Goal: Task Accomplishment & Management: Manage account settings

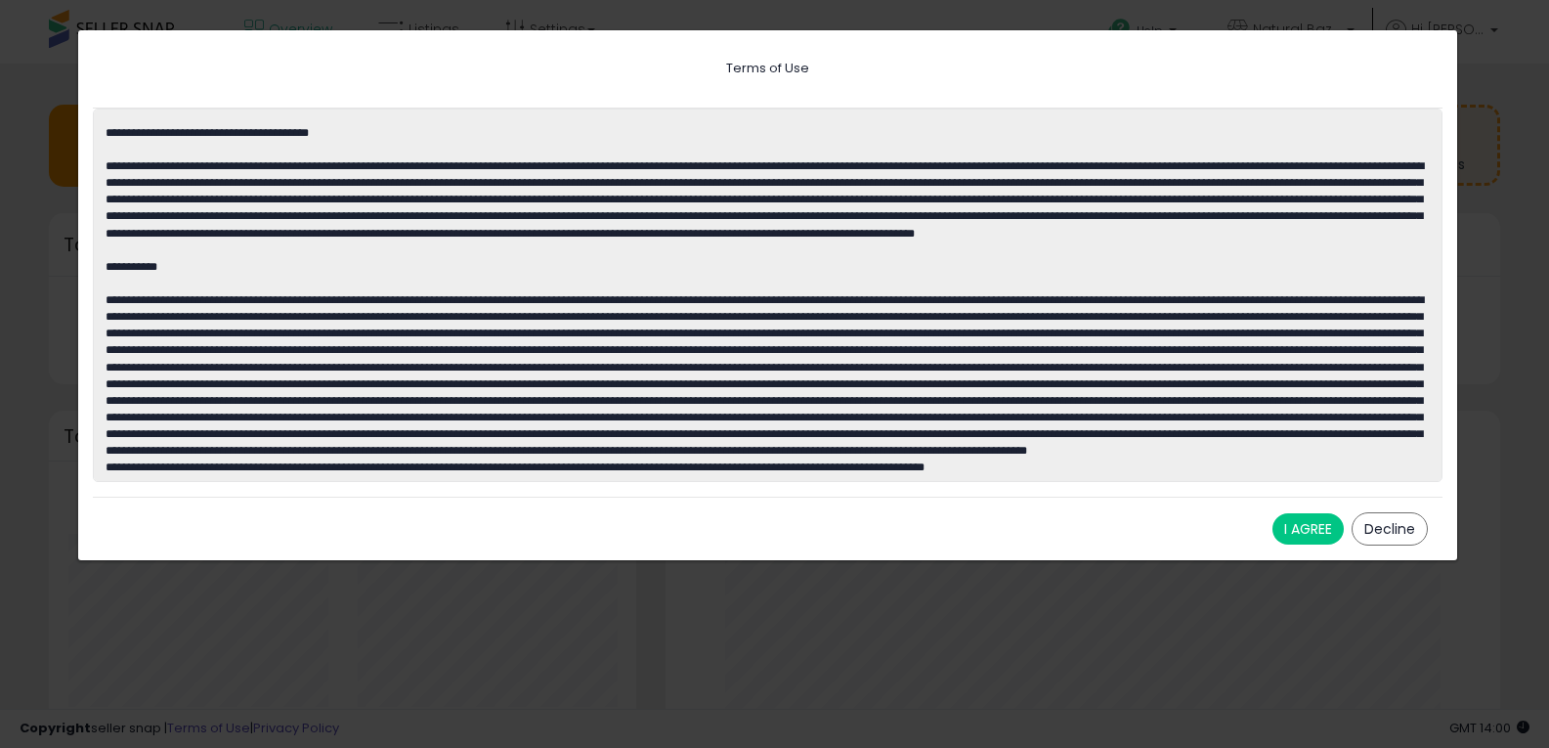
scroll to position [4160, 0]
click at [1313, 534] on button "I AGREE" at bounding box center [1307, 528] width 71 height 31
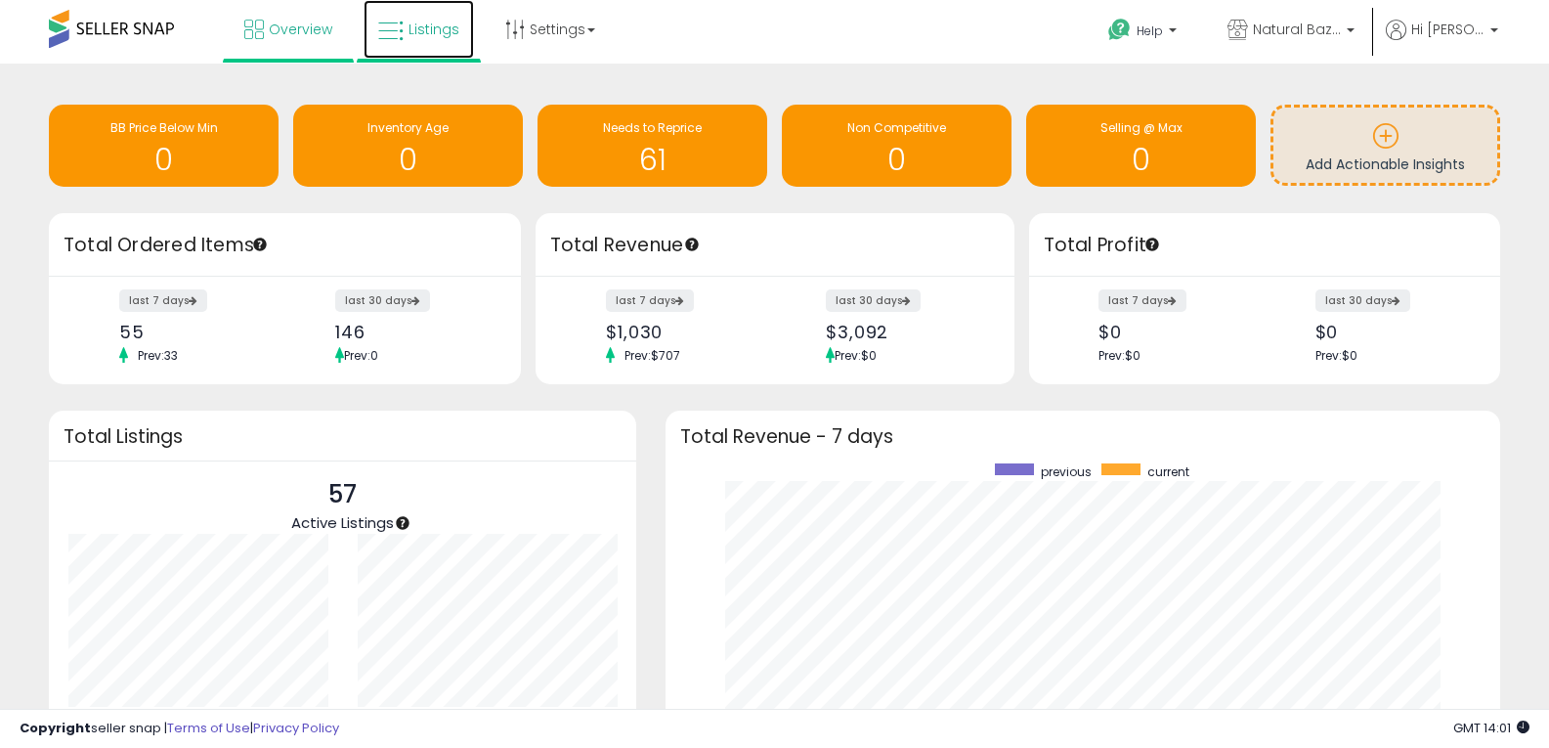
click at [415, 29] on span "Listings" at bounding box center [433, 30] width 51 height 20
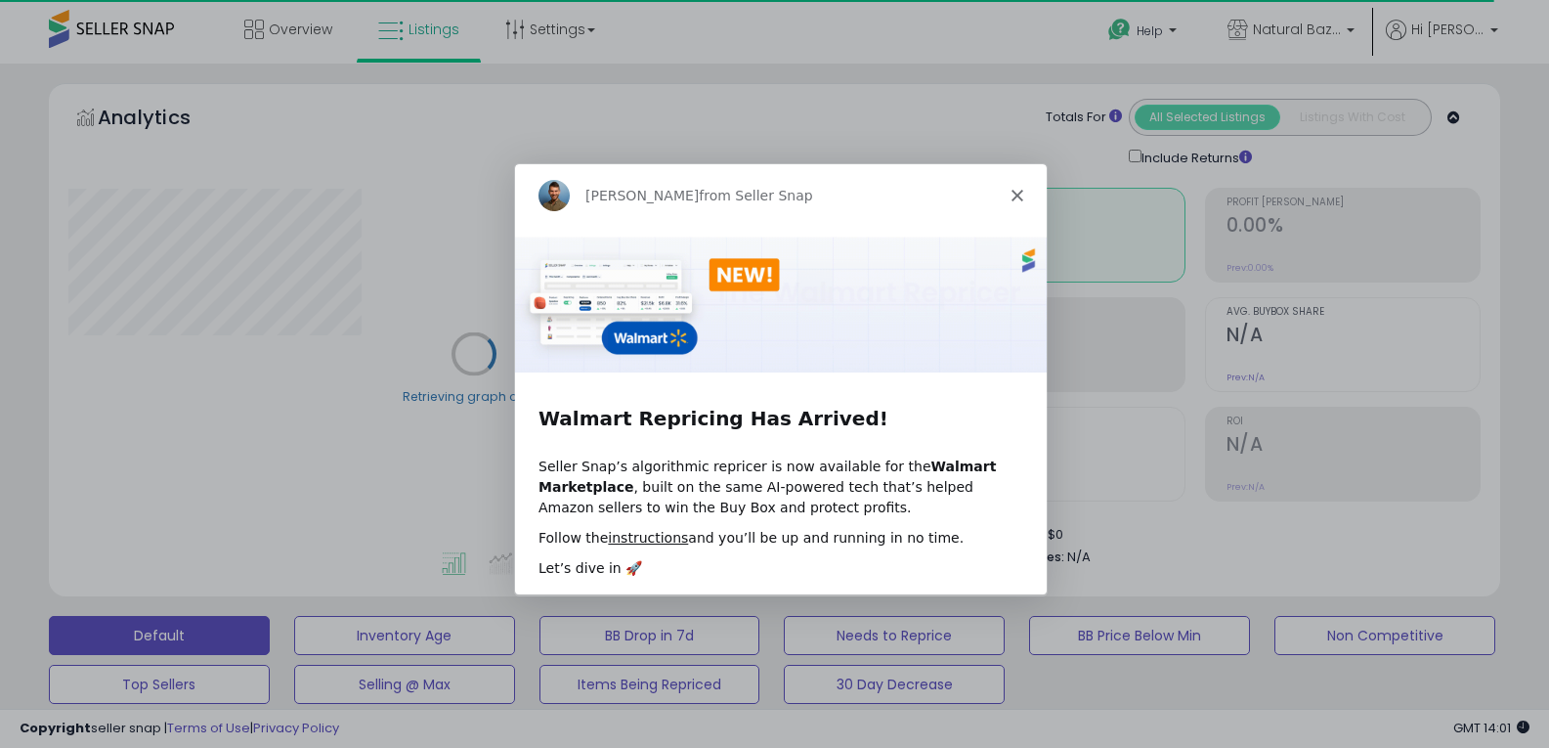
click at [1021, 191] on div "Adrian from Seller Snap" at bounding box center [779, 194] width 532 height 63
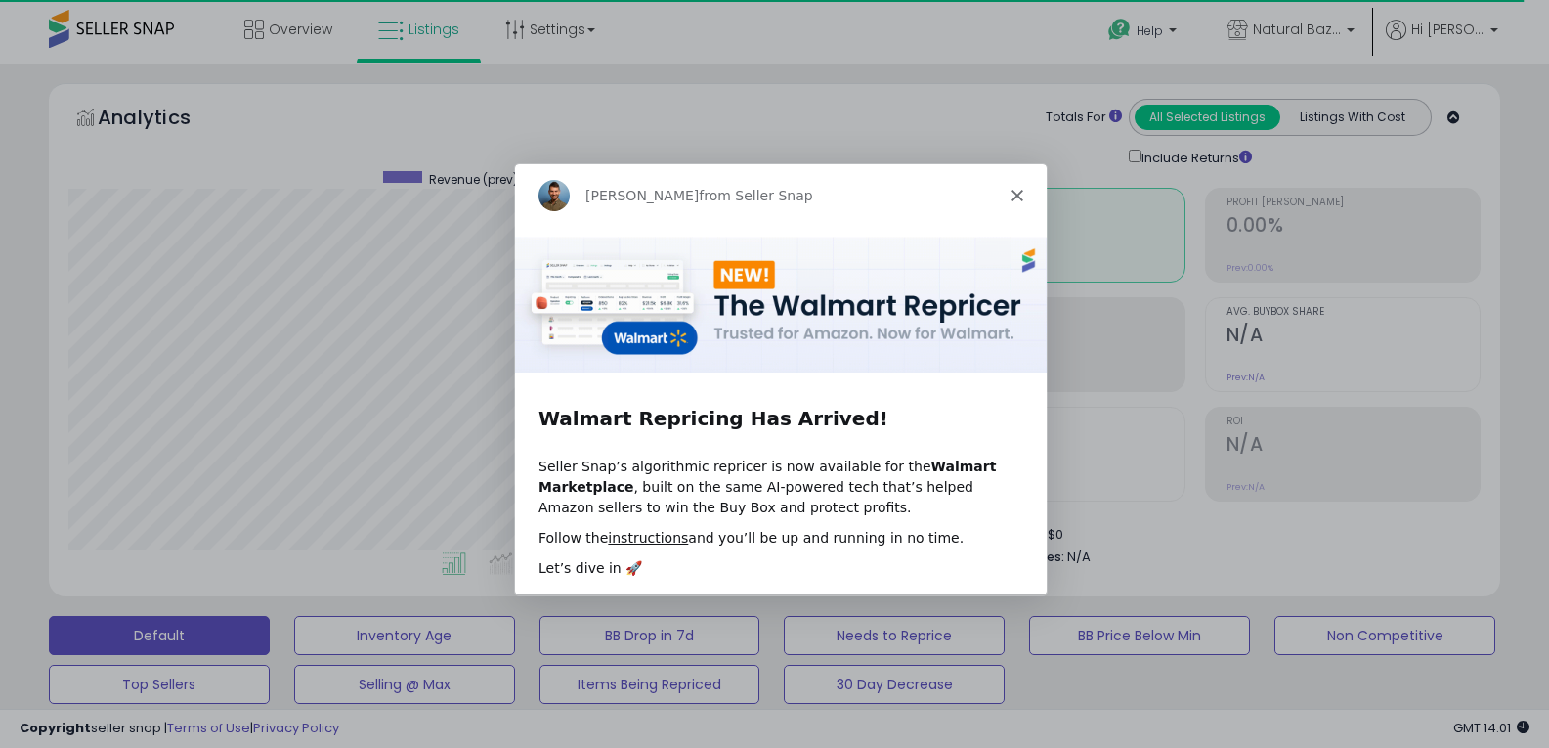
scroll to position [401, 841]
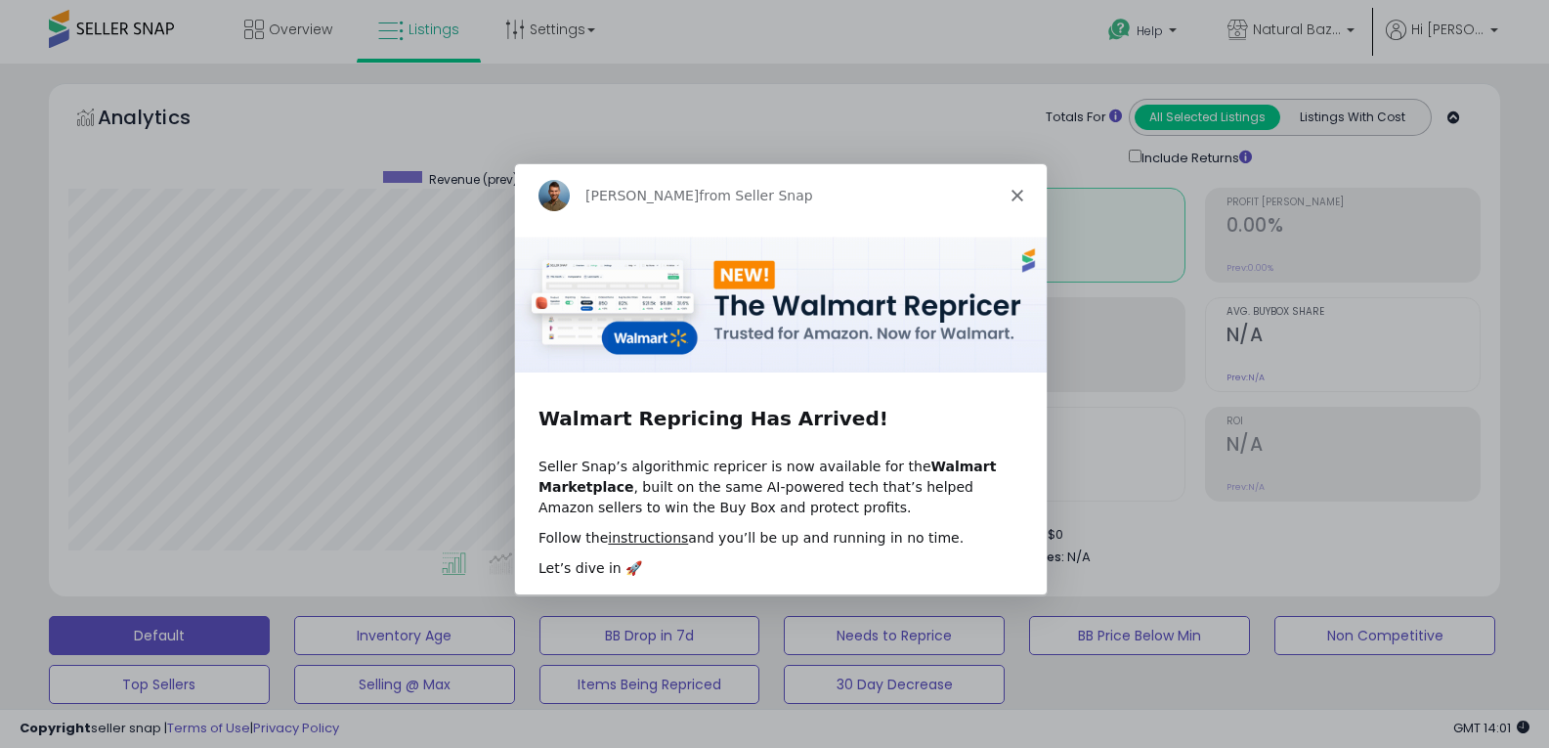
click at [1017, 193] on polygon "Close" at bounding box center [1015, 195] width 12 height 12
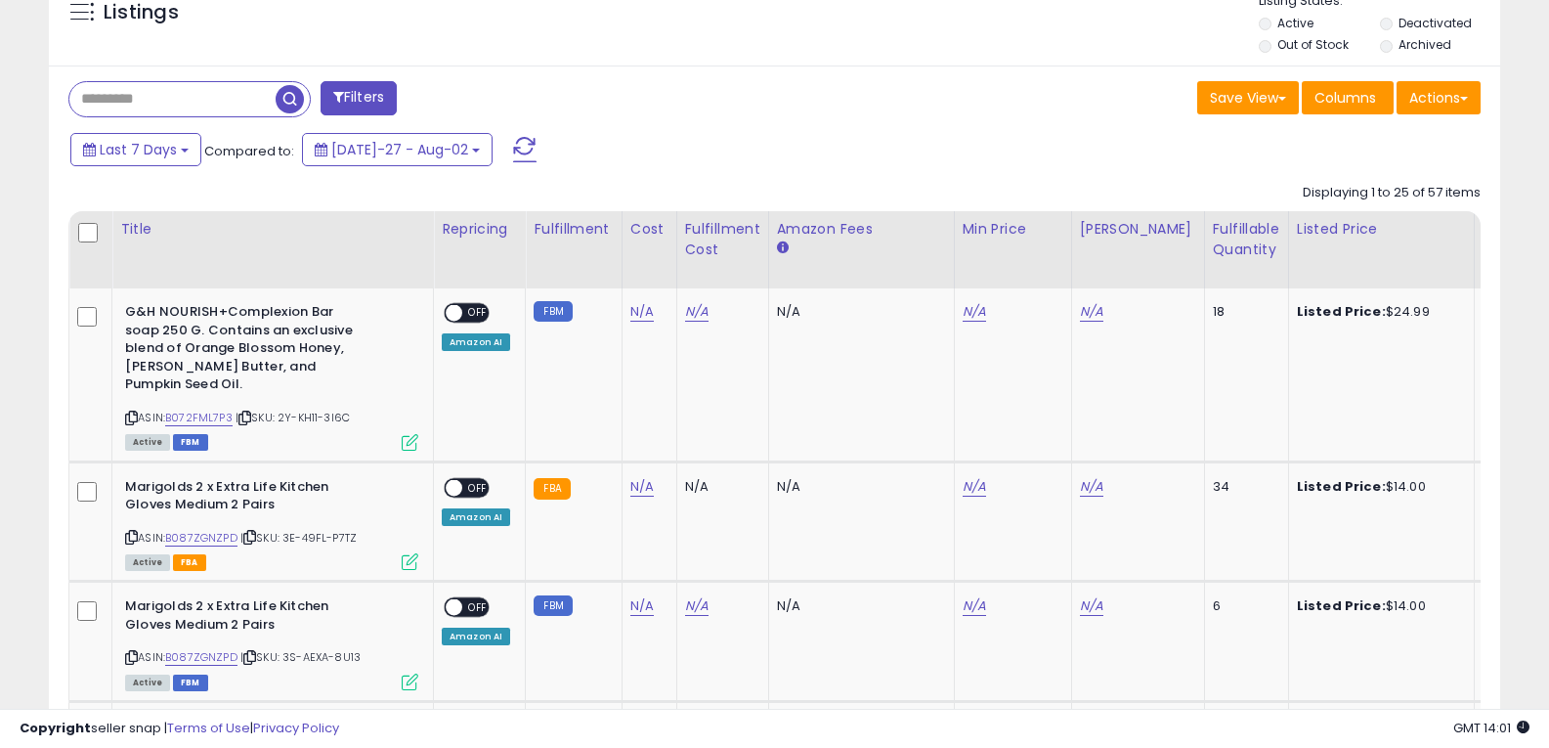
scroll to position [782, 0]
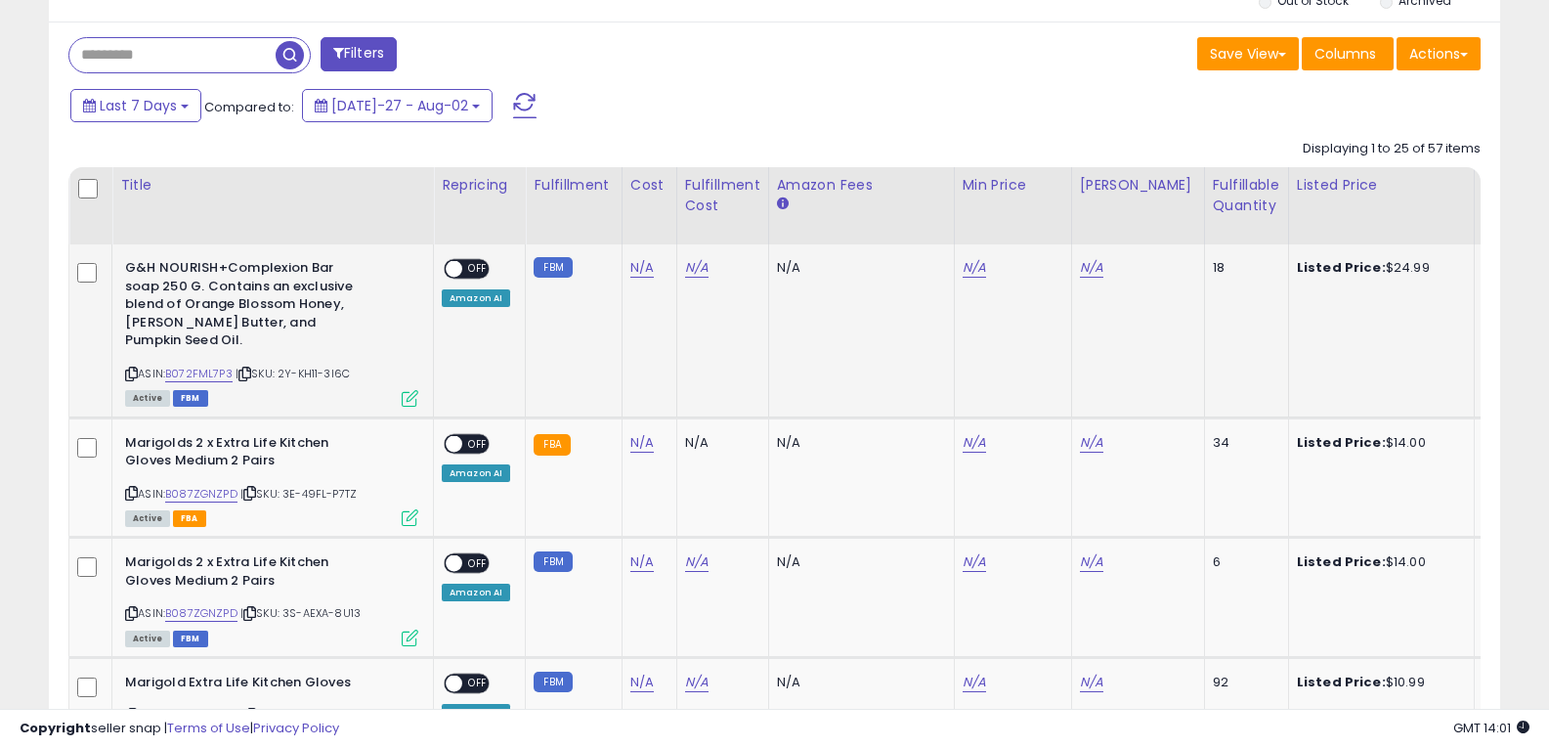
click at [473, 271] on span "OFF" at bounding box center [477, 269] width 31 height 17
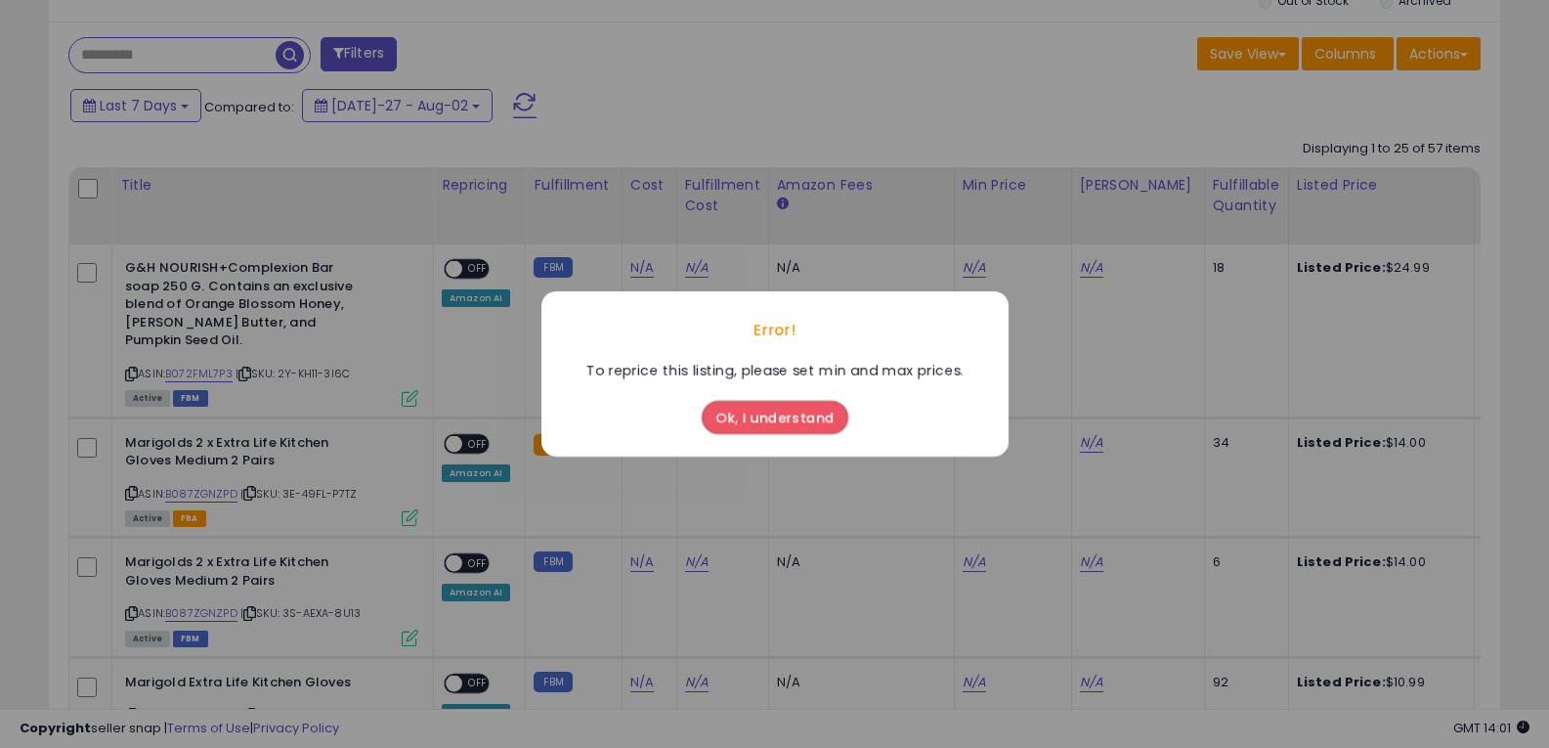
click at [787, 422] on button "Ok, I understand" at bounding box center [775, 417] width 147 height 33
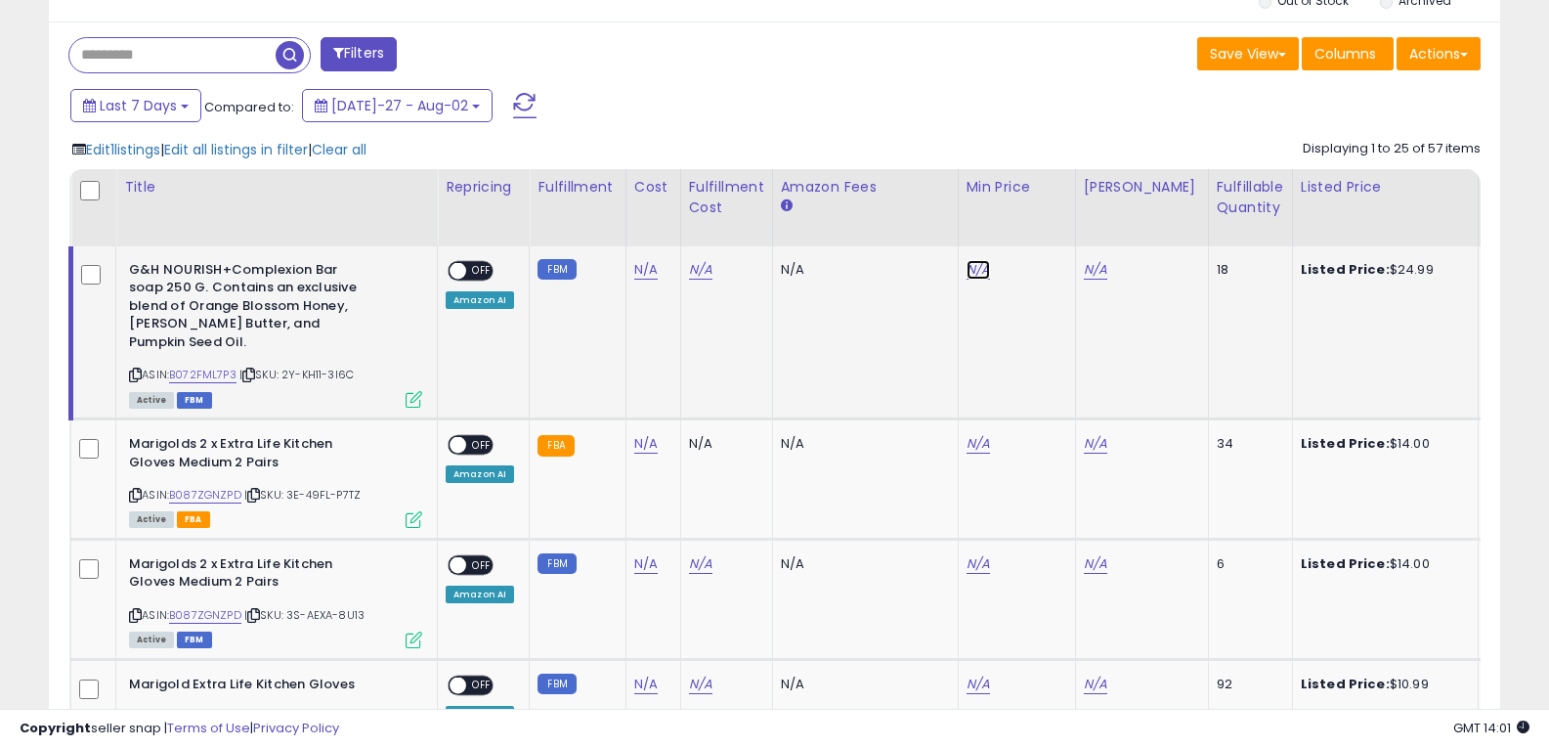
click at [972, 264] on link "N/A" at bounding box center [977, 270] width 23 height 20
type input "**"
click at [1121, 307] on td "N/A" at bounding box center [1141, 332] width 133 height 173
click at [1043, 227] on button "submit" at bounding box center [1025, 219] width 33 height 29
click at [1095, 269] on link "N/A" at bounding box center [1095, 270] width 23 height 20
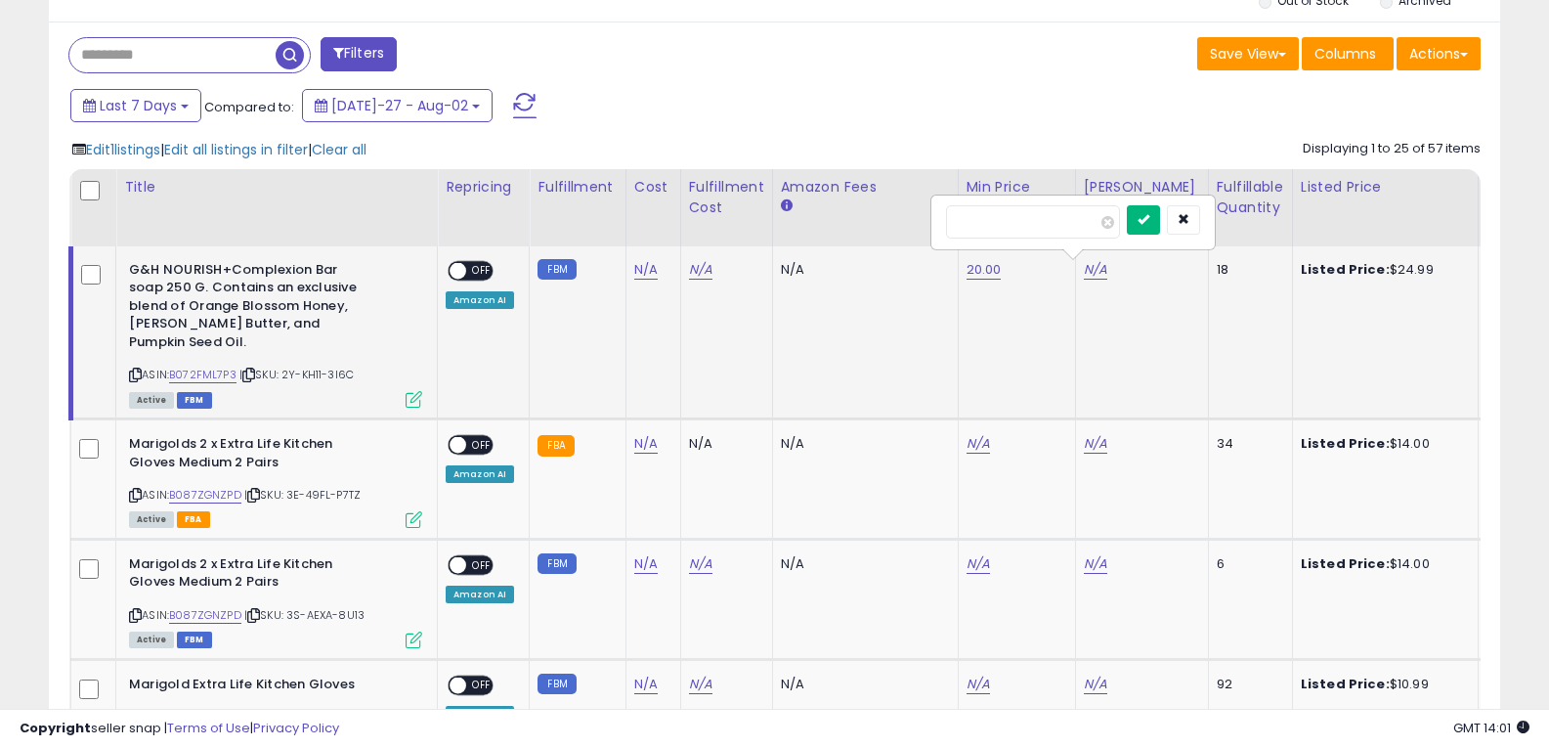
type input "**"
click at [1160, 221] on button "submit" at bounding box center [1143, 219] width 33 height 29
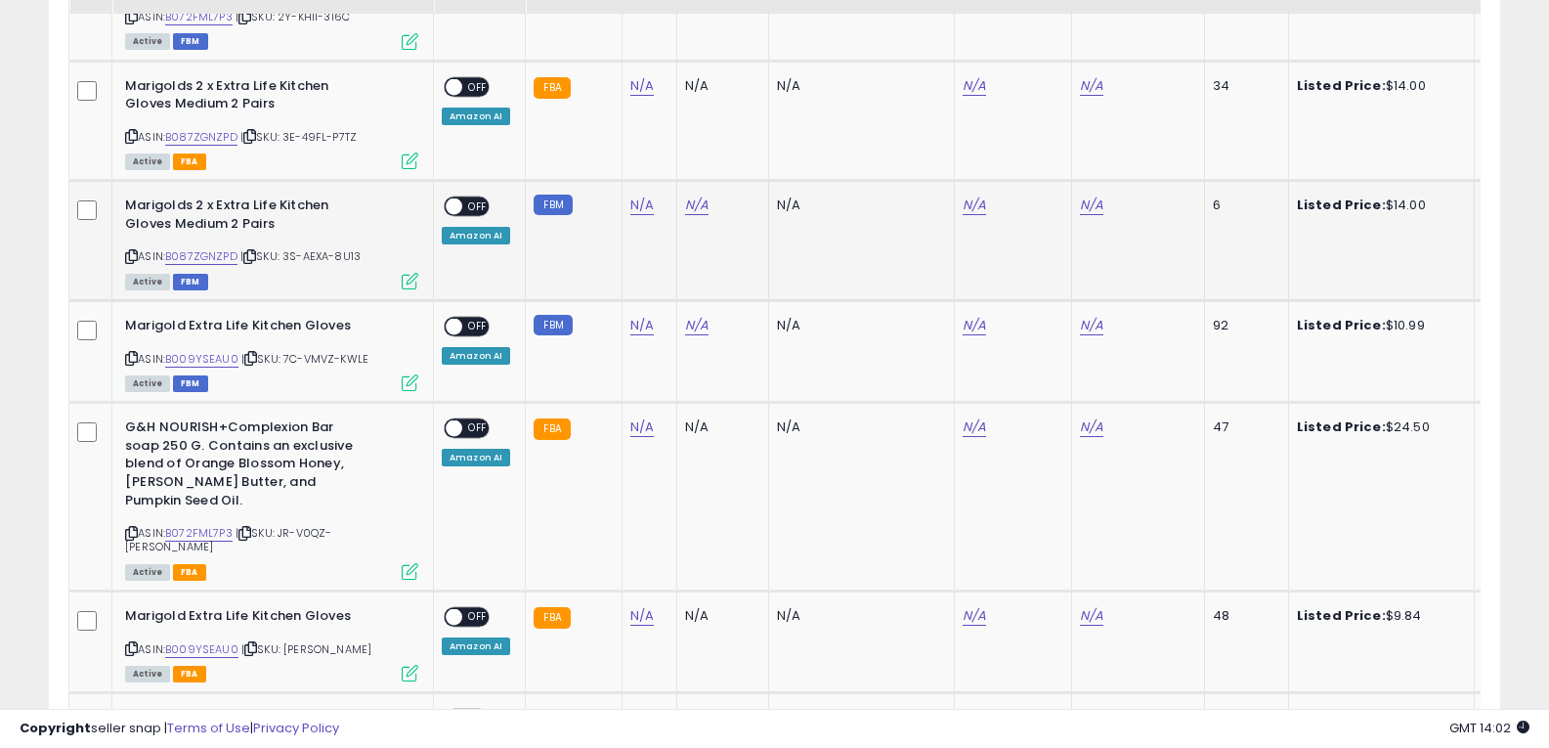
scroll to position [1173, 0]
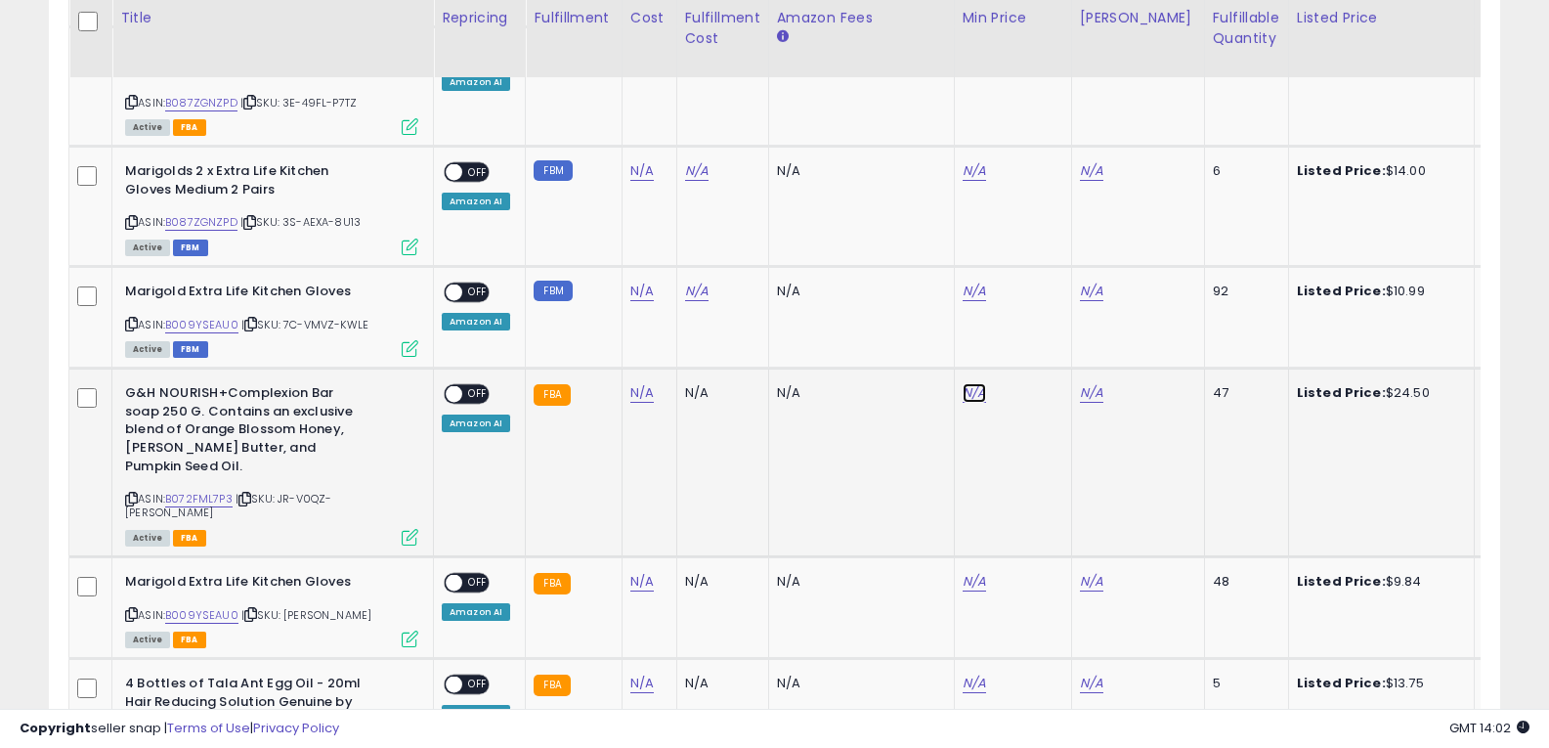
click at [975, 62] on link "N/A" at bounding box center [974, 52] width 23 height 20
type input "**"
click at [1082, 62] on link "N/A" at bounding box center [1091, 52] width 23 height 20
type input "**"
click at [1145, 327] on icon "submit" at bounding box center [1140, 325] width 12 height 12
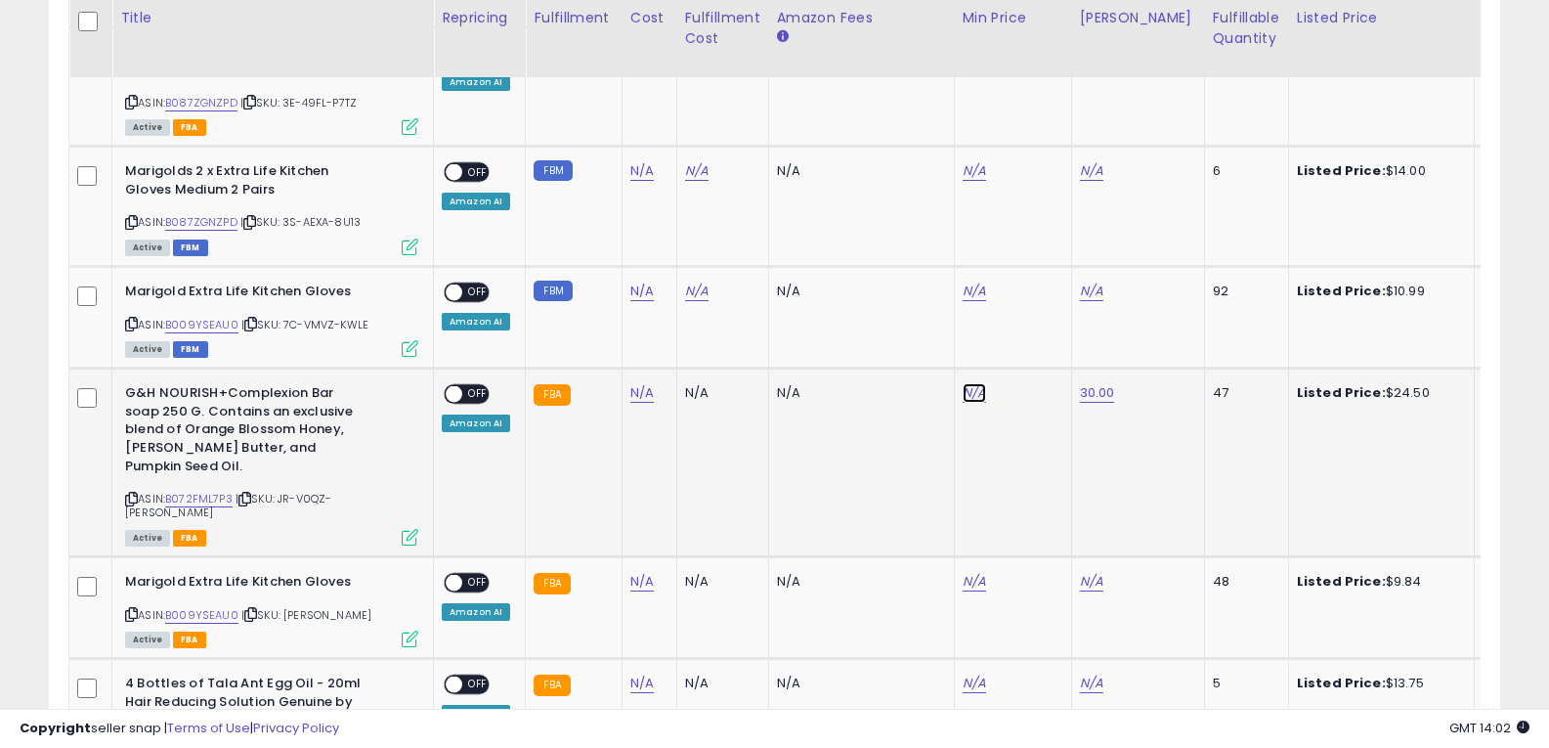
click at [974, 62] on link "N/A" at bounding box center [974, 52] width 23 height 20
click at [966, 321] on input "number" at bounding box center [912, 327] width 174 height 33
type input "**"
click at [1039, 321] on button "submit" at bounding box center [1021, 325] width 33 height 29
click at [472, 386] on span "OFF" at bounding box center [477, 394] width 31 height 17
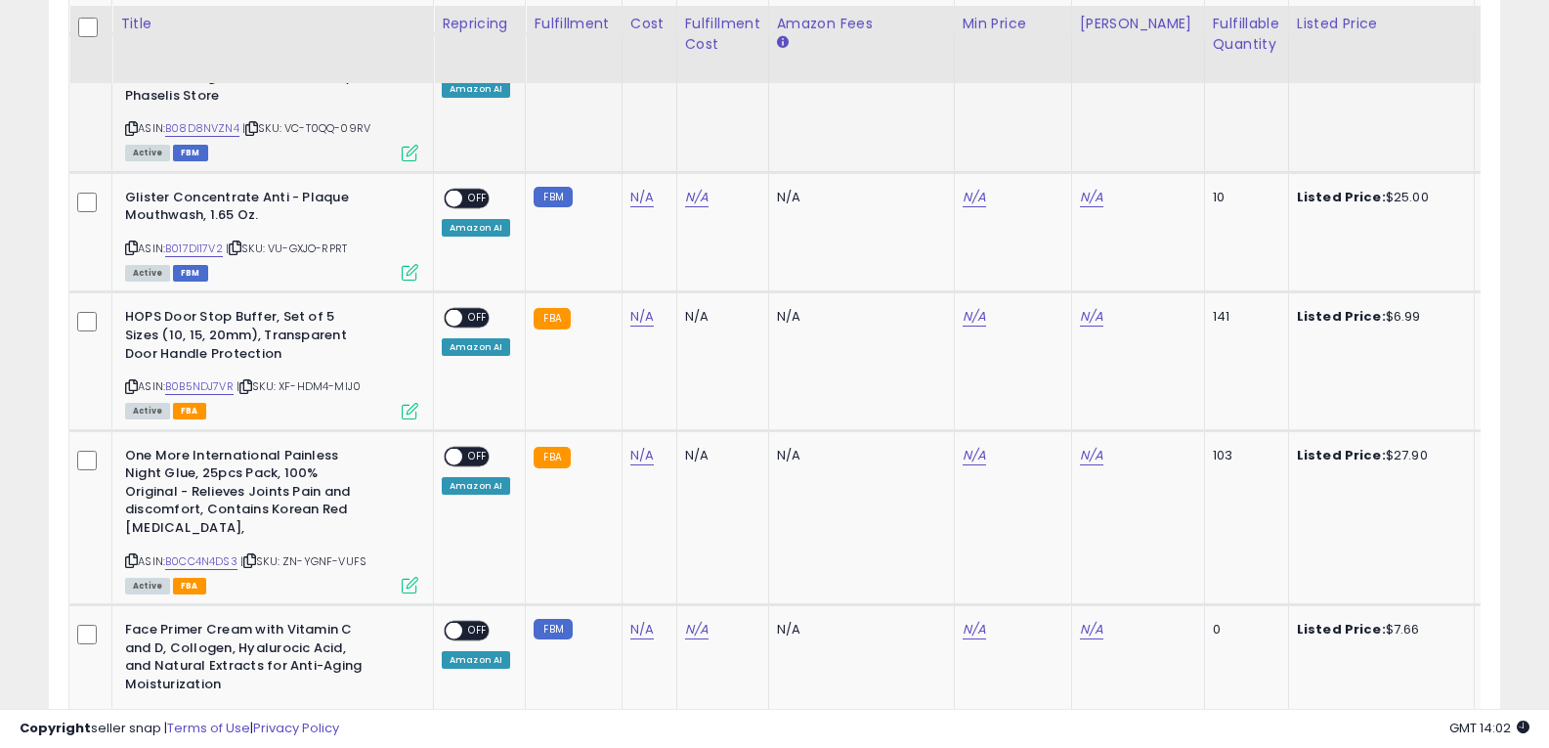
scroll to position [2345, 0]
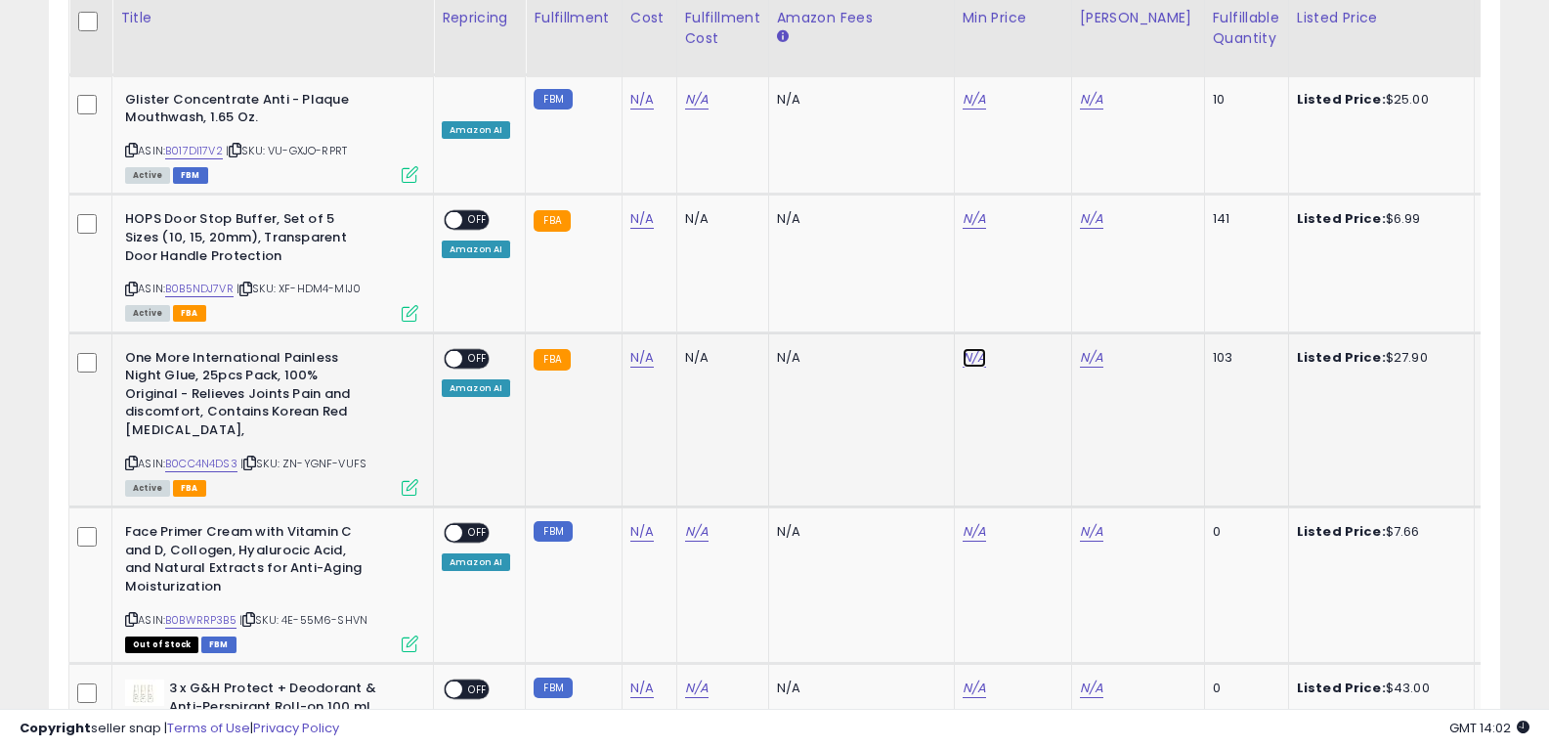
type input "**"
click at [1028, 261] on icon "submit" at bounding box center [1022, 256] width 12 height 12
type input "**"
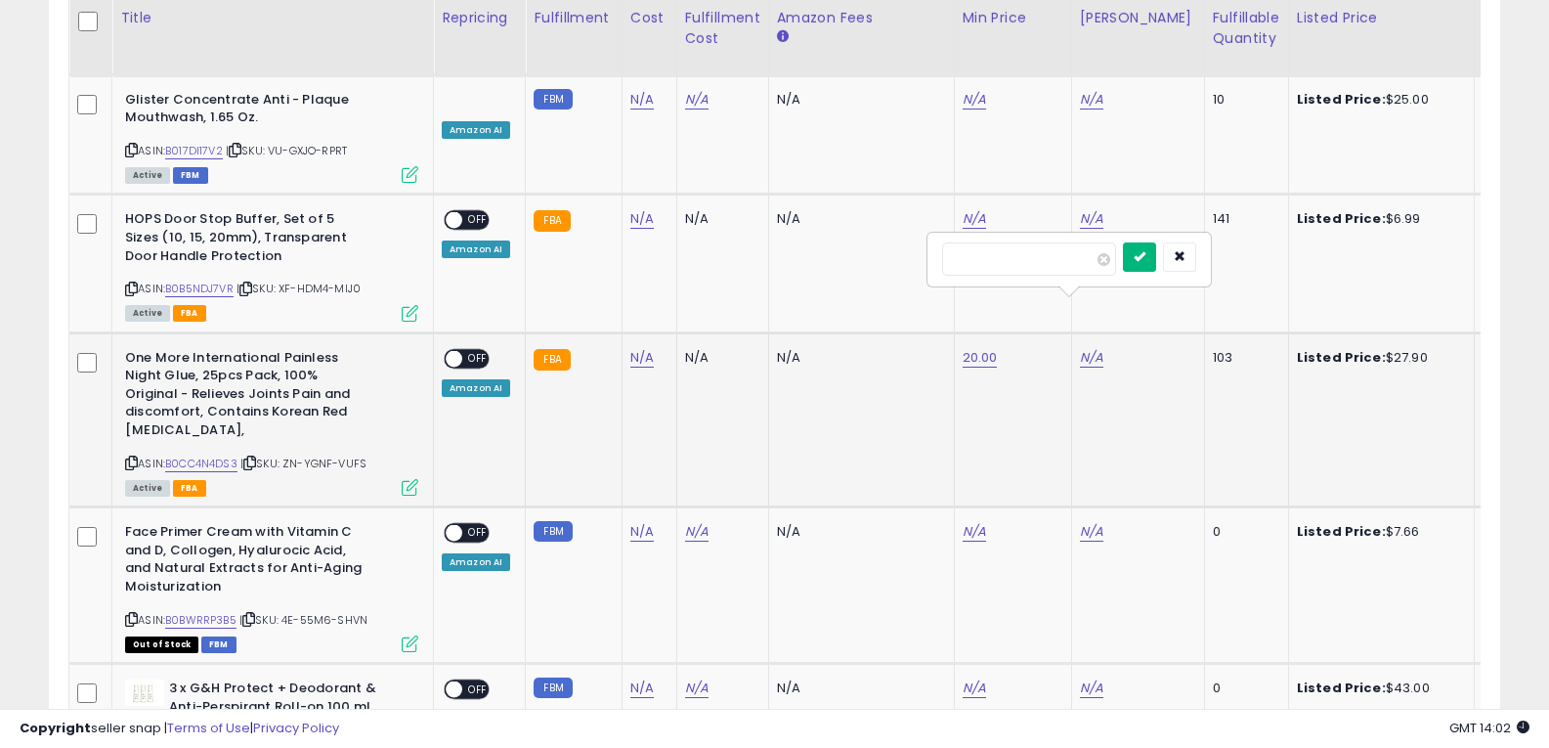
click at [1145, 261] on icon "submit" at bounding box center [1140, 256] width 12 height 12
click at [470, 350] on span "OFF" at bounding box center [477, 358] width 31 height 17
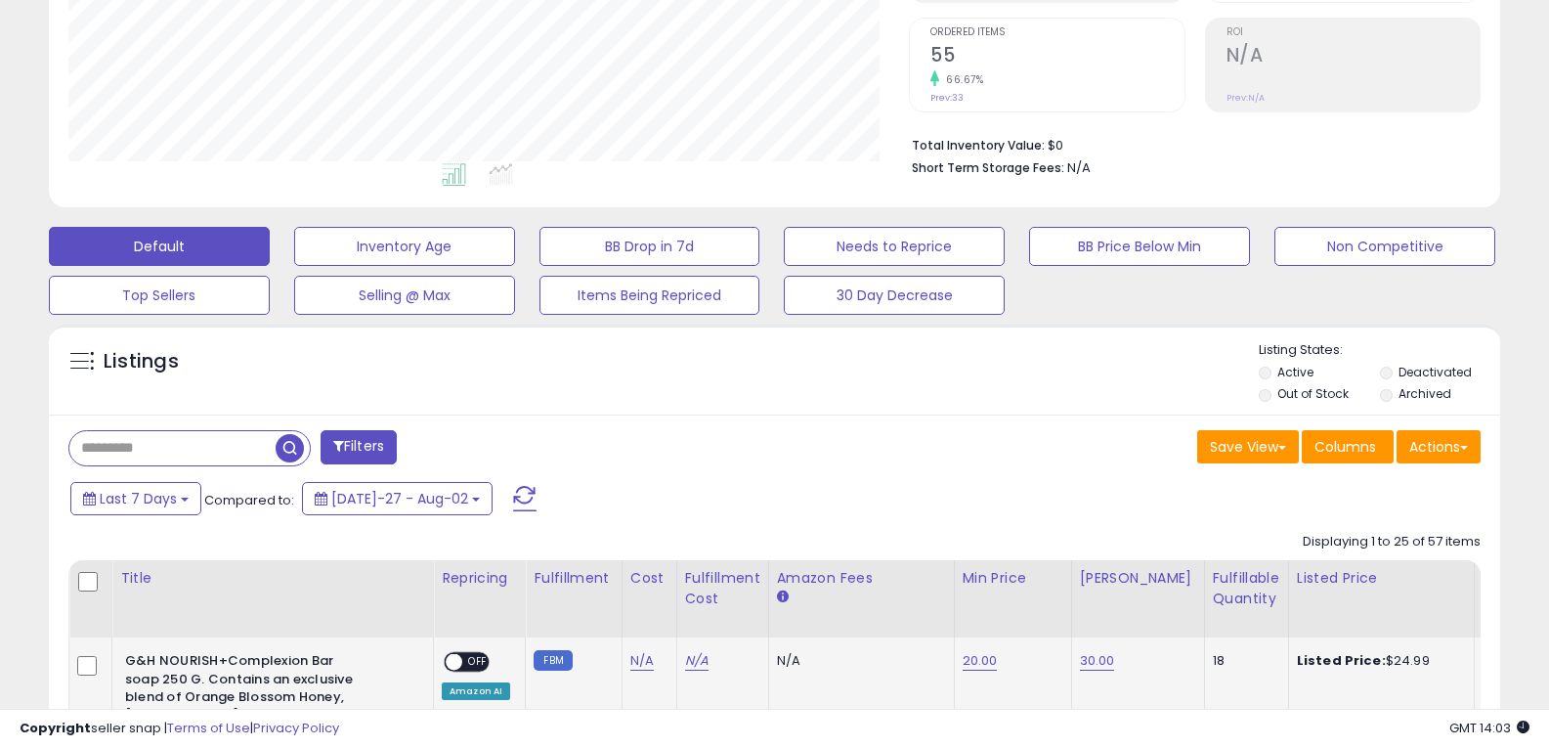
scroll to position [391, 0]
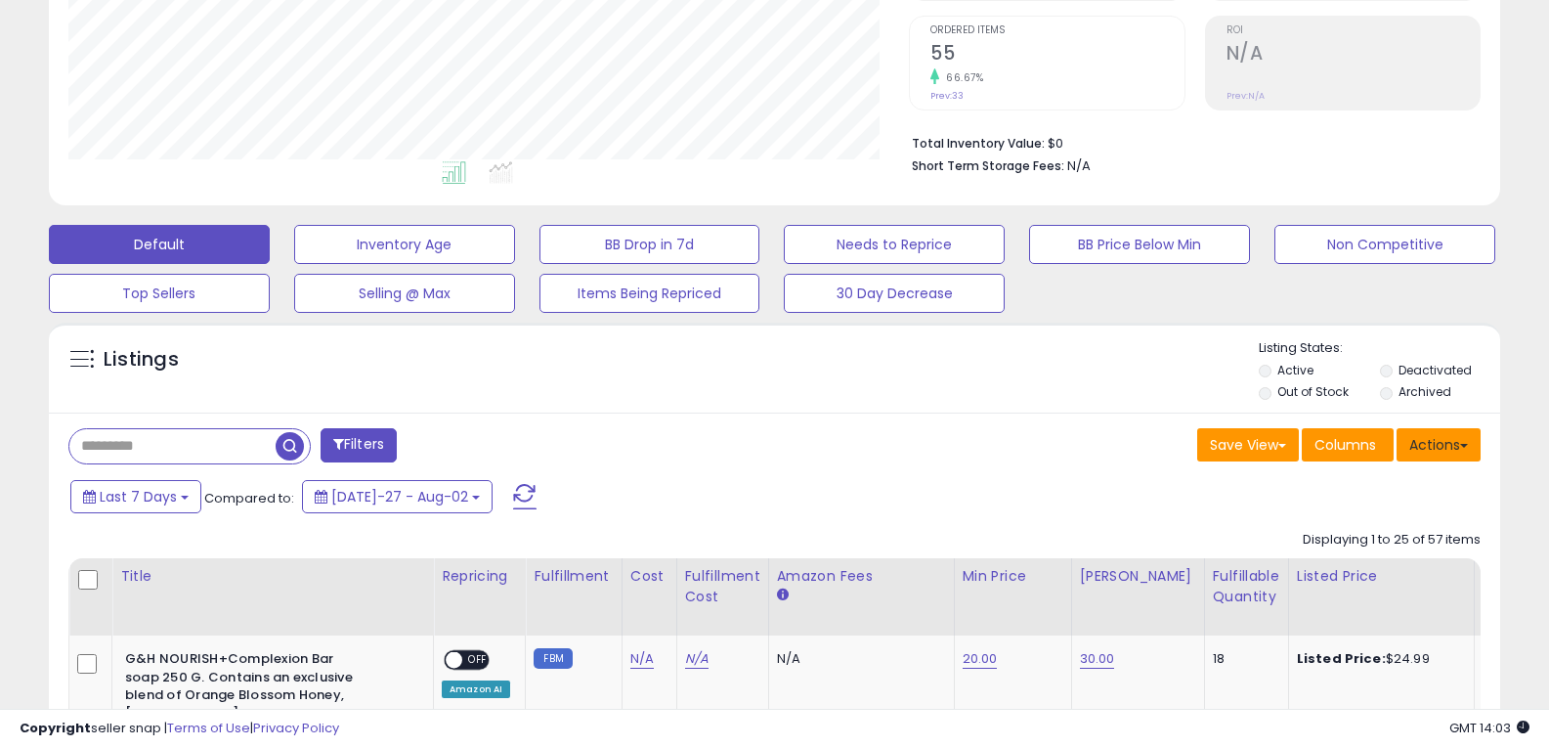
click at [1431, 449] on button "Actions" at bounding box center [1438, 444] width 84 height 33
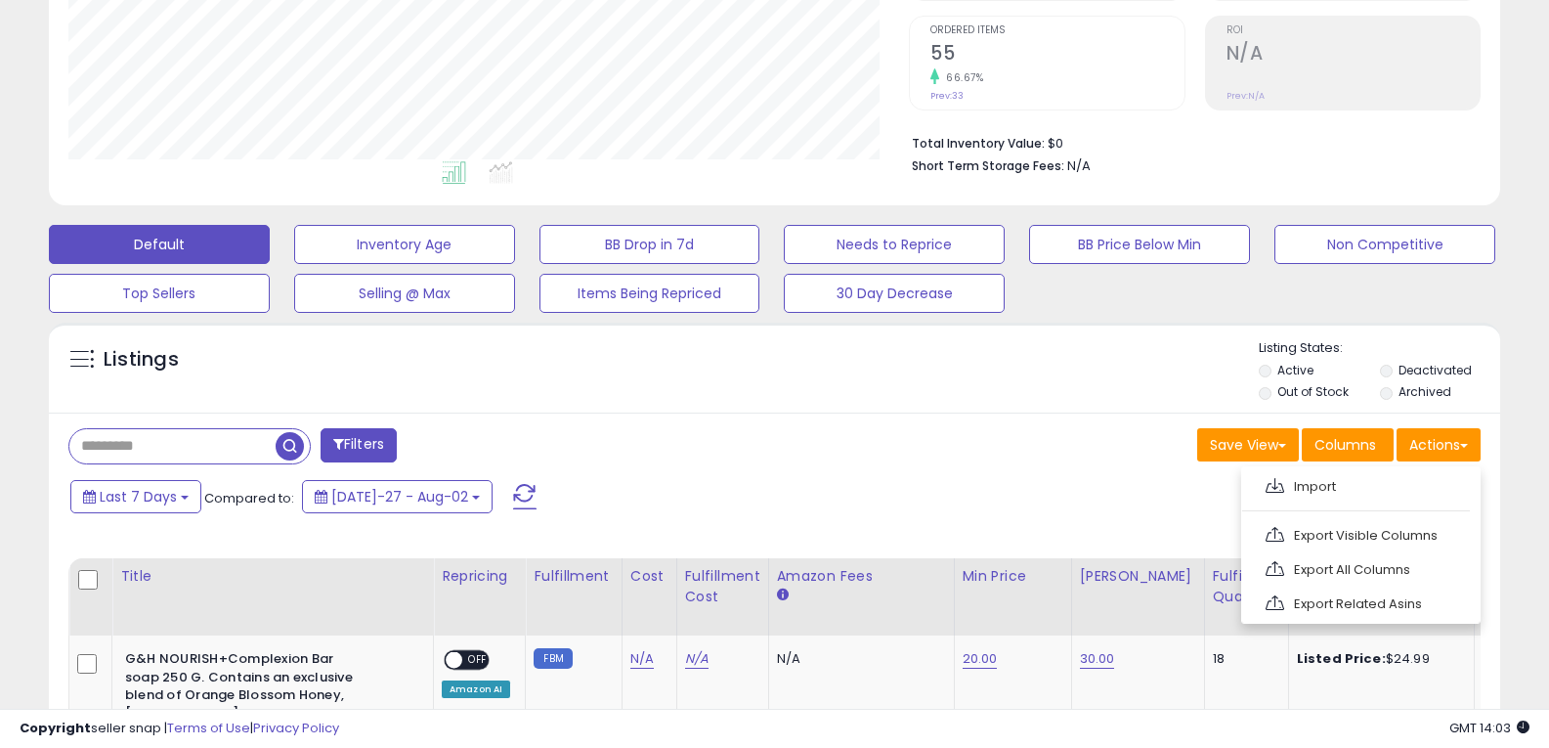
click at [1089, 477] on div "Last 7 Days Compared to: Jul-27 - Aug-02" at bounding box center [594, 499] width 1059 height 44
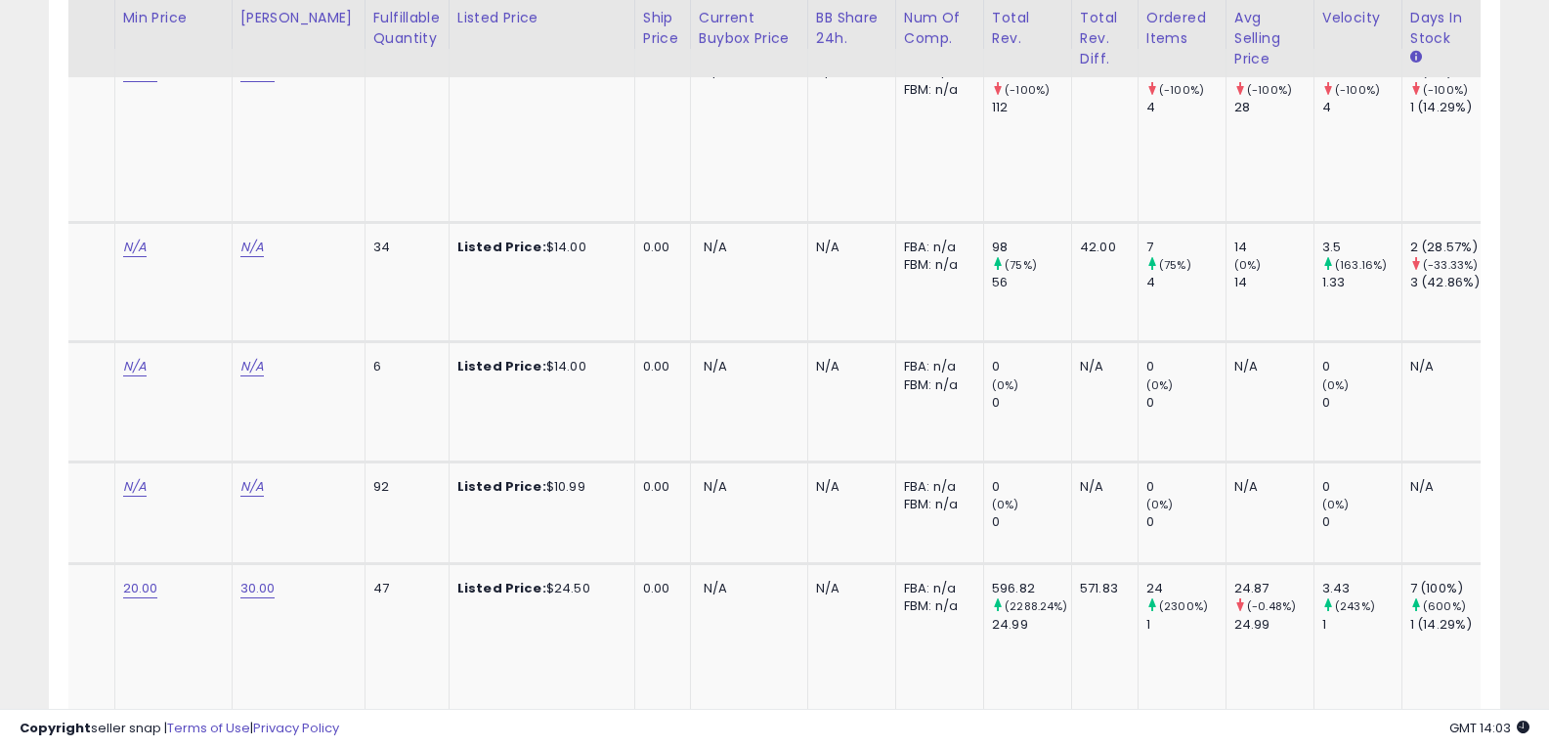
scroll to position [0, 0]
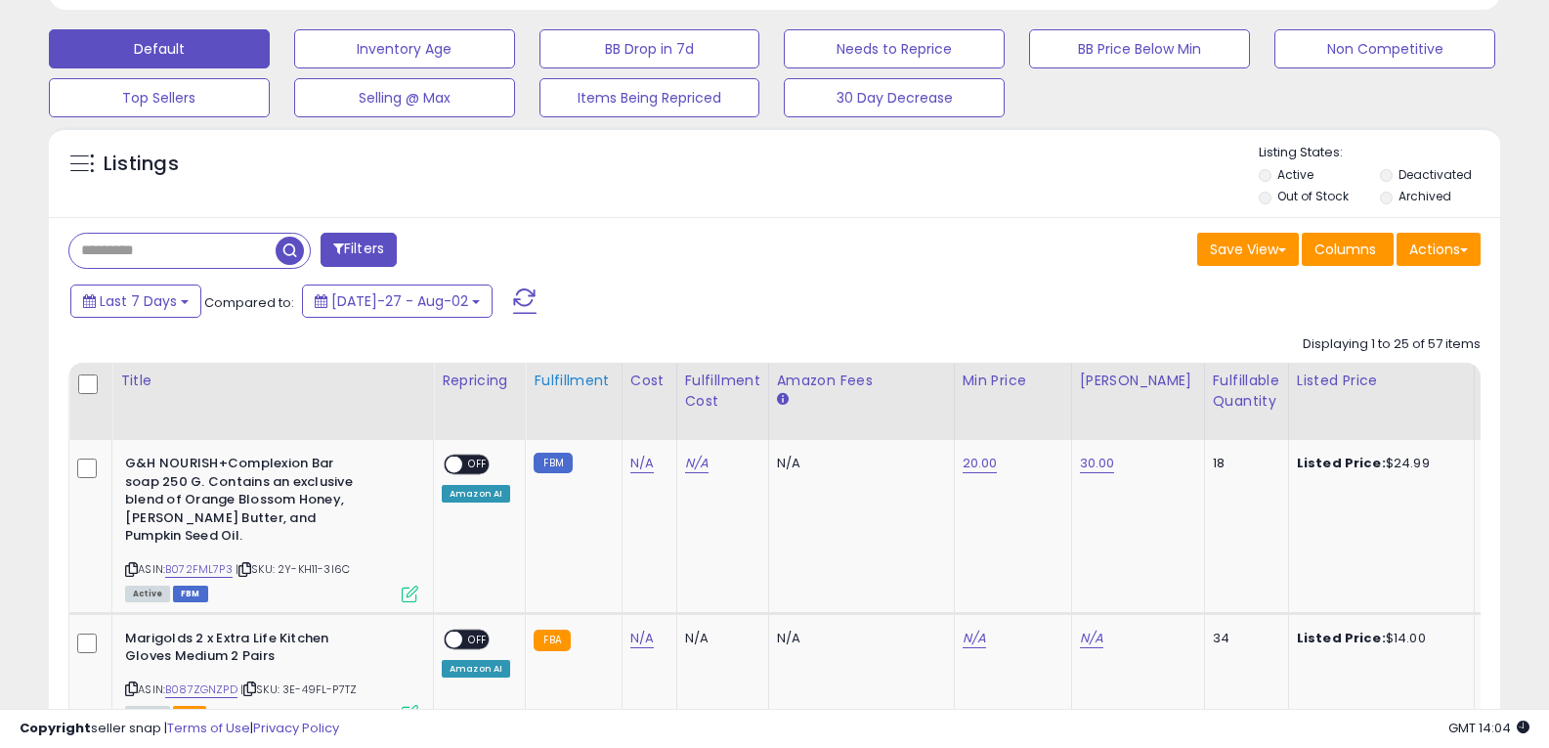
click at [576, 376] on div "Fulfillment" at bounding box center [573, 380] width 79 height 21
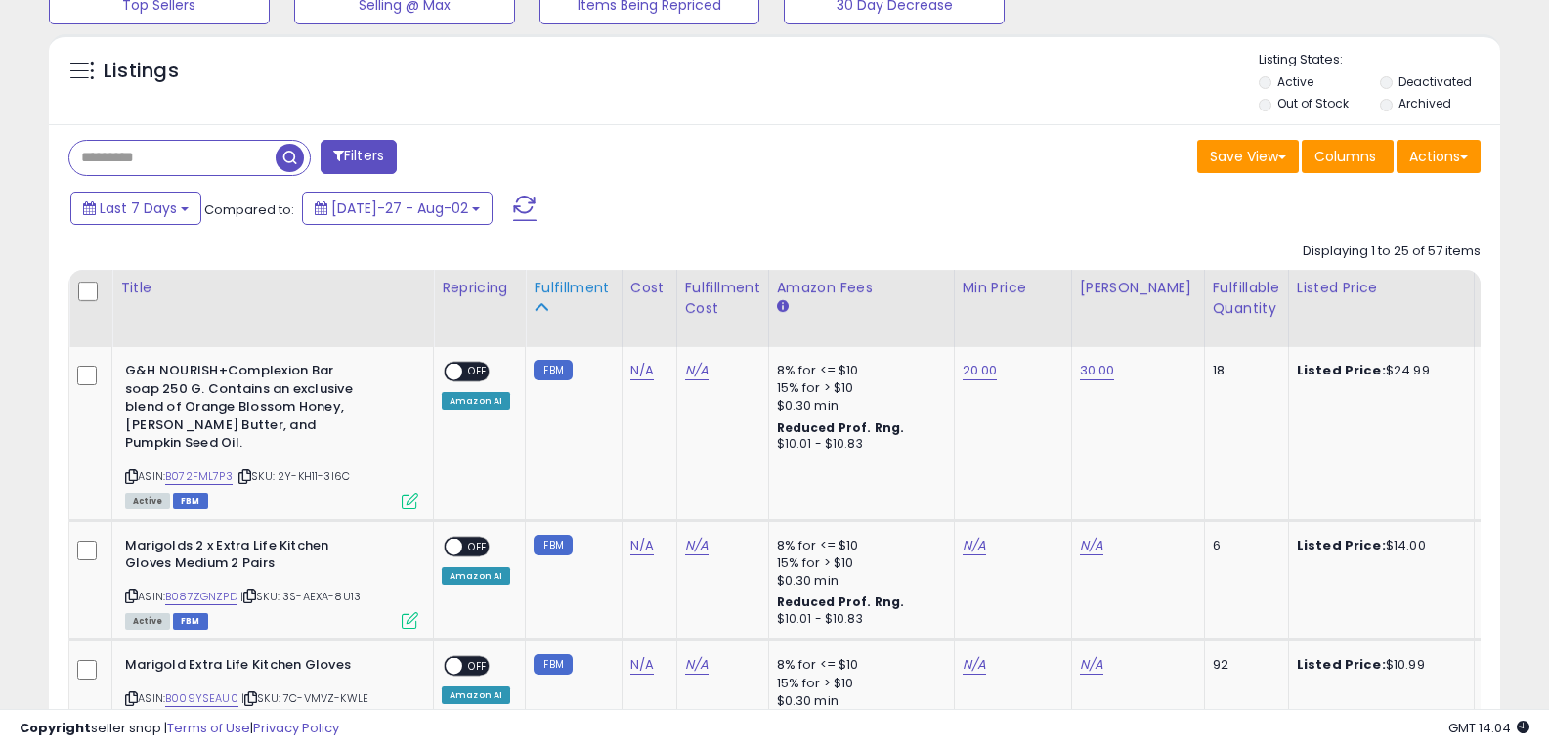
click at [540, 302] on icon at bounding box center [541, 307] width 14 height 14
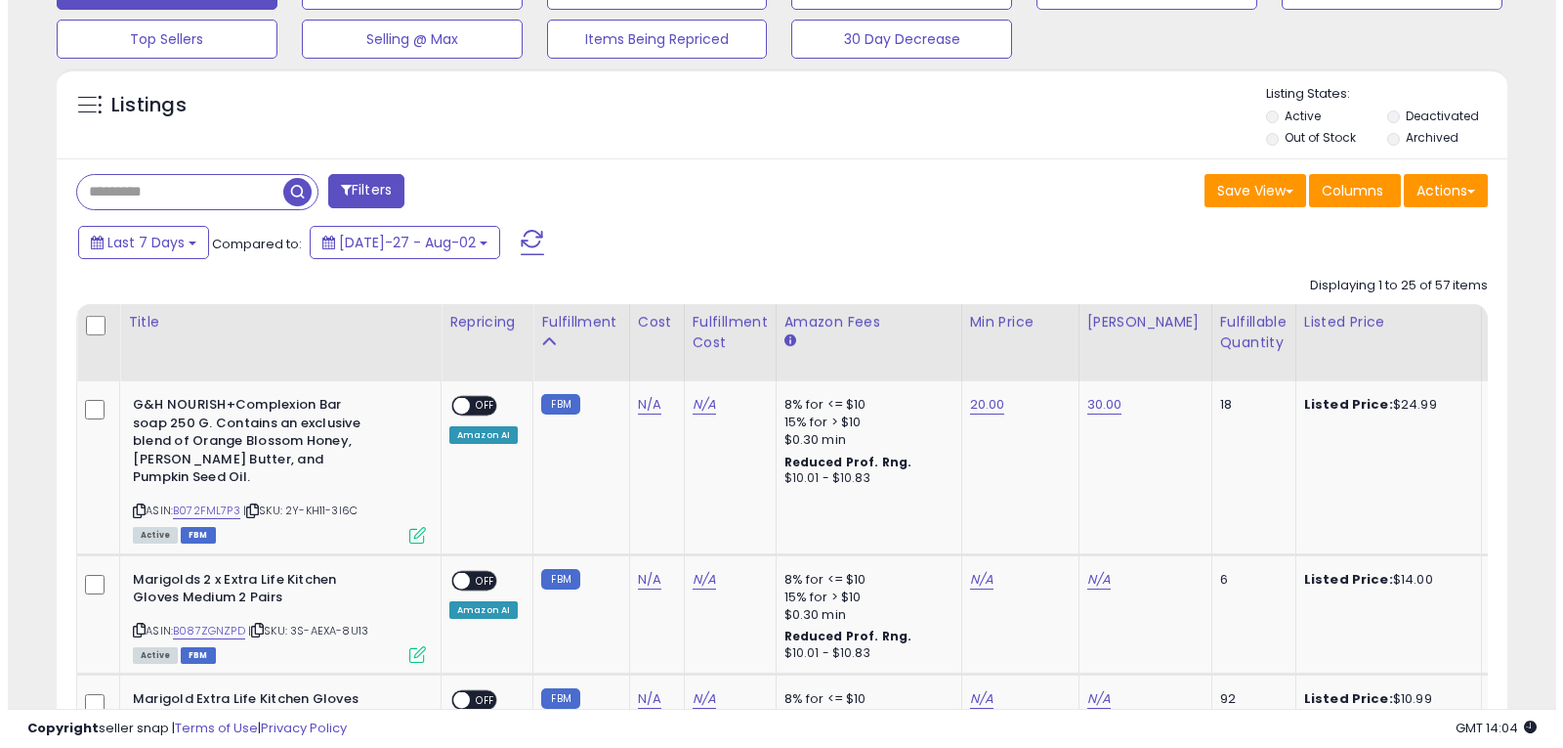
scroll to position [459, 0]
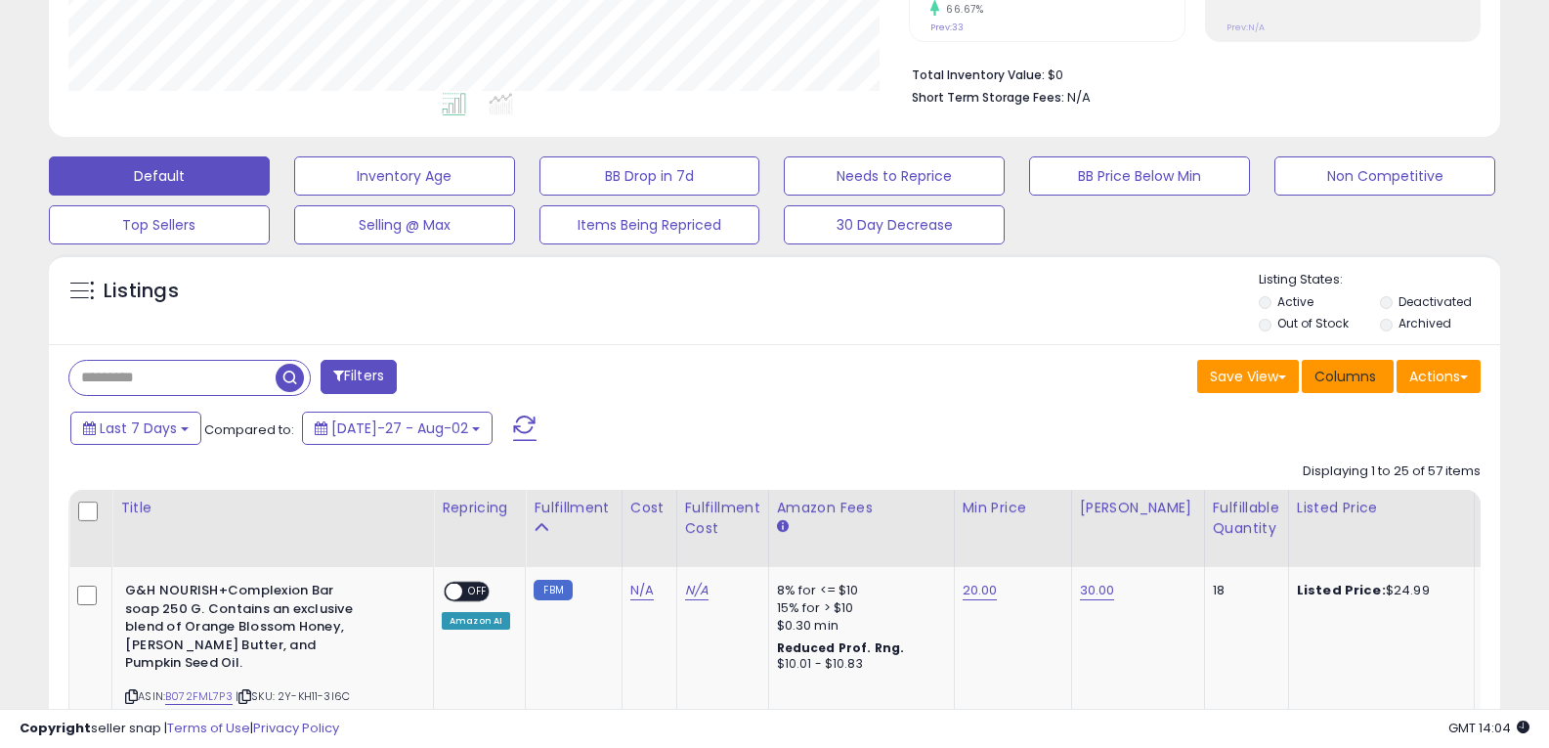
click at [1356, 375] on span "Columns" at bounding box center [1345, 376] width 62 height 20
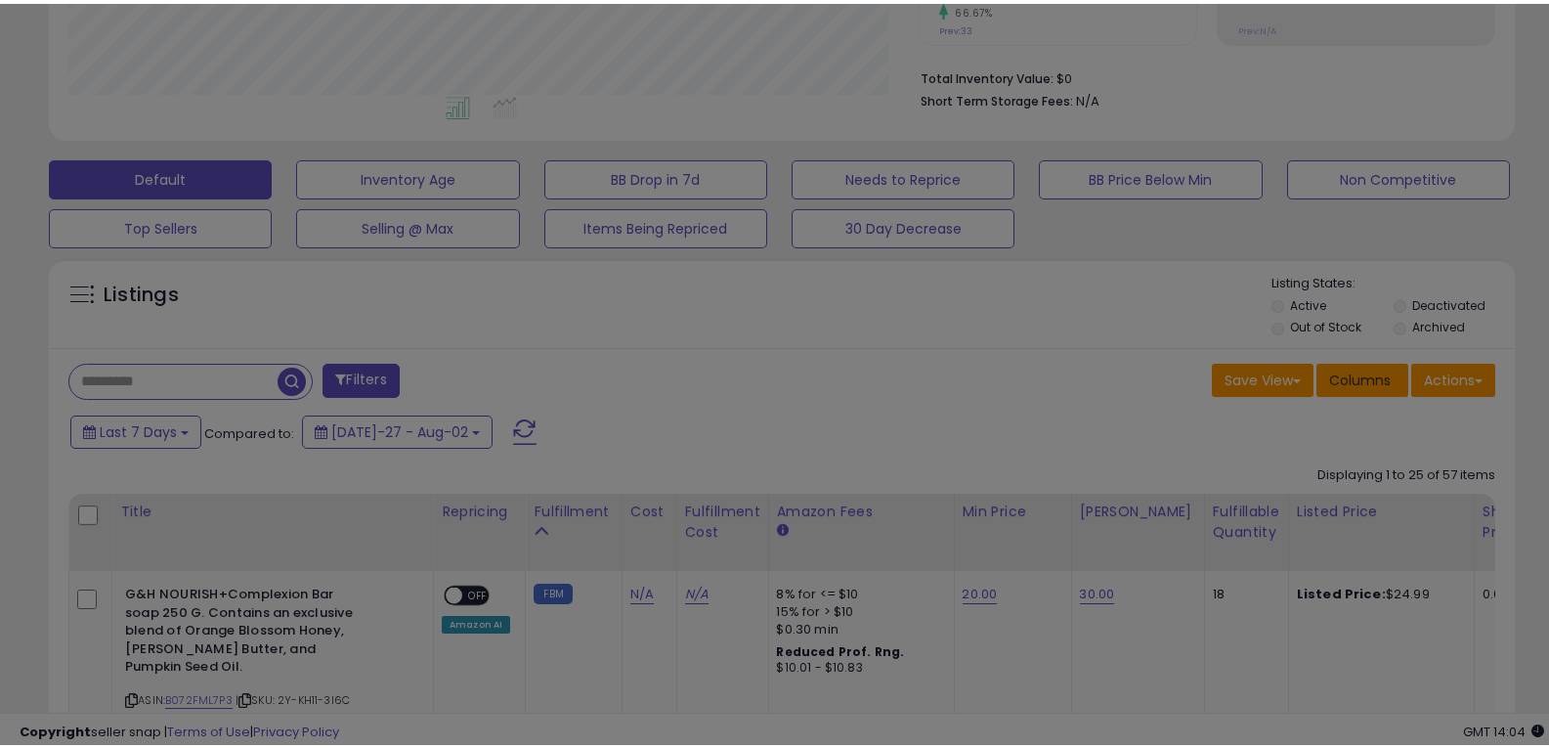
scroll to position [401, 849]
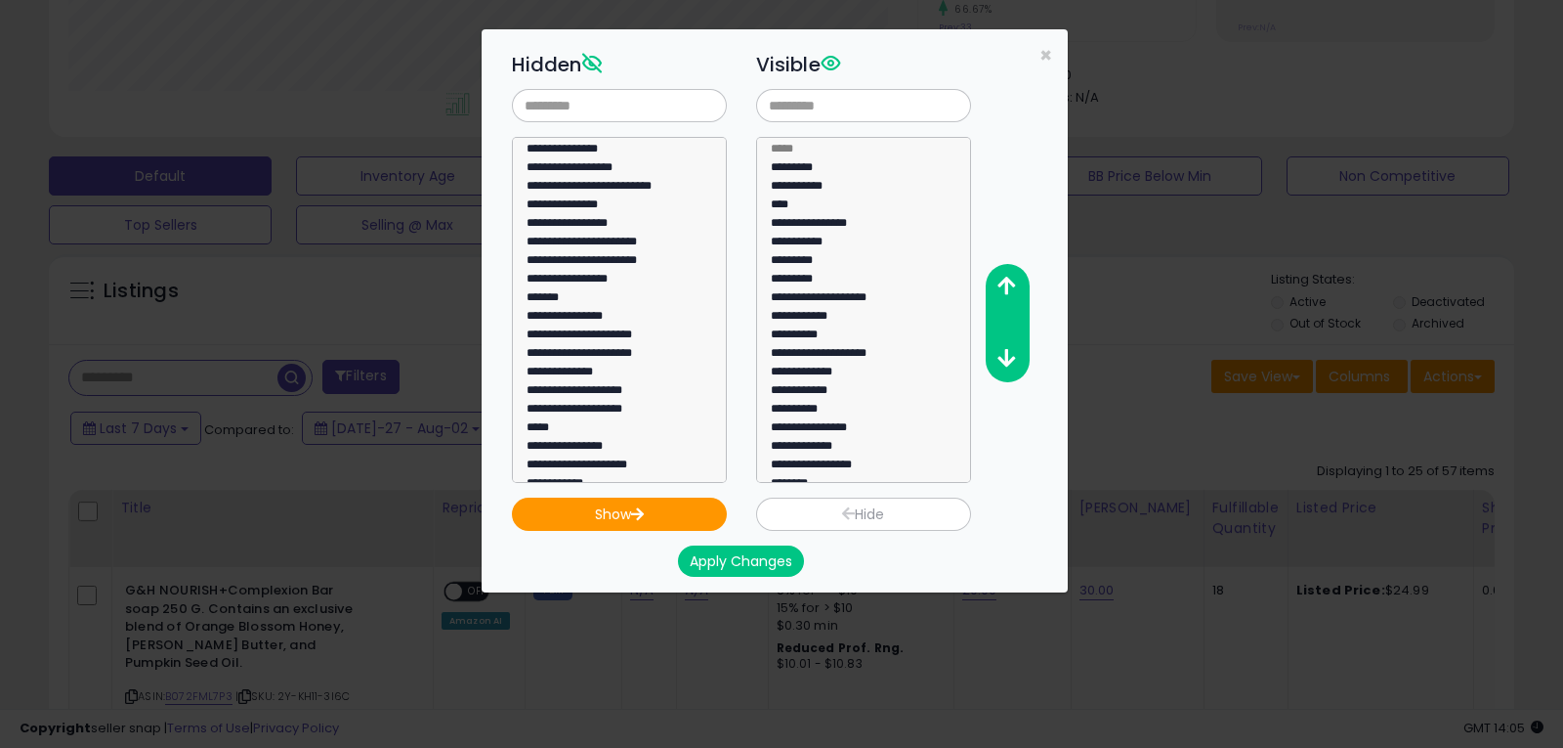
click at [1038, 528] on div "Show Hide" at bounding box center [790, 507] width 586 height 48
click at [863, 506] on button "Hide" at bounding box center [863, 513] width 215 height 33
click at [630, 515] on button "Show" at bounding box center [619, 513] width 215 height 33
click at [1042, 55] on span "×" at bounding box center [1046, 55] width 13 height 28
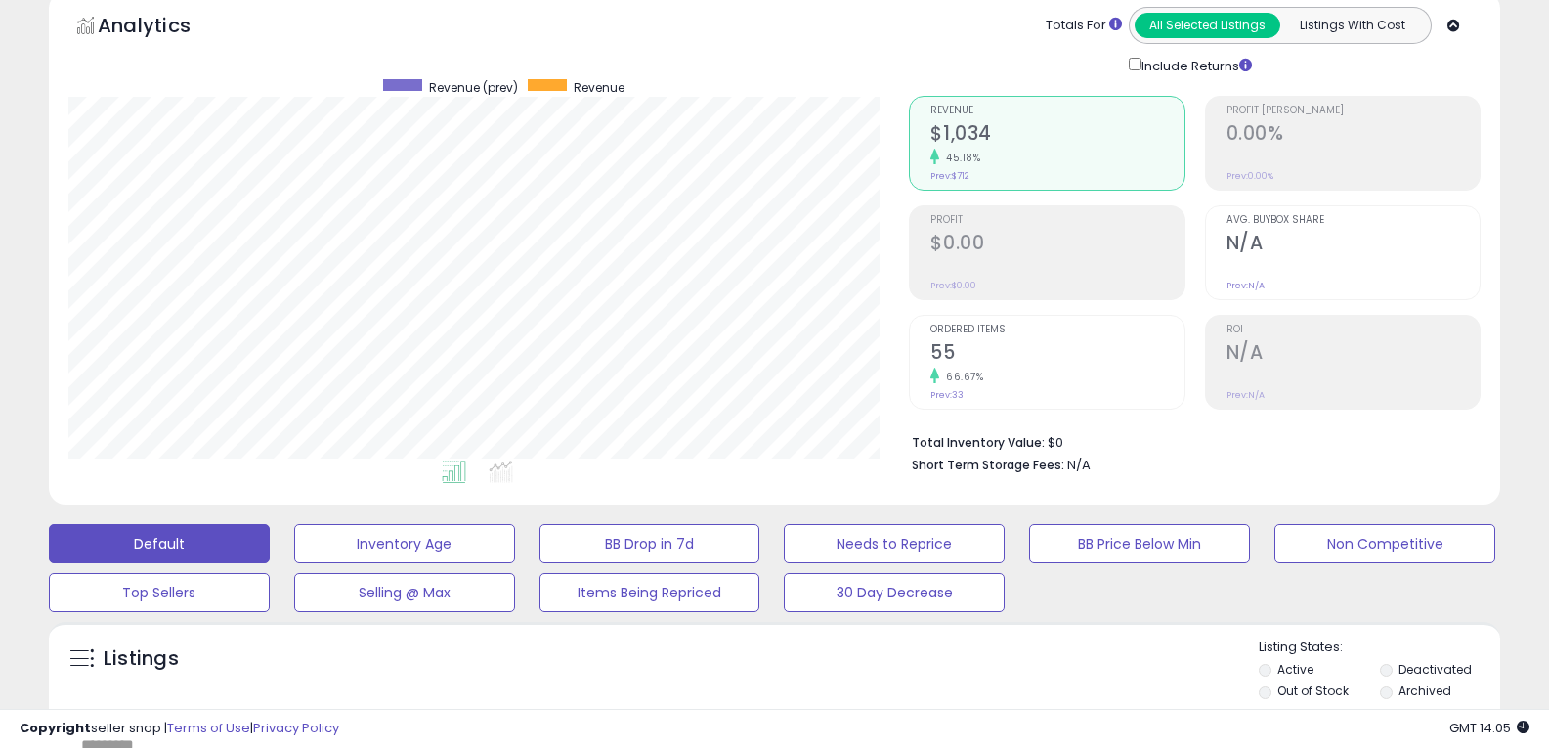
scroll to position [0, 0]
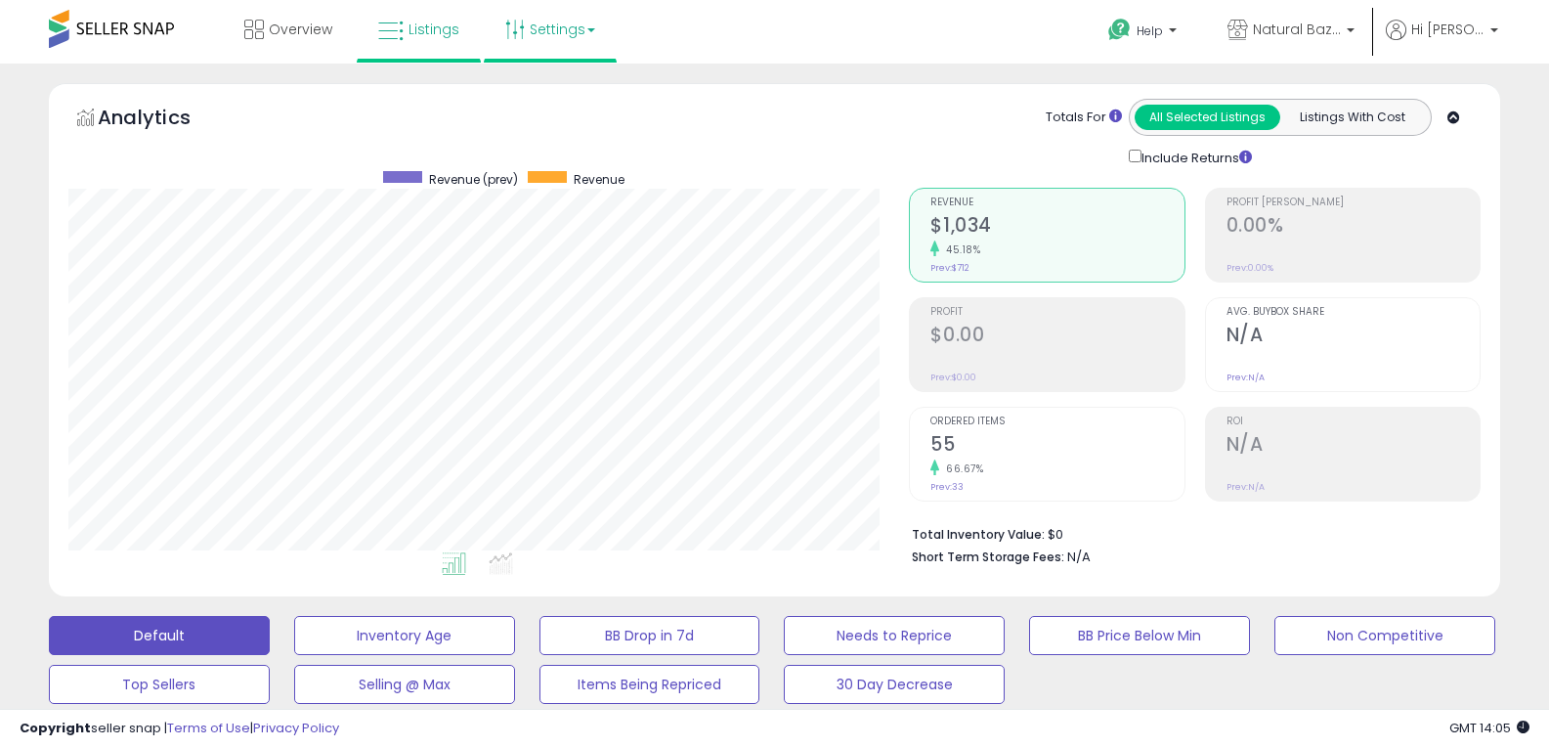
click at [565, 32] on link "Settings" at bounding box center [550, 29] width 119 height 59
click at [761, 139] on div "Analytics Totals For All Selected Listings Listings With Cost Include Returns" at bounding box center [774, 133] width 1412 height 69
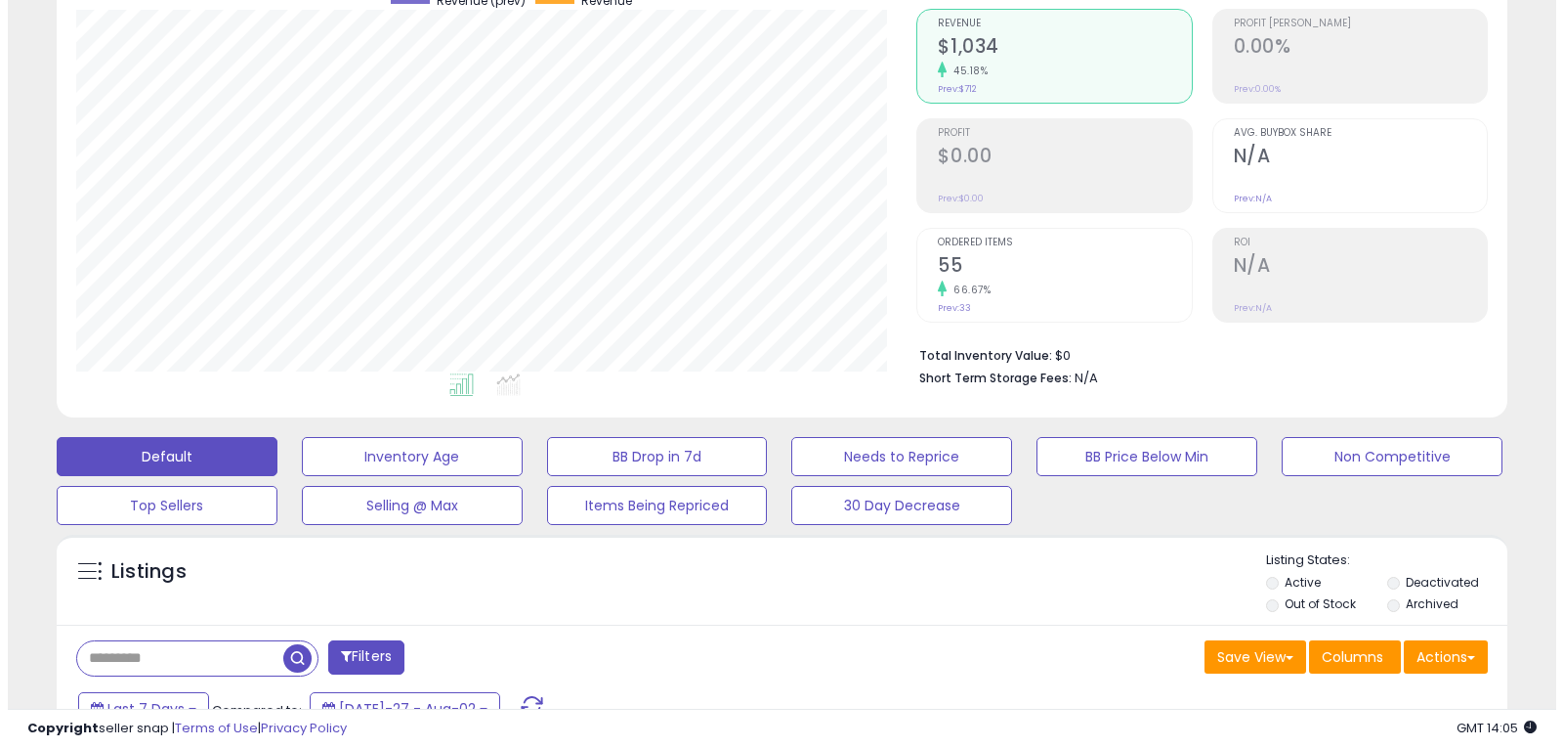
scroll to position [195, 0]
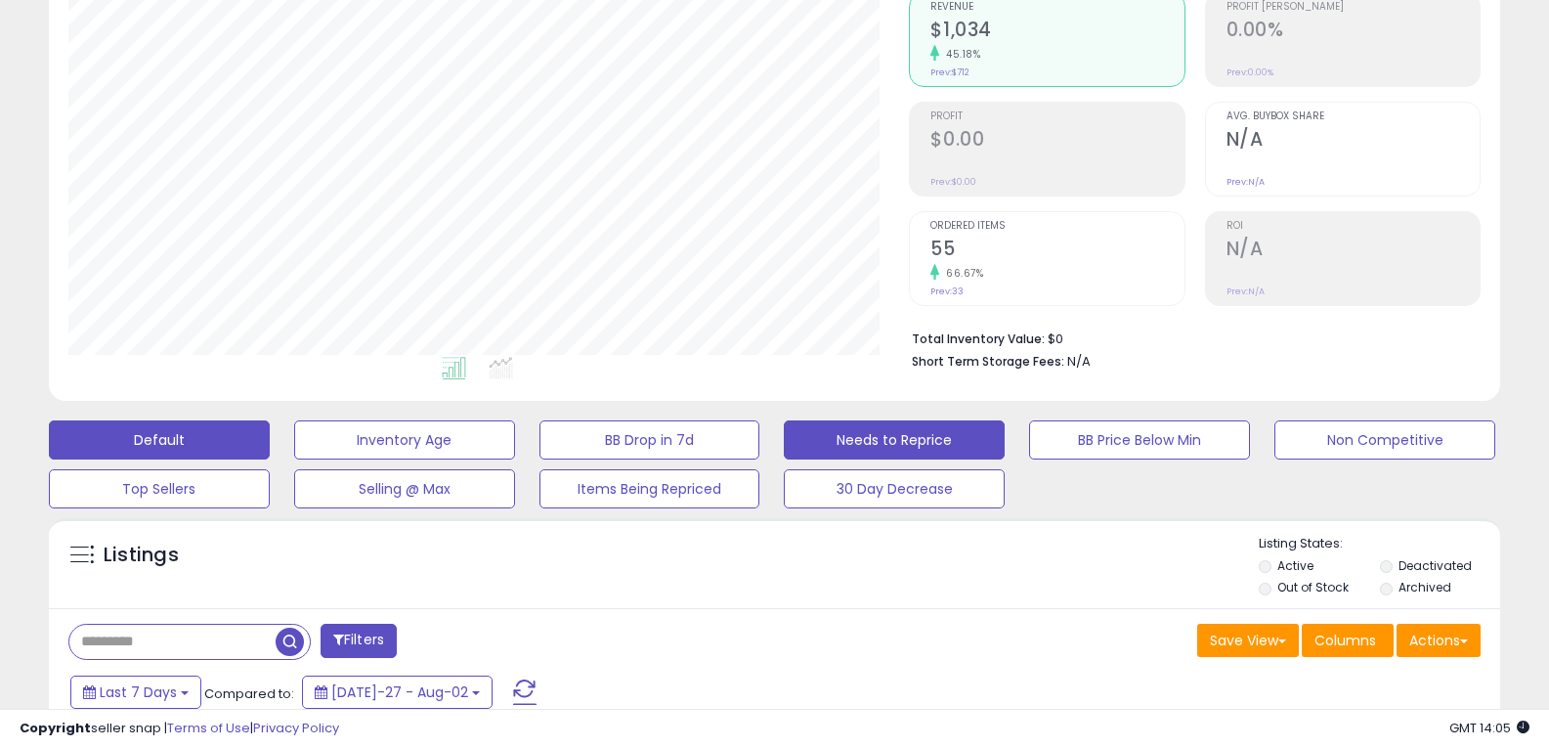
click at [515, 449] on button "Needs to Reprice" at bounding box center [404, 439] width 221 height 39
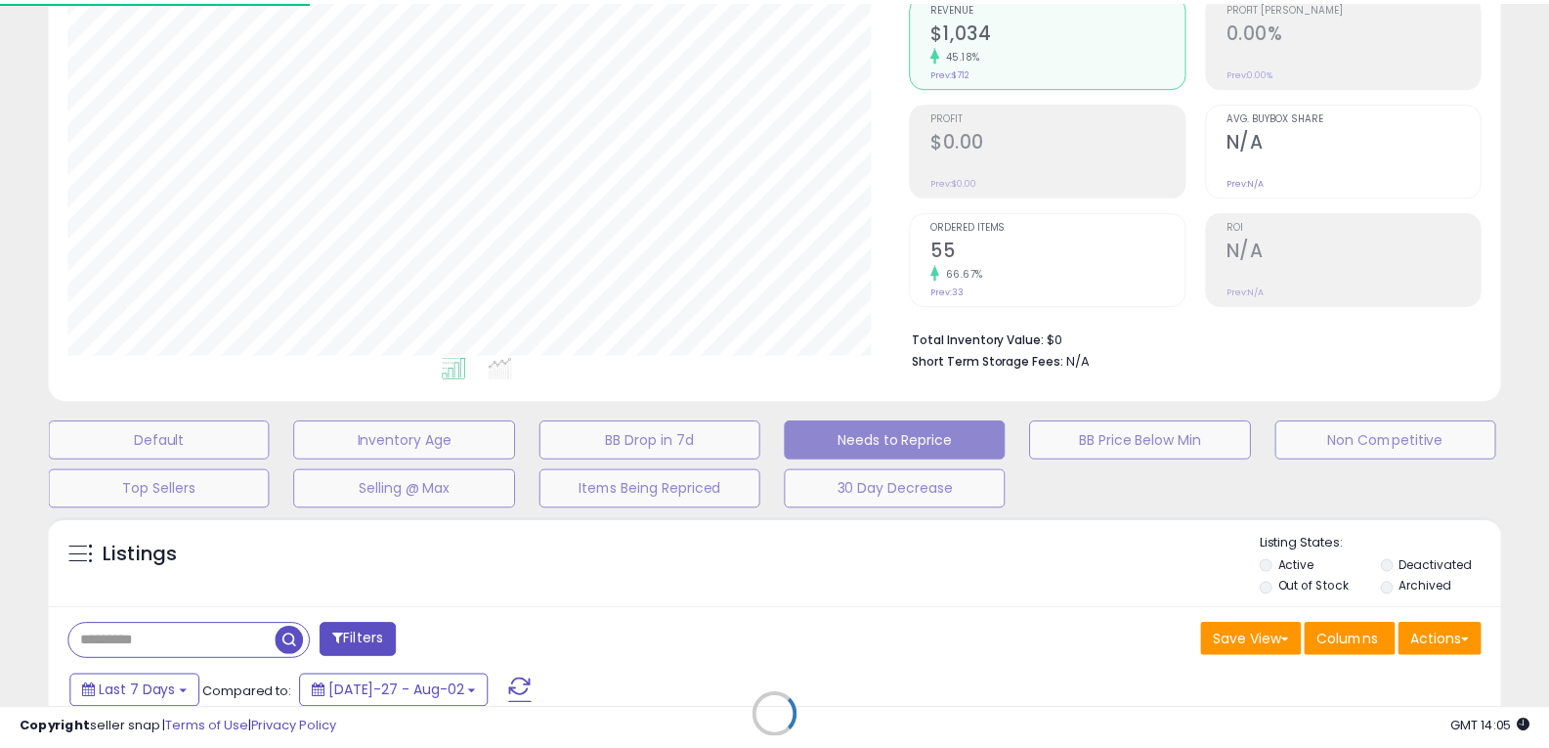
scroll to position [401, 849]
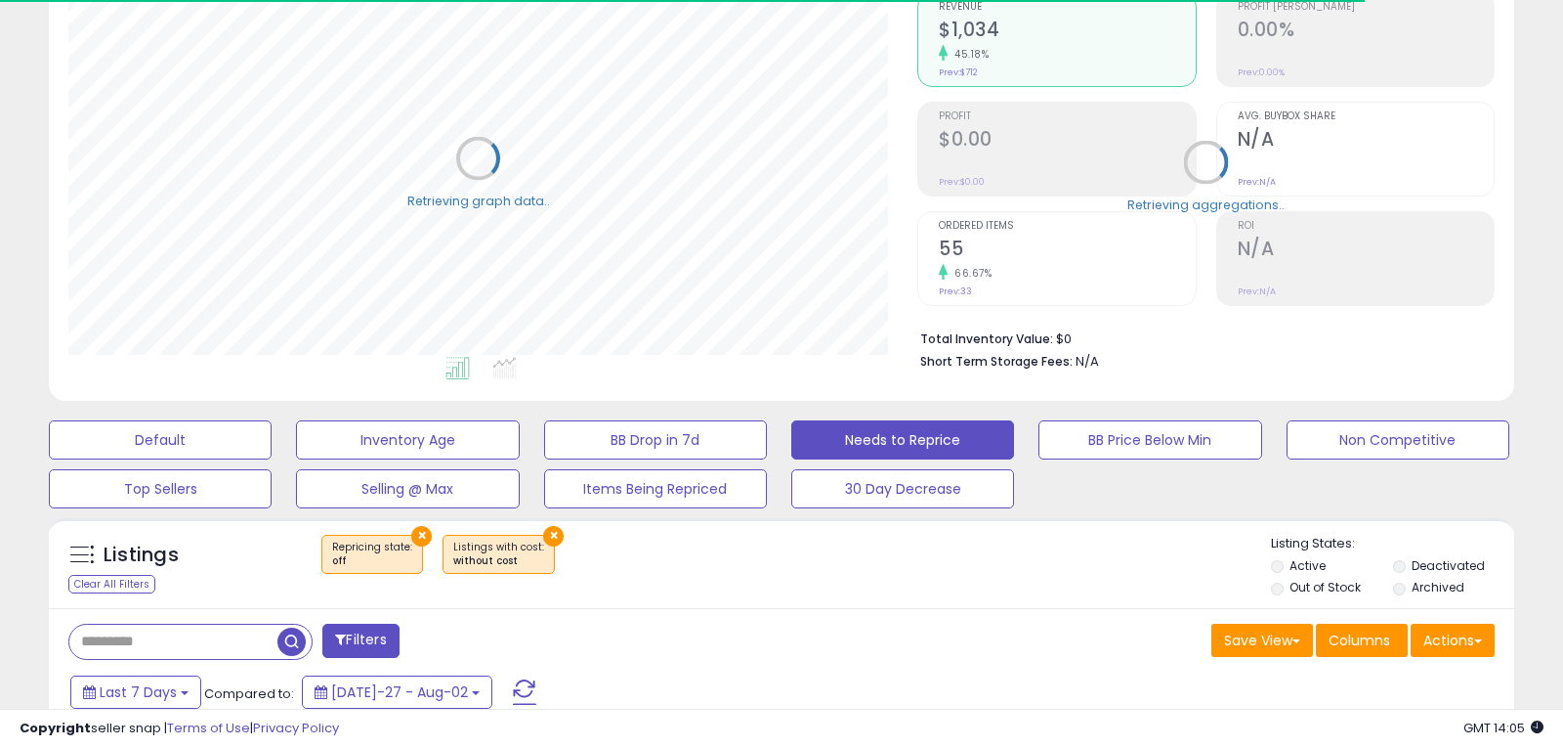
select select "**"
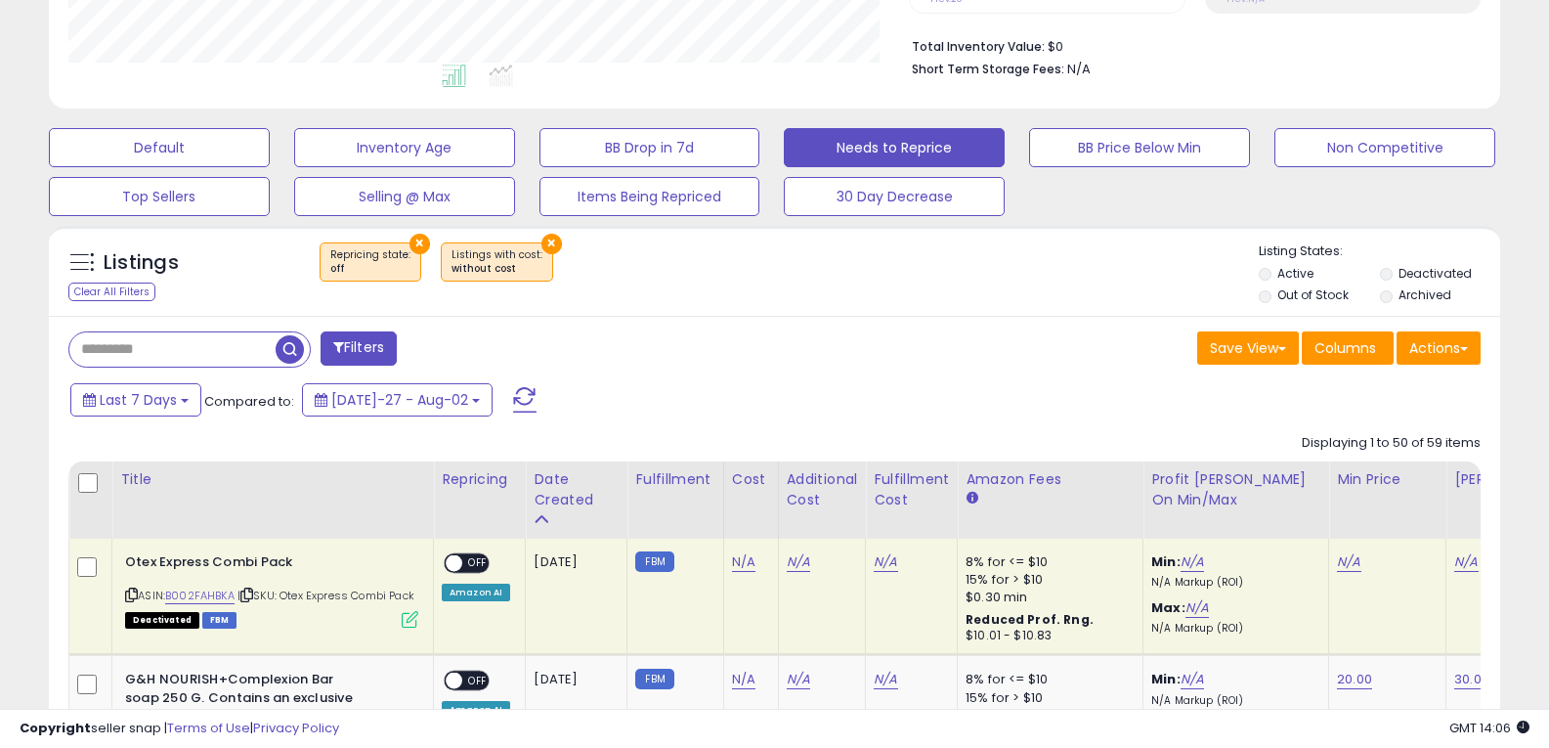
scroll to position [489, 0]
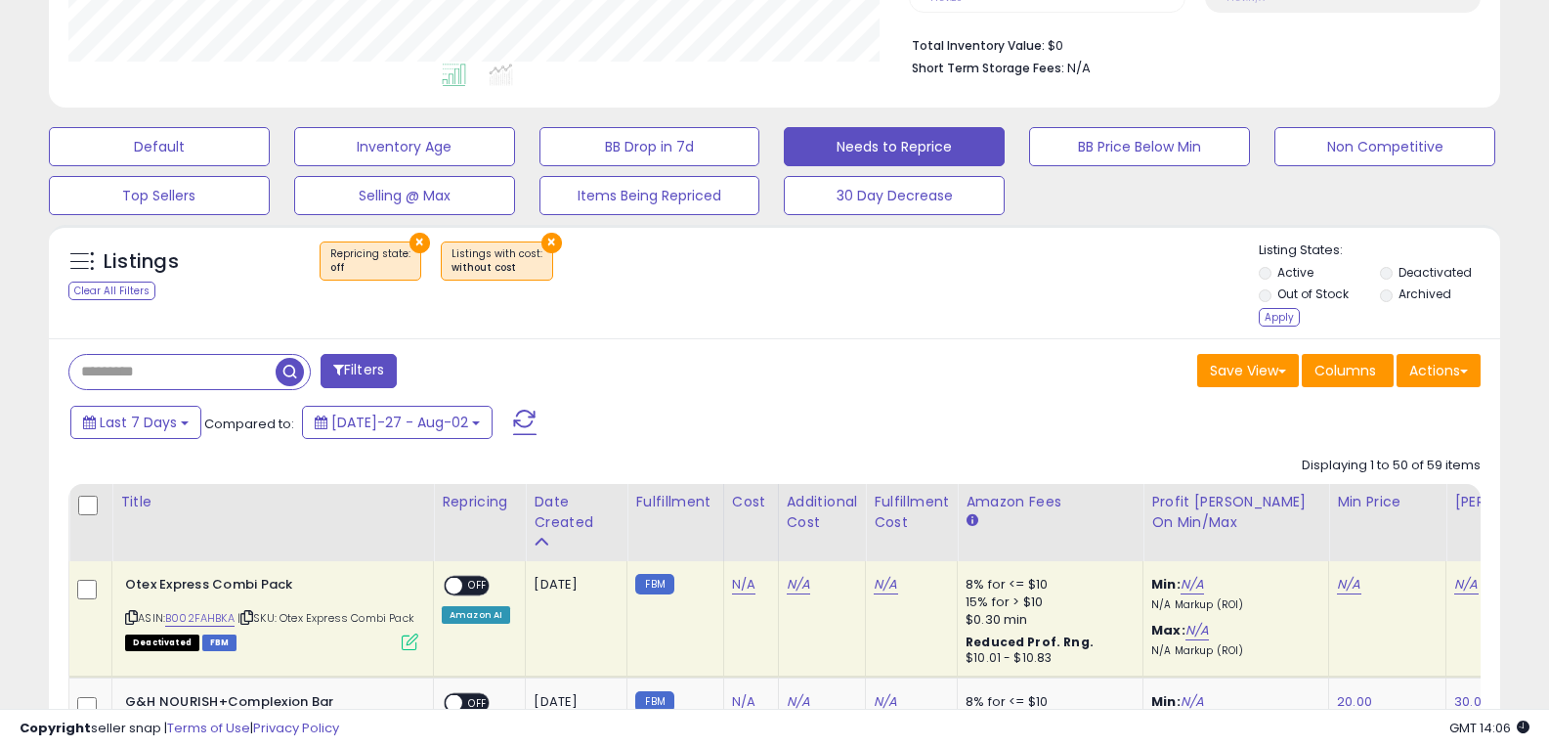
click at [543, 247] on button "×" at bounding box center [551, 243] width 21 height 21
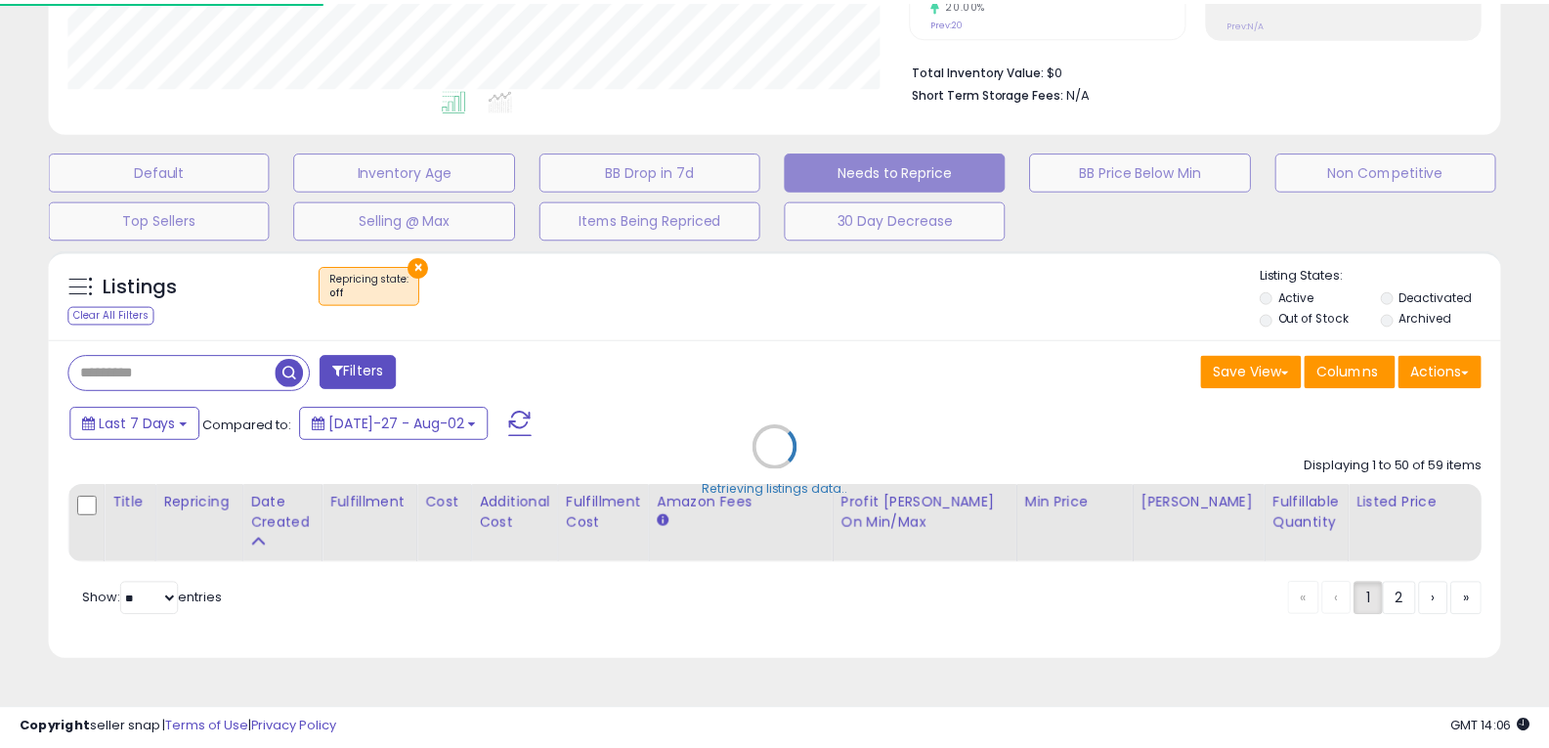
scroll to position [401, 849]
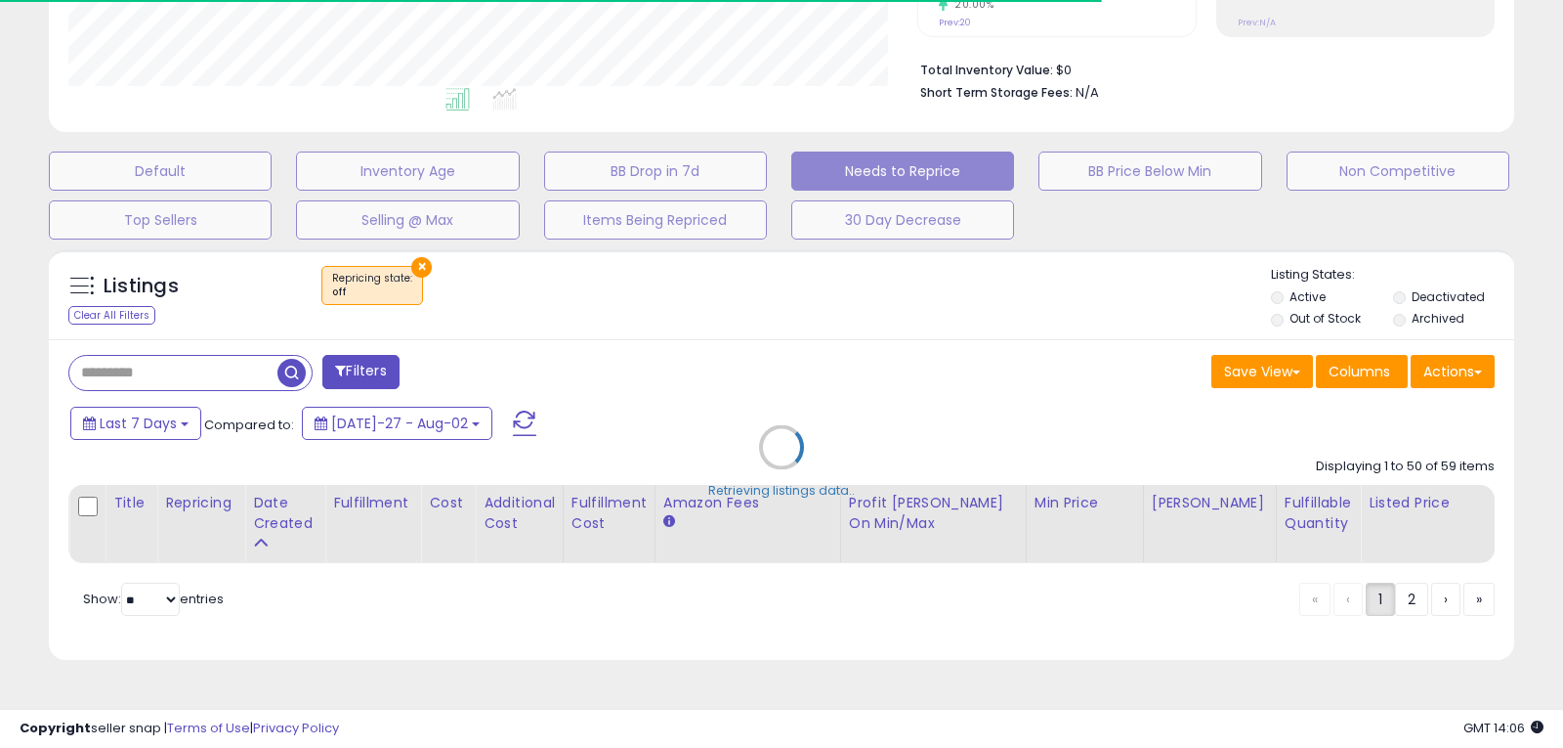
click at [419, 263] on div "Retrieving listings data.." at bounding box center [781, 461] width 1495 height 445
click at [417, 269] on div "Retrieving listings data.." at bounding box center [781, 461] width 1495 height 445
select select "*"
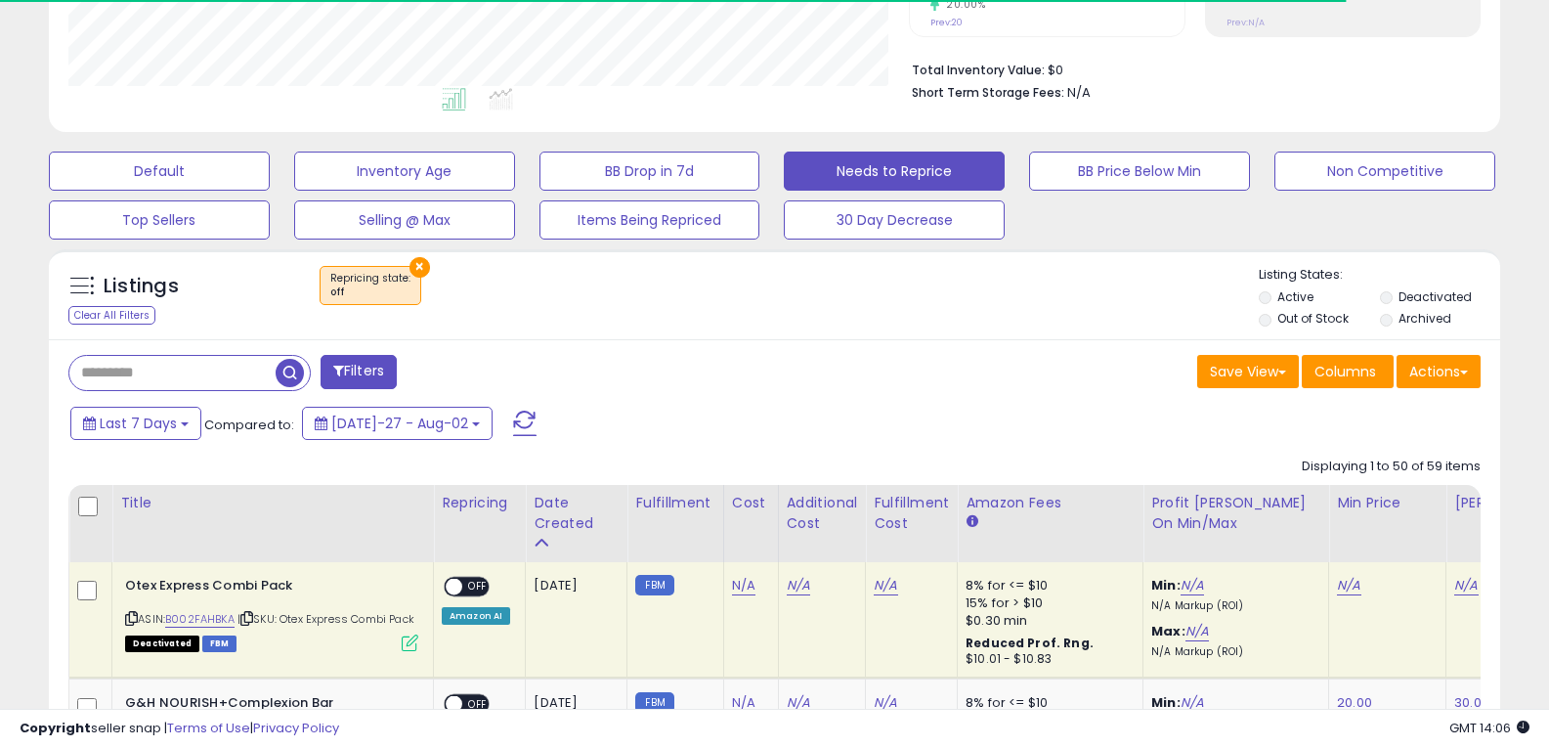
scroll to position [401, 841]
click at [367, 372] on button "Filters" at bounding box center [359, 372] width 76 height 34
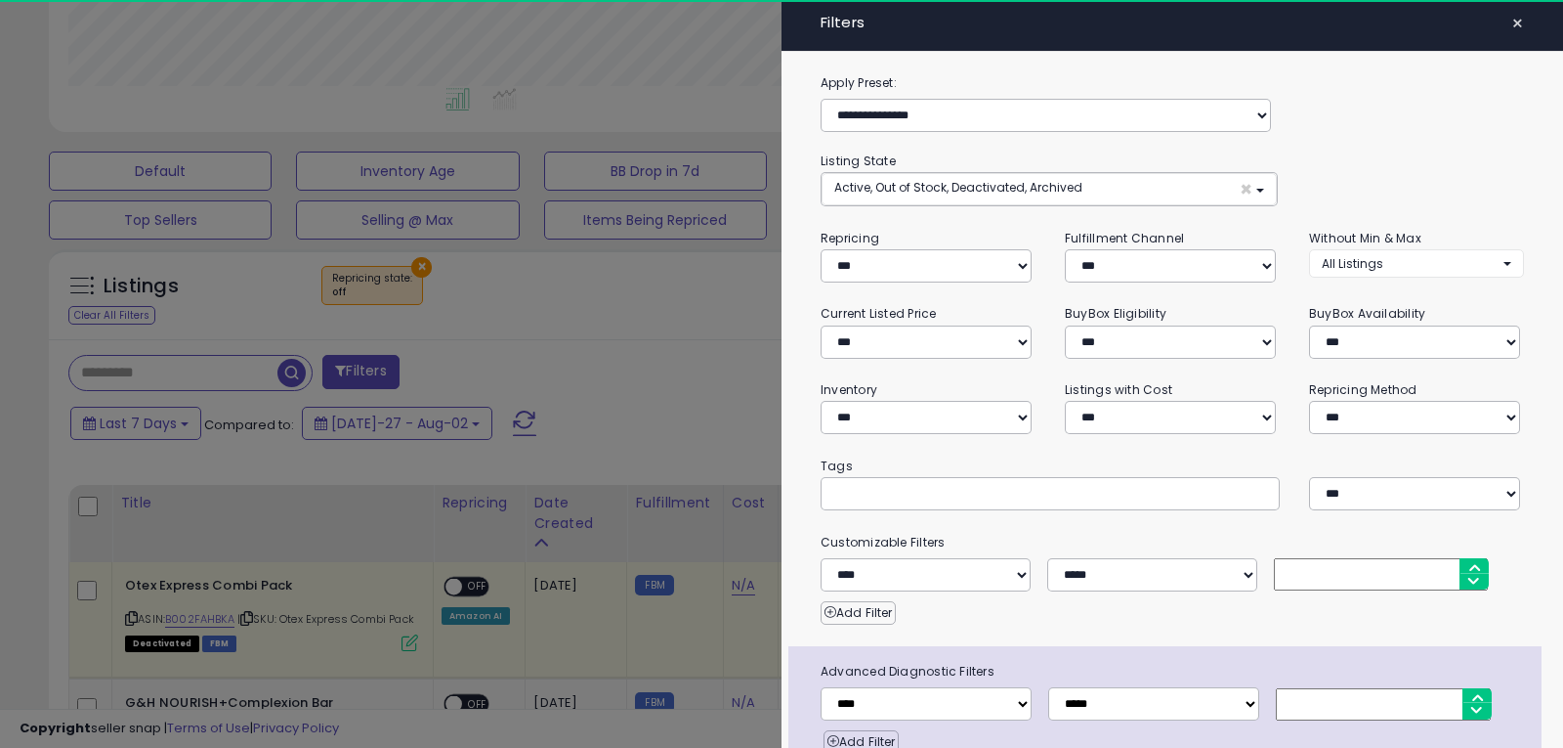
scroll to position [401, 849]
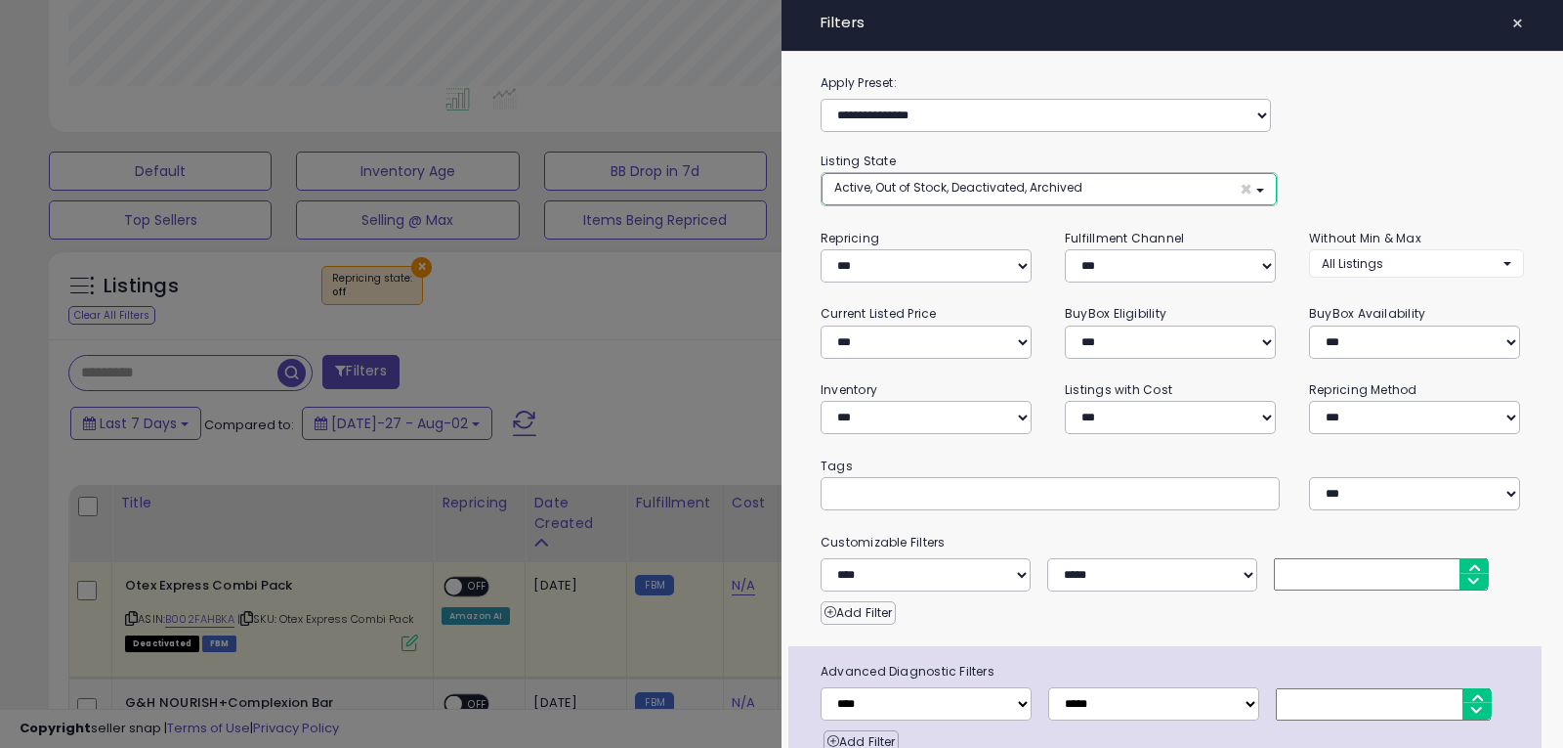
click at [1091, 188] on button "Active, Out of Stock, Deactivated, Archived ×" at bounding box center [1049, 189] width 455 height 32
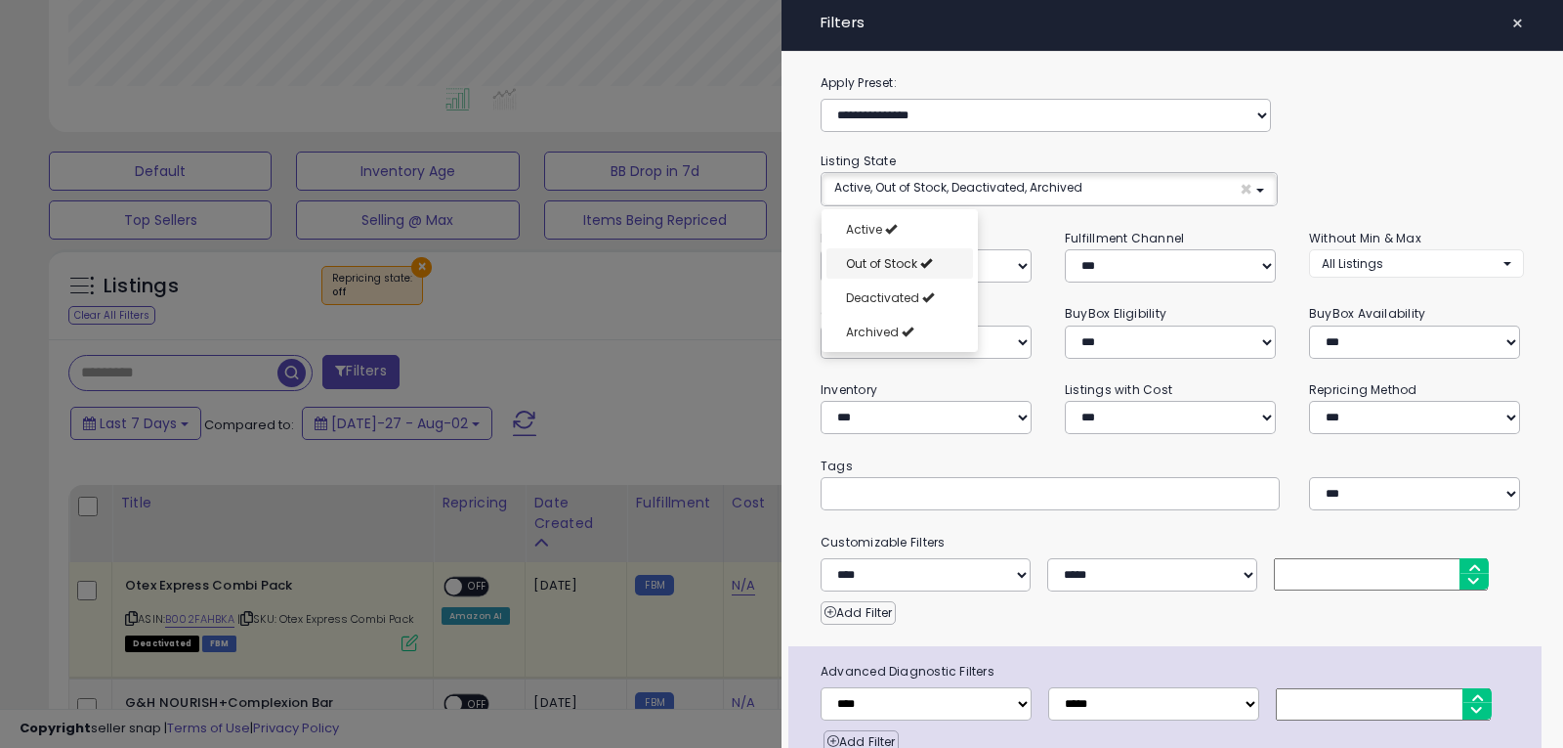
click at [909, 264] on span "Out of Stock" at bounding box center [881, 263] width 71 height 17
click at [908, 301] on span "Deactivated" at bounding box center [882, 297] width 73 height 17
select select "**********"
click at [890, 331] on span "Archived" at bounding box center [872, 331] width 53 height 17
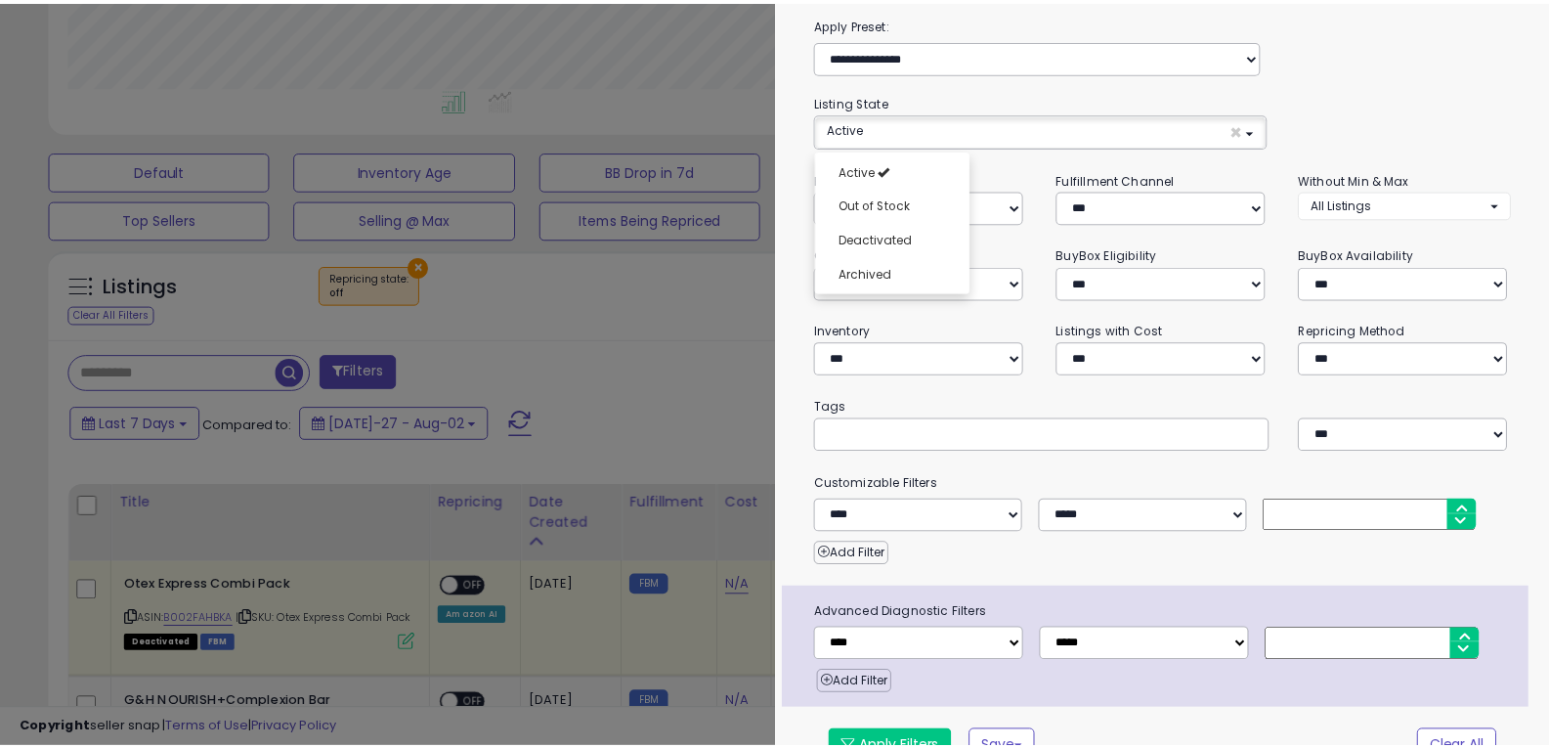
scroll to position [93, 0]
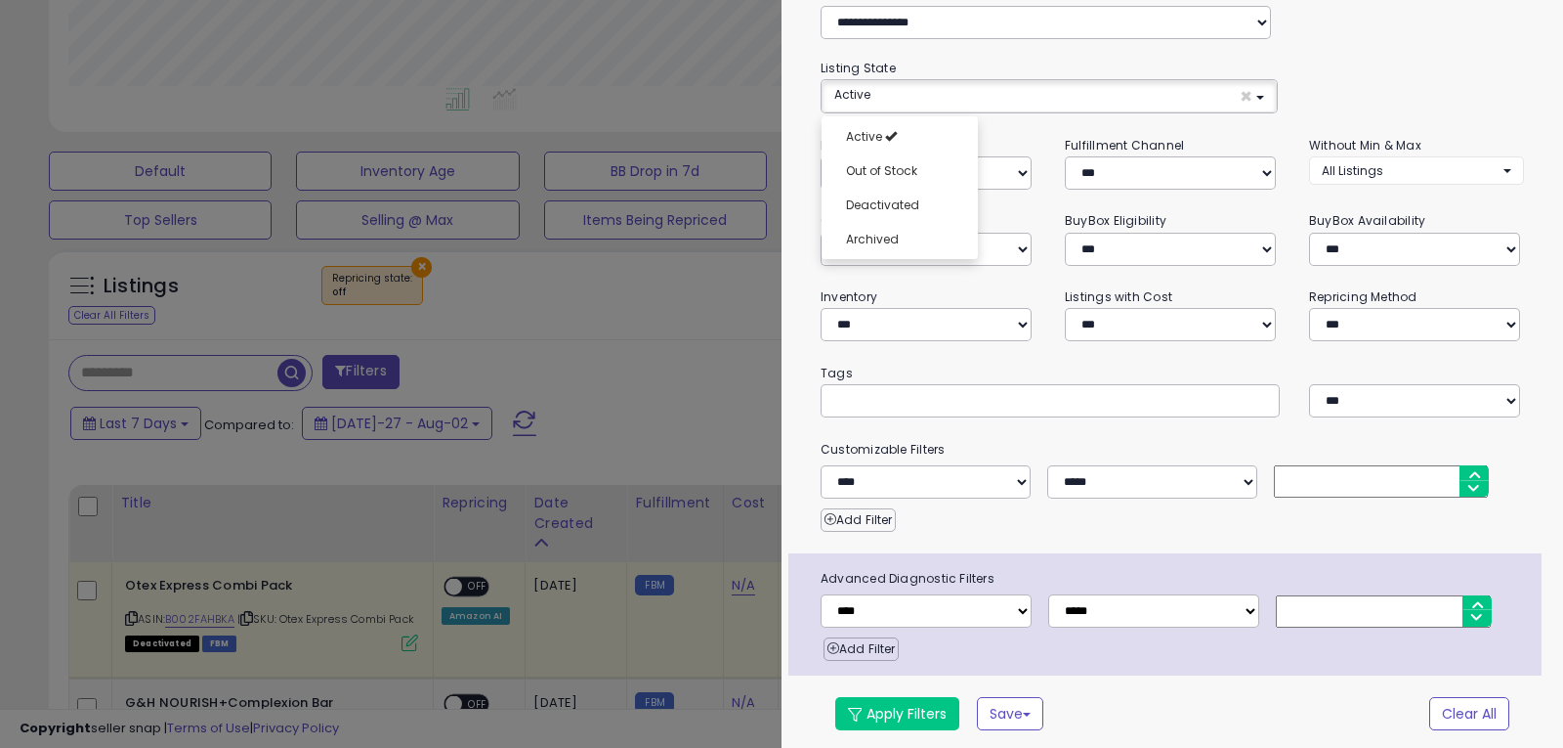
click at [1402, 87] on div "**********" at bounding box center [1173, 86] width 704 height 56
click at [951, 309] on select "**********" at bounding box center [926, 324] width 211 height 33
click at [950, 318] on select "**********" at bounding box center [926, 324] width 211 height 33
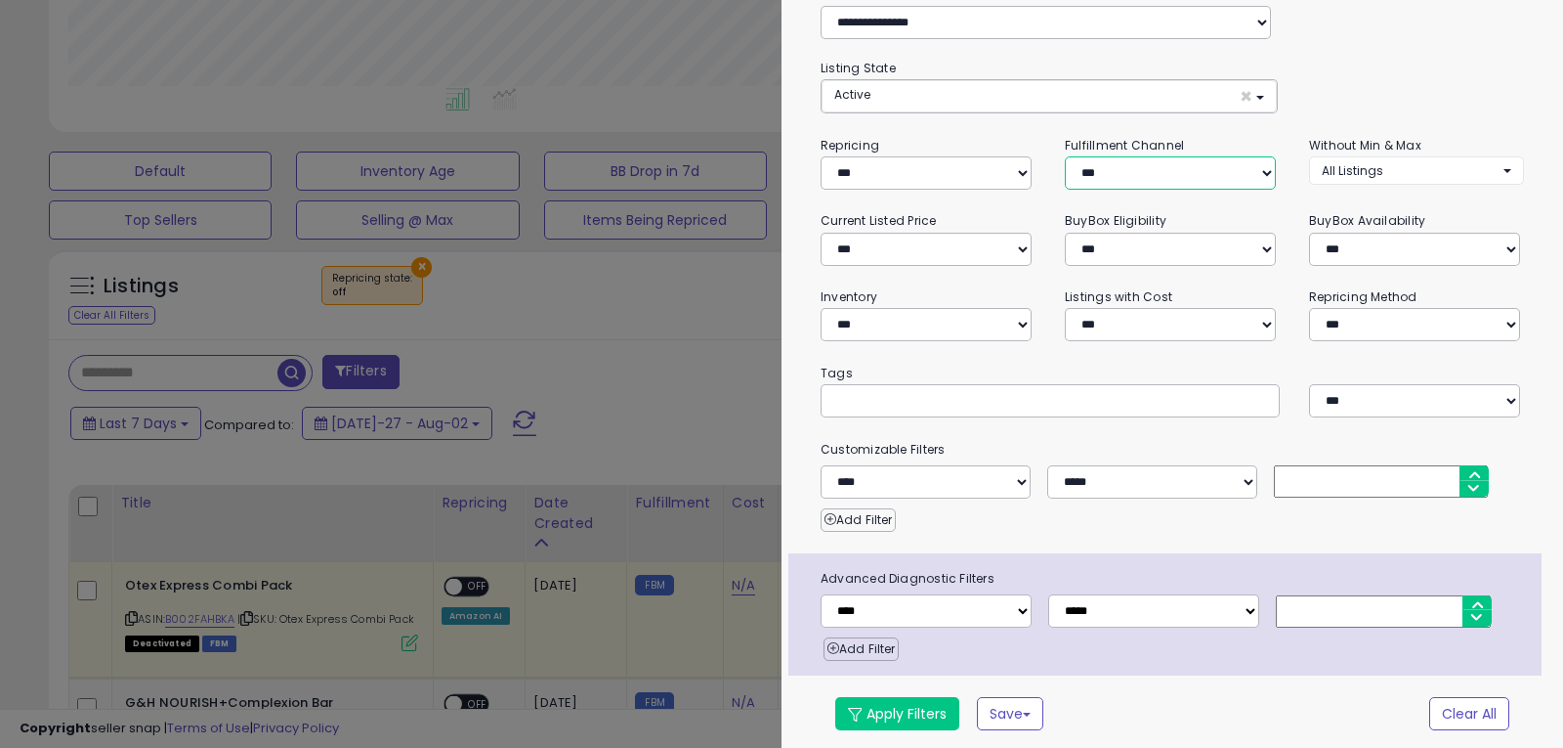
click at [1207, 174] on select "*** *** *** ***" at bounding box center [1170, 172] width 211 height 33
select select "***"
click at [1065, 156] on select "*** *** *** ***" at bounding box center [1170, 172] width 211 height 33
click at [1394, 89] on div "**********" at bounding box center [1173, 86] width 704 height 56
click at [903, 704] on button "Apply Filters" at bounding box center [897, 713] width 124 height 33
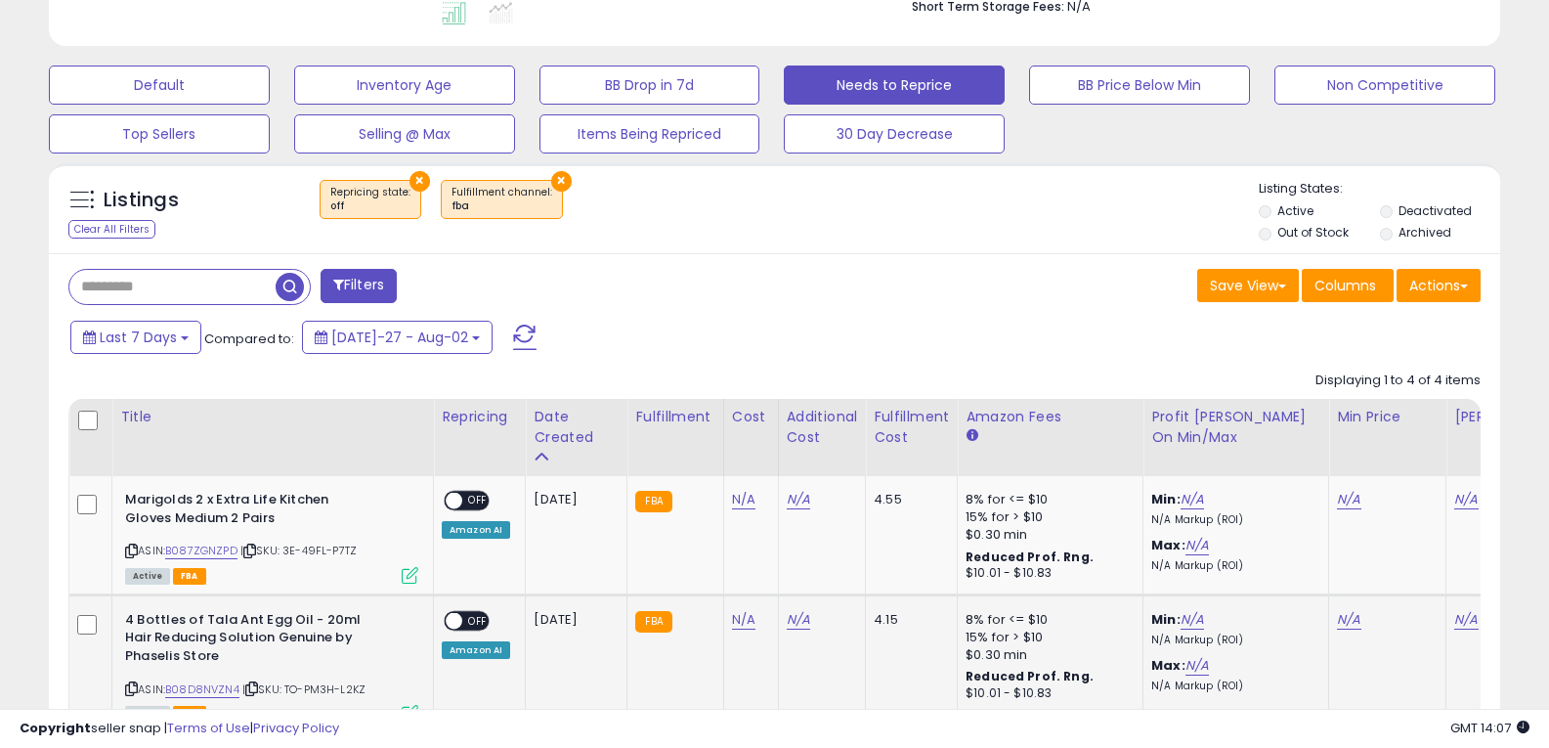
scroll to position [469, 0]
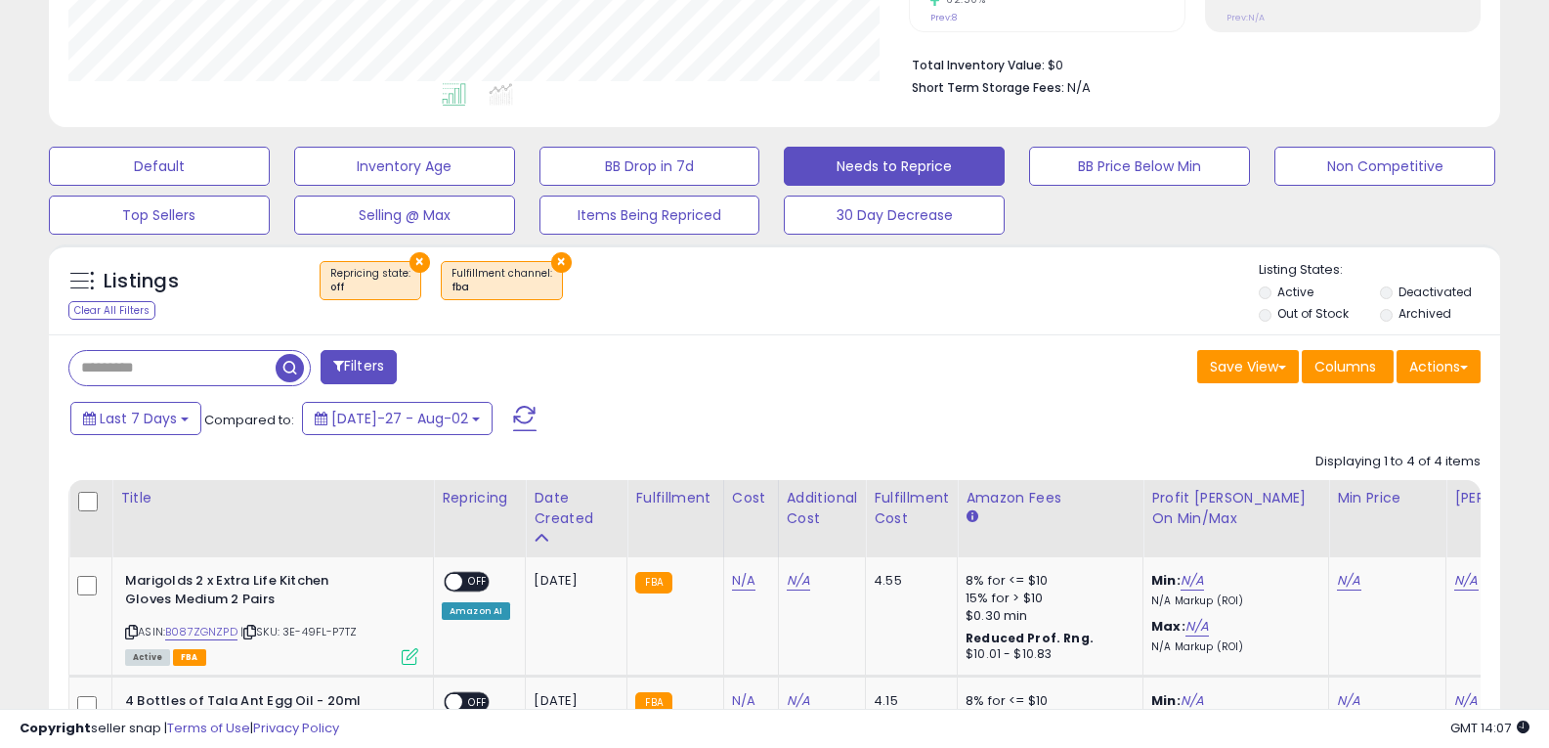
click at [411, 263] on button "×" at bounding box center [419, 262] width 21 height 21
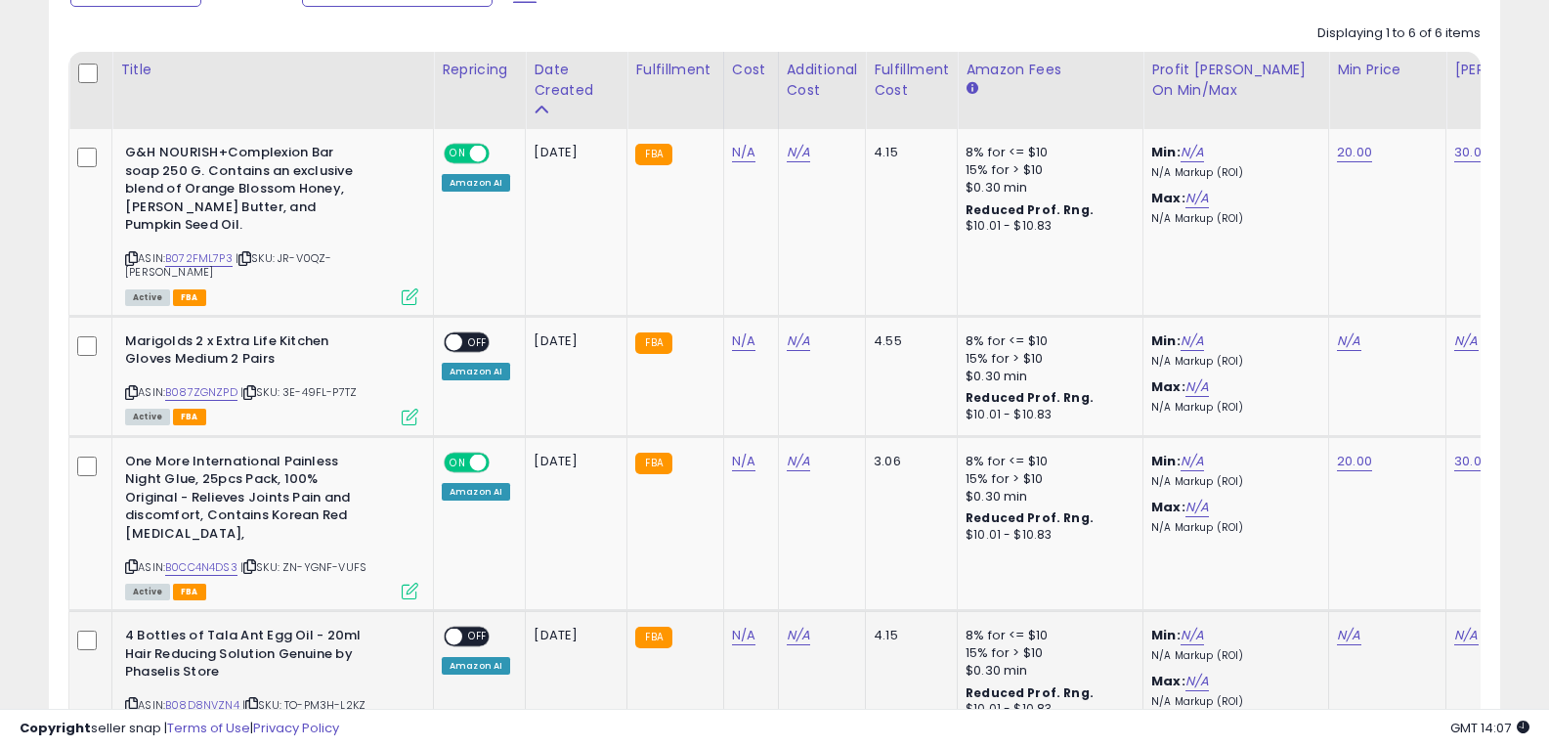
scroll to position [799, 0]
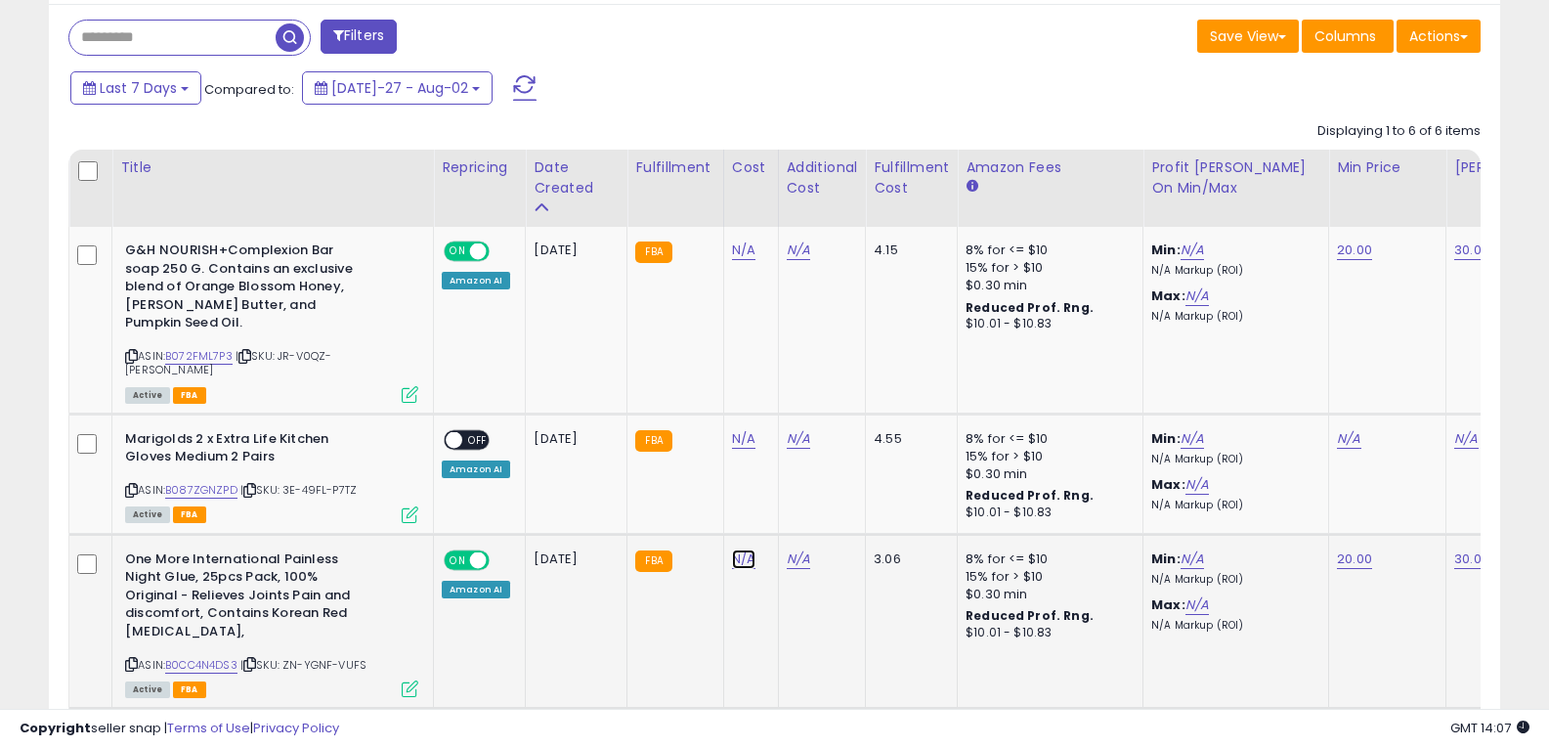
click at [735, 260] on link "N/A" at bounding box center [743, 250] width 23 height 20
click at [683, 479] on input "number" at bounding box center [684, 478] width 174 height 33
type input "**"
click at [811, 475] on button "submit" at bounding box center [794, 476] width 33 height 29
click at [739, 248] on link "N/A" at bounding box center [743, 250] width 23 height 20
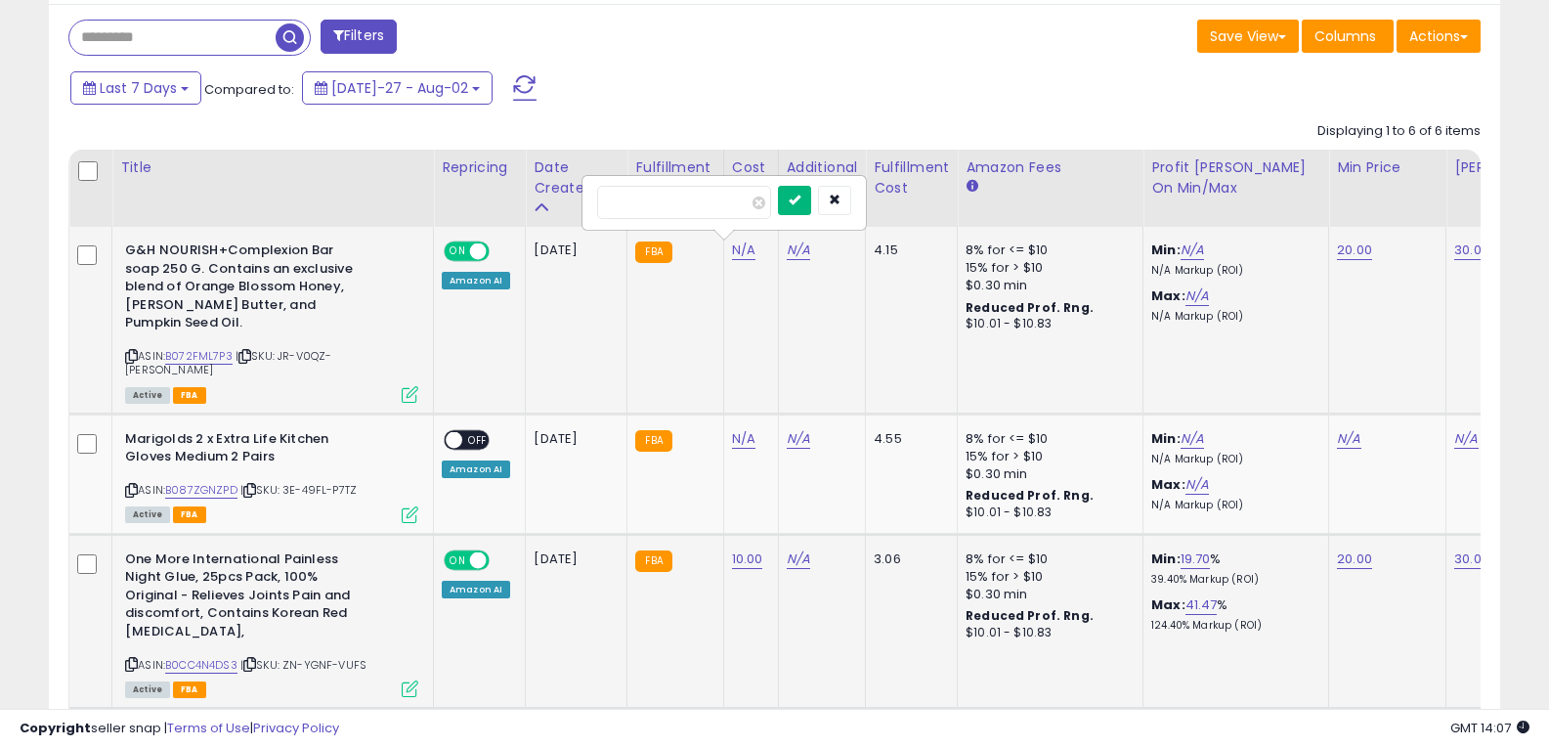
type input "**"
click at [800, 202] on icon "submit" at bounding box center [795, 199] width 12 height 12
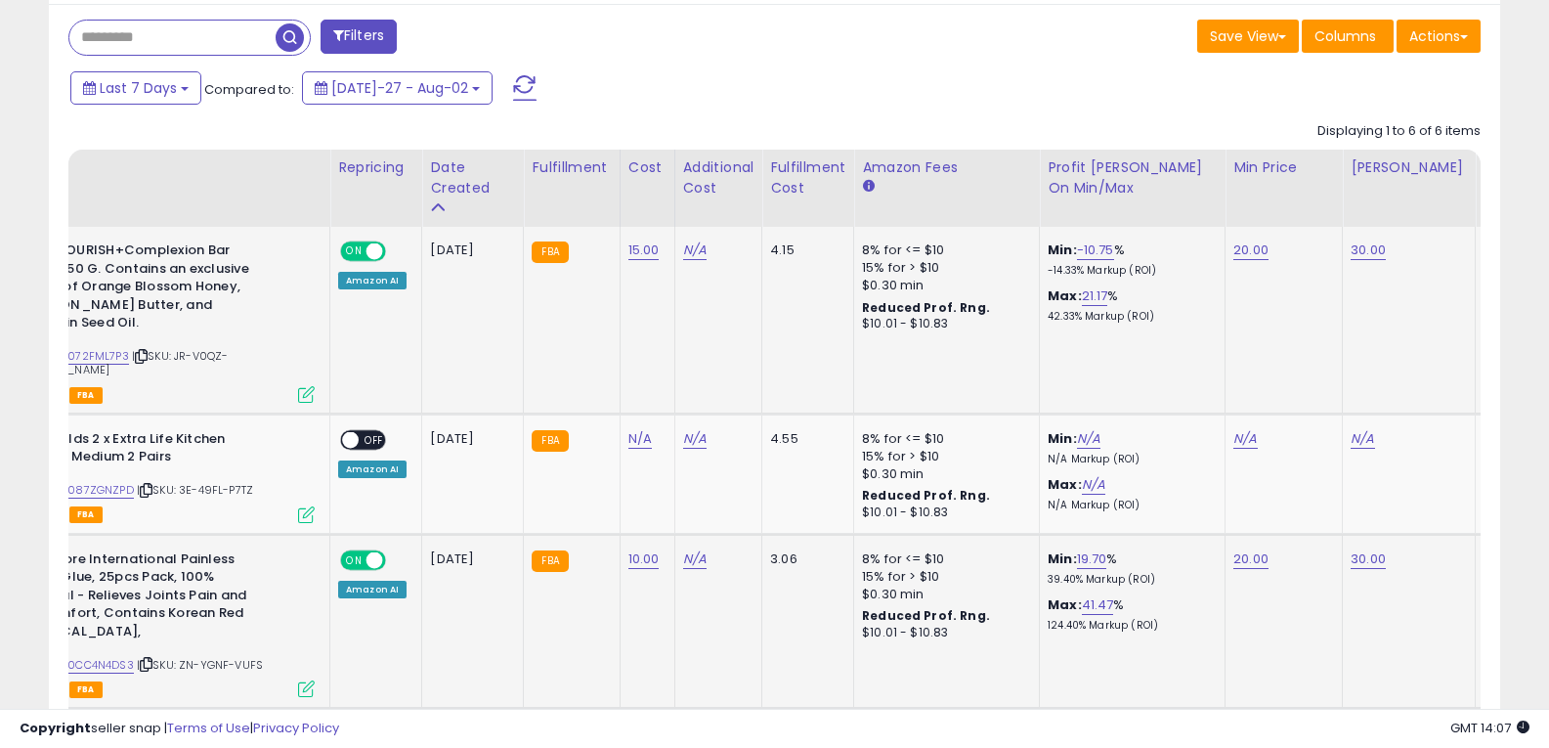
scroll to position [0, 192]
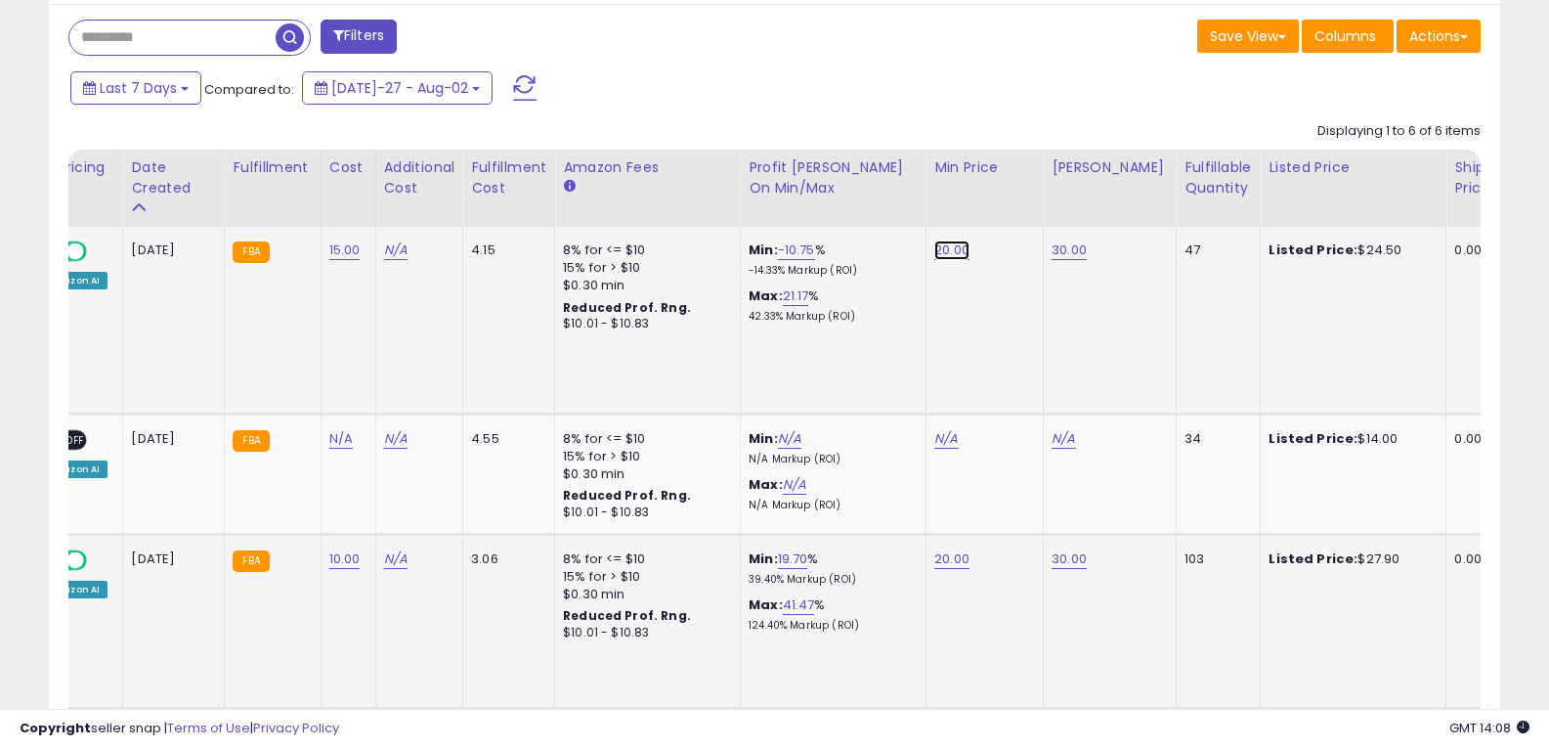
click at [940, 252] on link "20.00" at bounding box center [951, 250] width 35 height 20
drag, startPoint x: 884, startPoint y: 199, endPoint x: 796, endPoint y: 202, distance: 88.0
click at [796, 202] on div "*****" at bounding box center [932, 203] width 281 height 52
type input "**"
click at [1009, 201] on icon "submit" at bounding box center [1004, 199] width 12 height 12
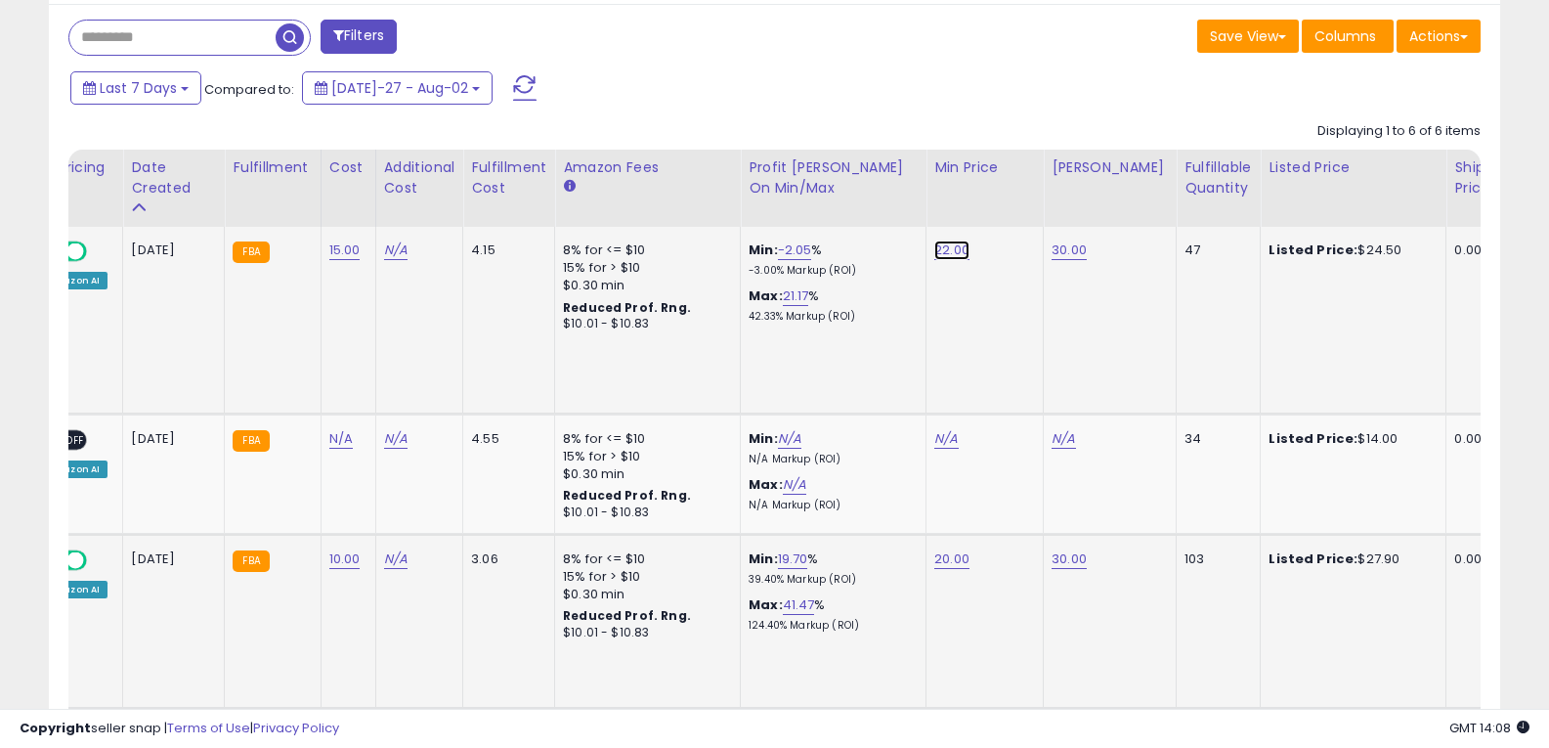
click at [943, 253] on link "22.00" at bounding box center [951, 250] width 35 height 20
drag, startPoint x: 889, startPoint y: 203, endPoint x: 753, endPoint y: 208, distance: 135.9
click at [753, 208] on table "Title Repricing" at bounding box center [731, 627] width 2130 height 954
type input "**"
click at [1008, 201] on icon "submit" at bounding box center [1003, 199] width 12 height 12
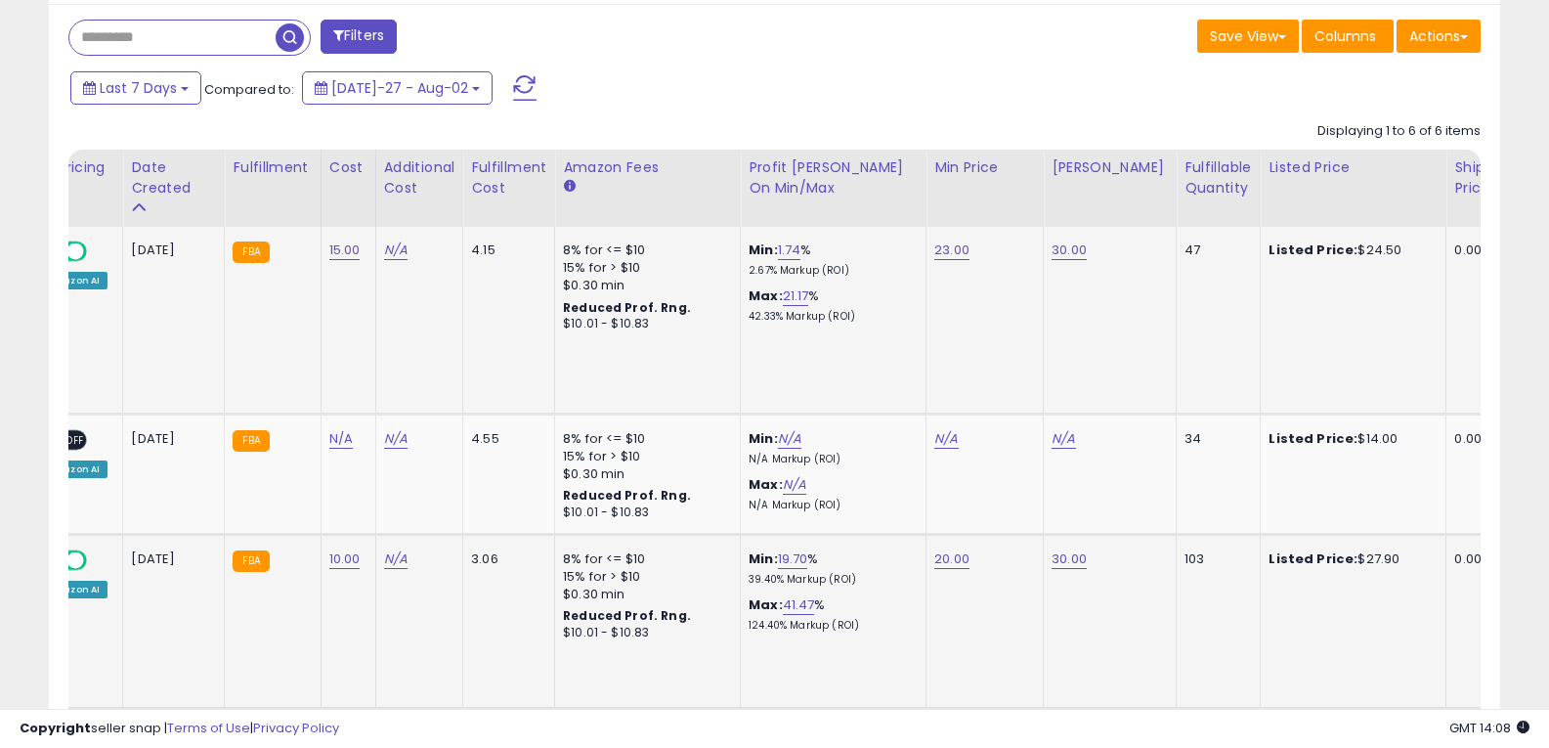
click at [993, 298] on td "23.00" at bounding box center [984, 320] width 117 height 187
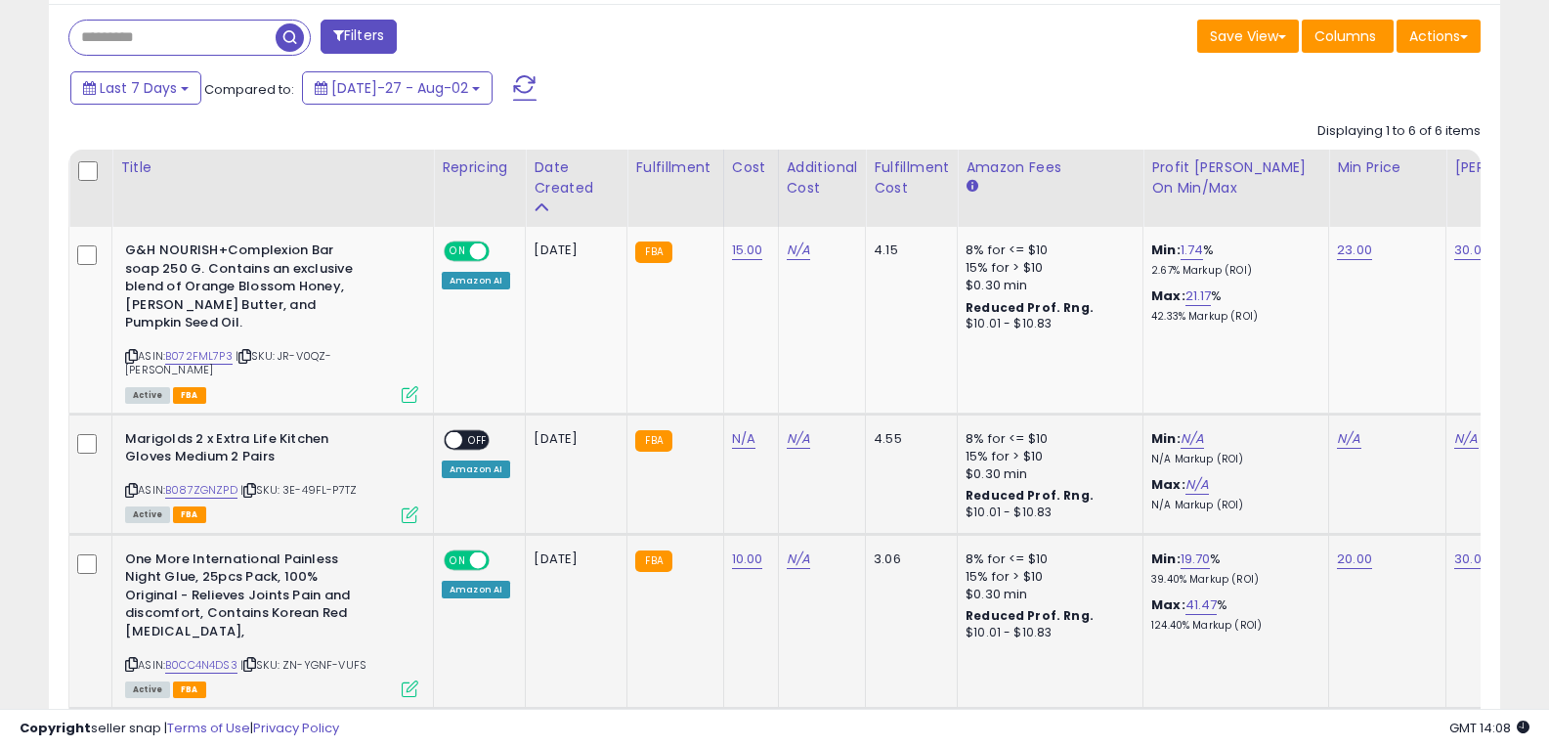
click at [470, 431] on span "OFF" at bounding box center [477, 439] width 31 height 17
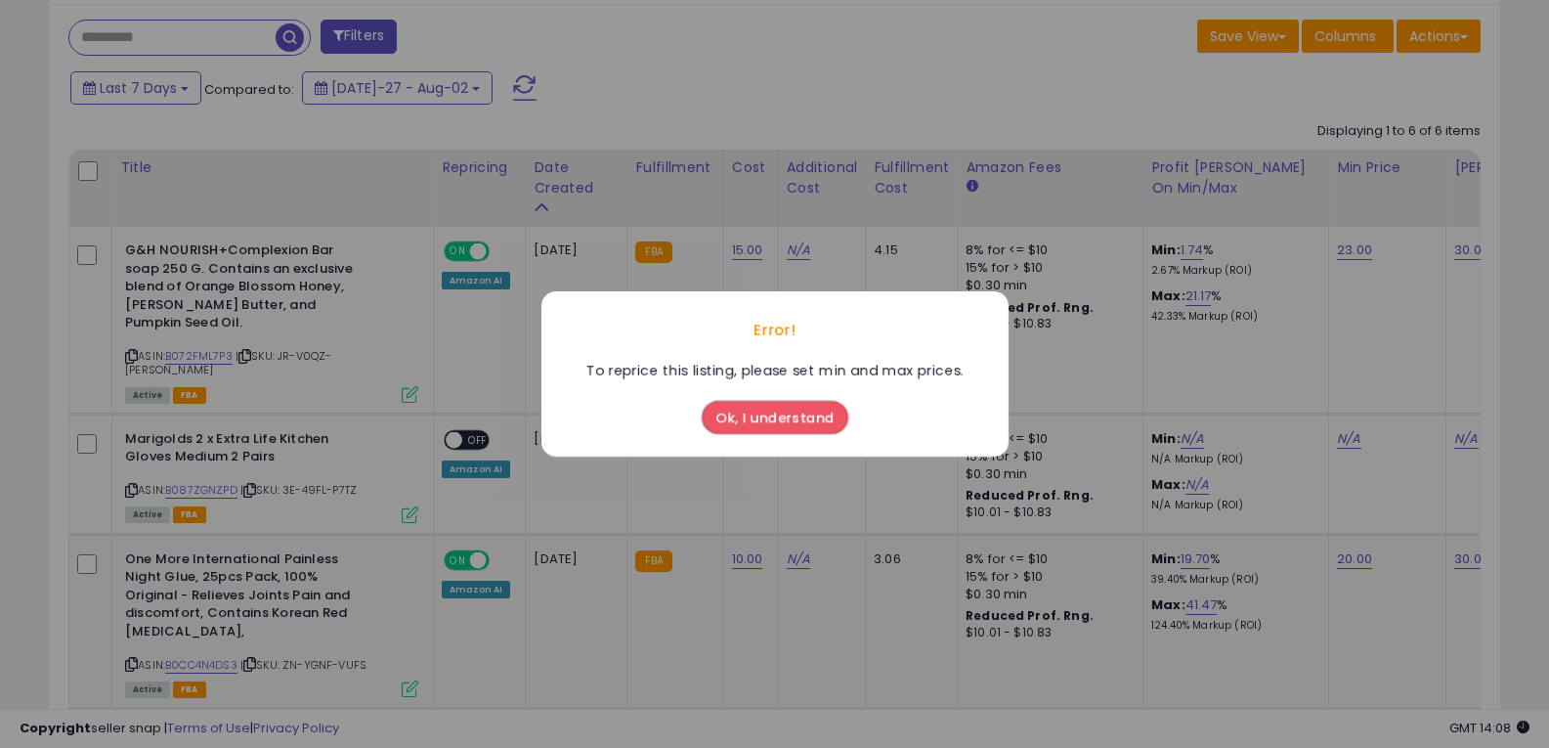
click at [748, 416] on button "Ok, I understand" at bounding box center [775, 417] width 147 height 33
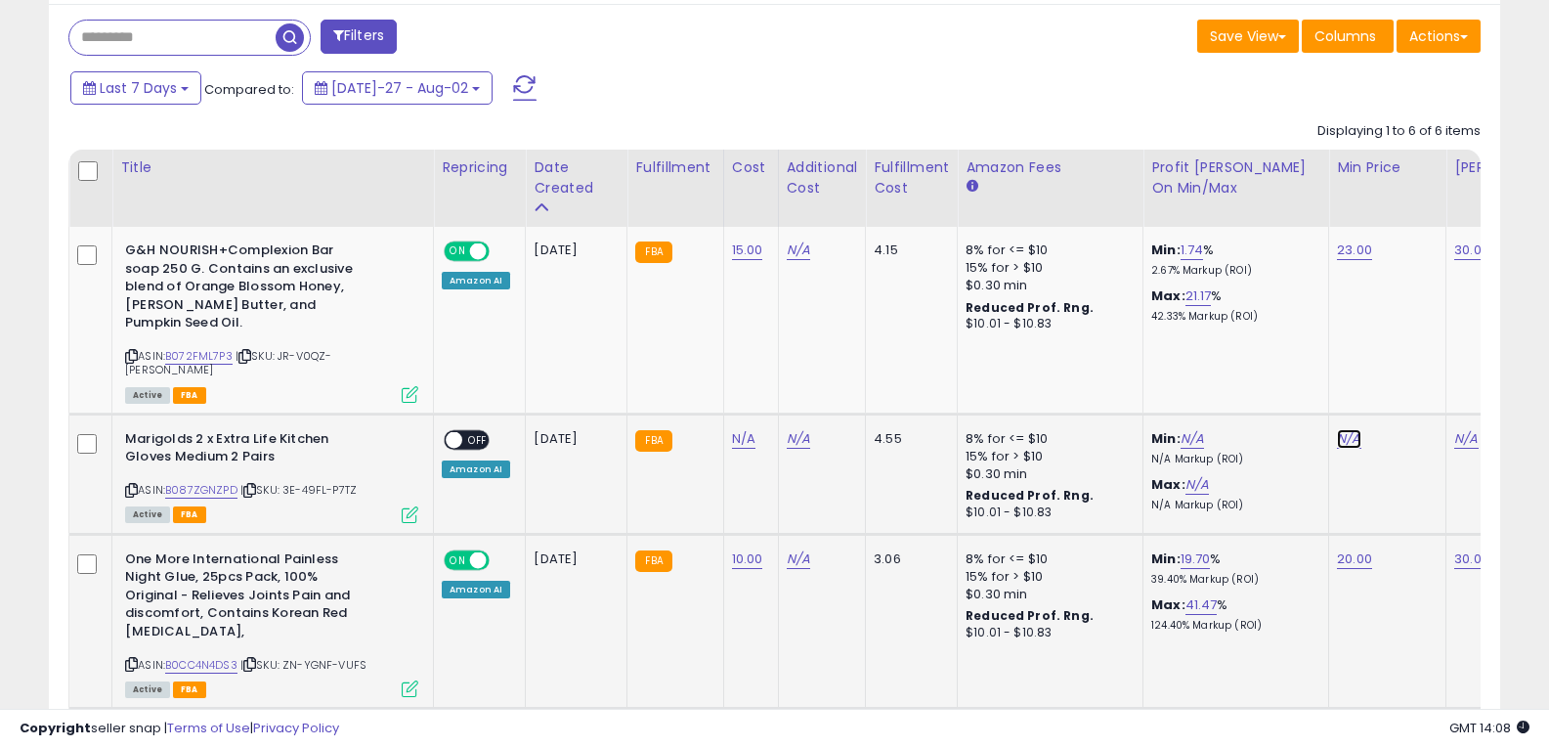
click at [1344, 429] on link "N/A" at bounding box center [1348, 439] width 23 height 20
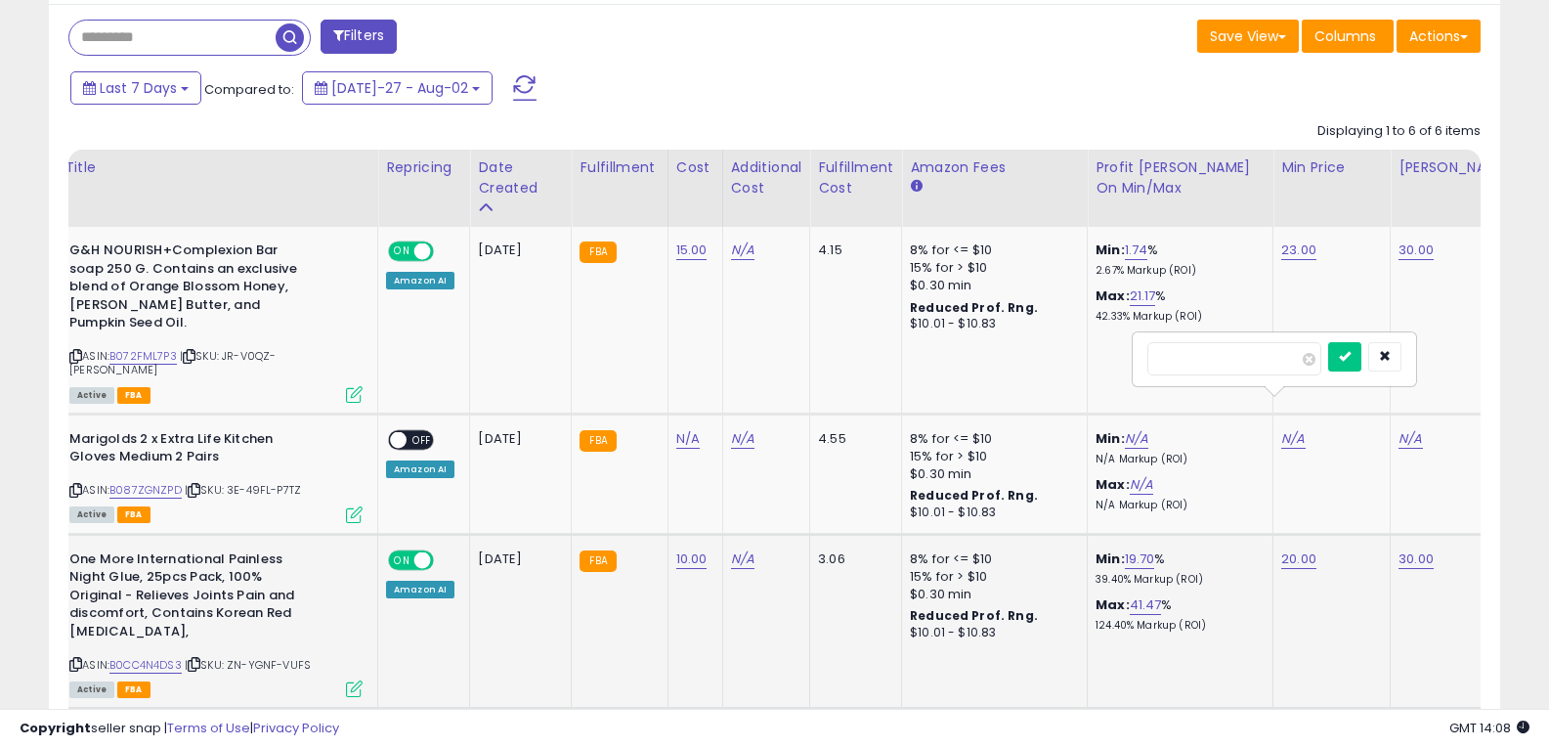
drag, startPoint x: 883, startPoint y: 693, endPoint x: 1005, endPoint y: 692, distance: 121.2
click at [1005, 692] on div at bounding box center [774, 699] width 1412 height 19
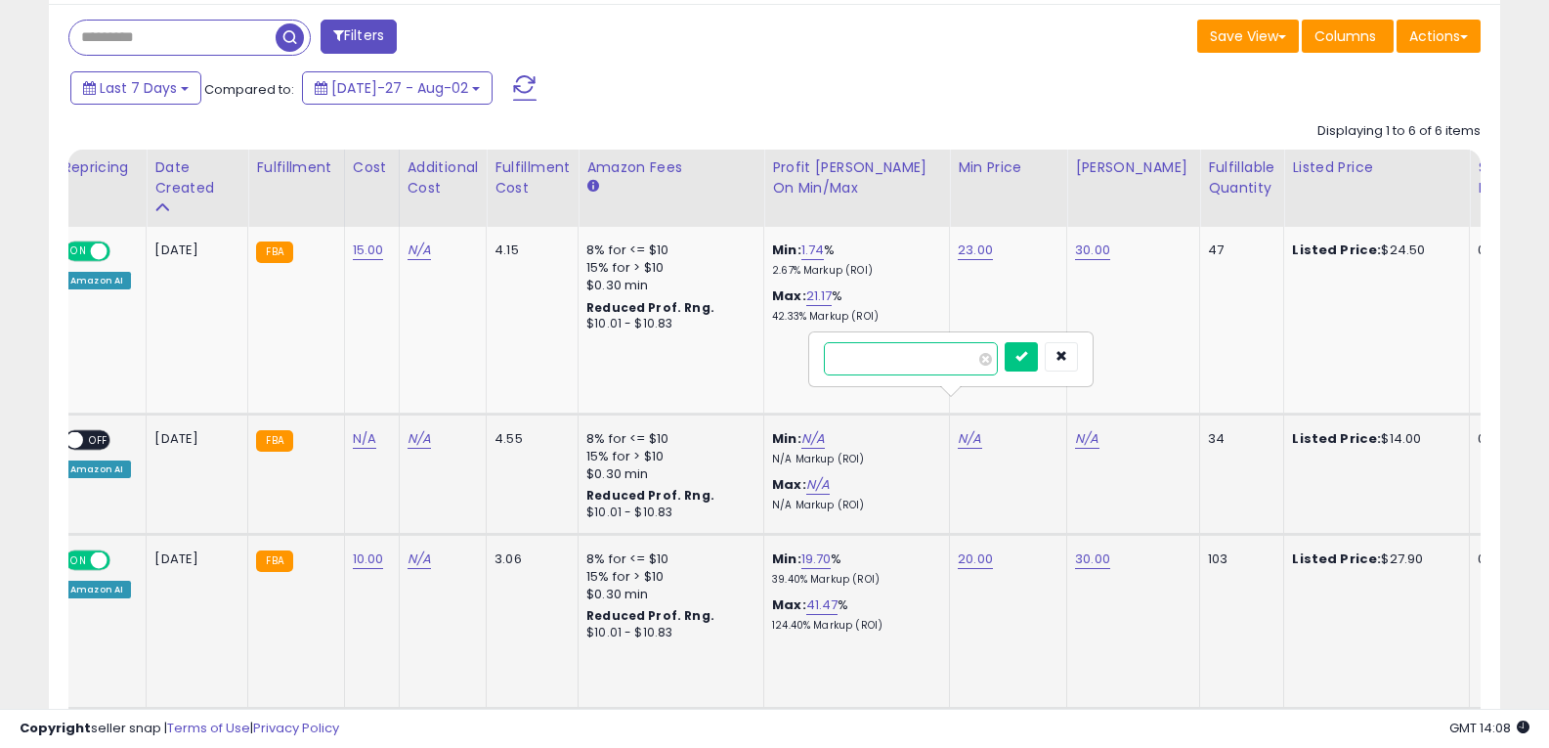
click at [931, 350] on input "number" at bounding box center [911, 358] width 174 height 33
type input "**"
click at [1027, 358] on icon "submit" at bounding box center [1021, 356] width 12 height 12
click at [1088, 429] on link "N/A" at bounding box center [1086, 439] width 23 height 20
type input "**"
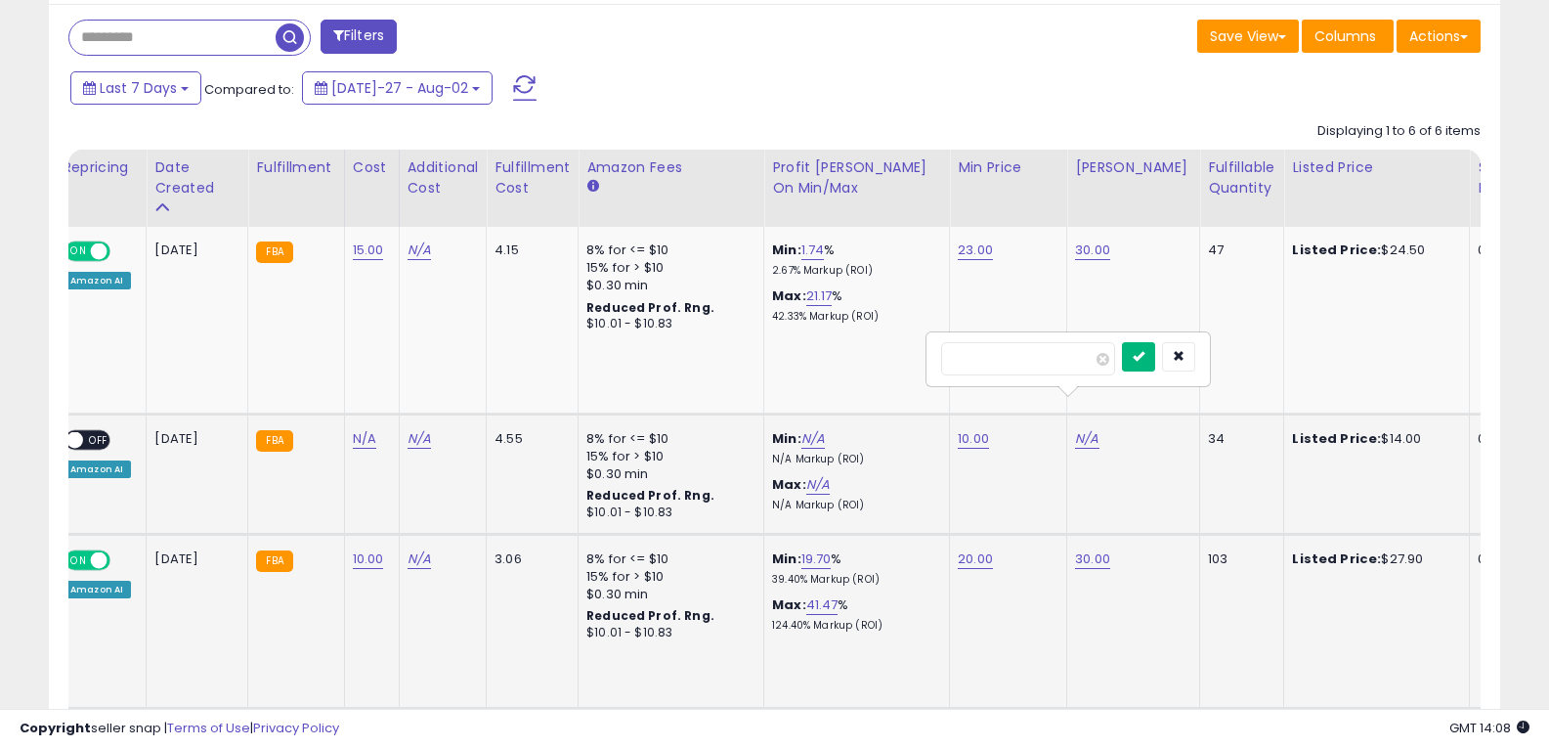
click at [1144, 353] on icon "submit" at bounding box center [1139, 356] width 12 height 12
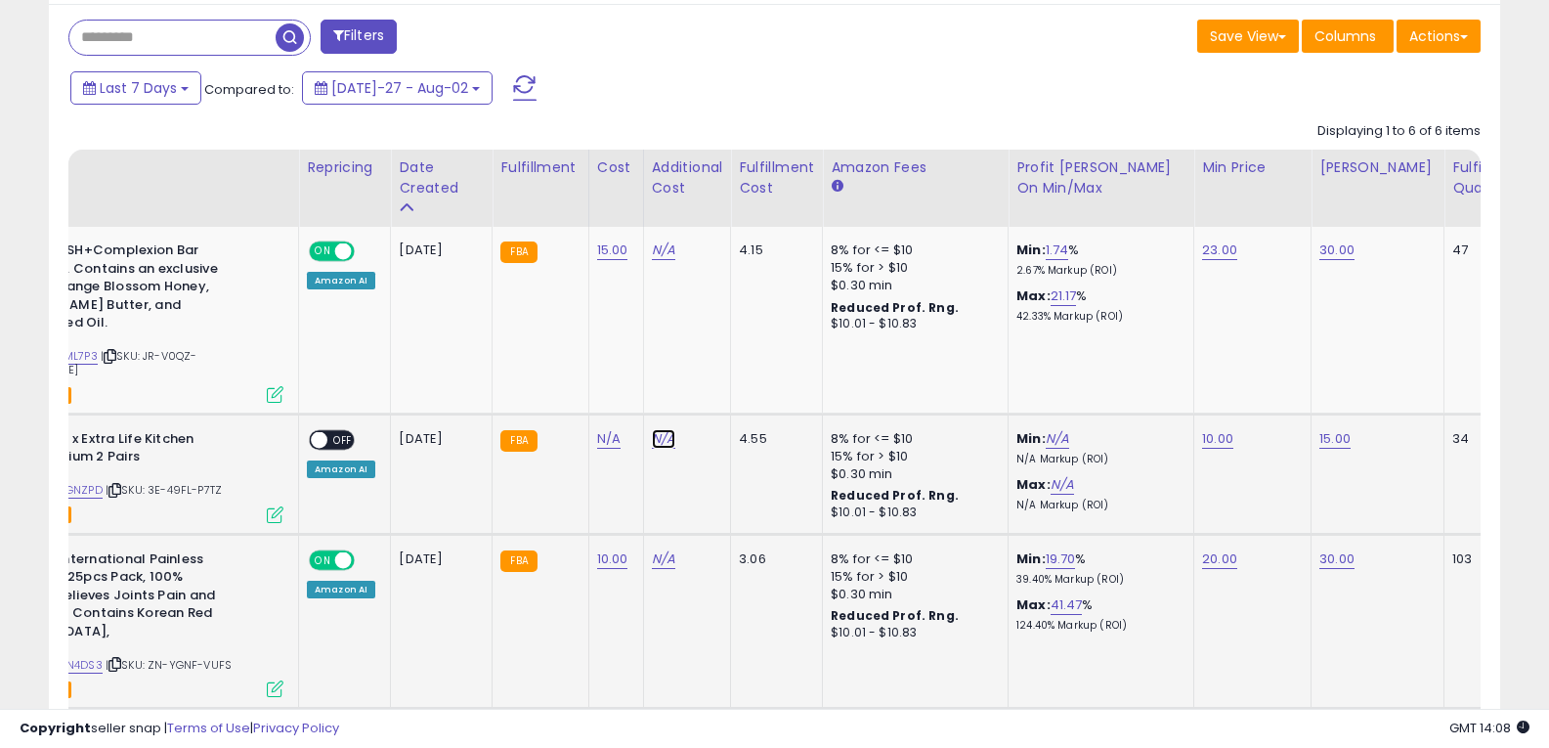
click at [663, 260] on link "N/A" at bounding box center [663, 250] width 23 height 20
click at [607, 429] on link "N/A" at bounding box center [608, 439] width 23 height 20
click at [760, 352] on icon "button" at bounding box center [755, 356] width 12 height 12
click at [581, 356] on input "number" at bounding box center [549, 358] width 174 height 33
type input "*"
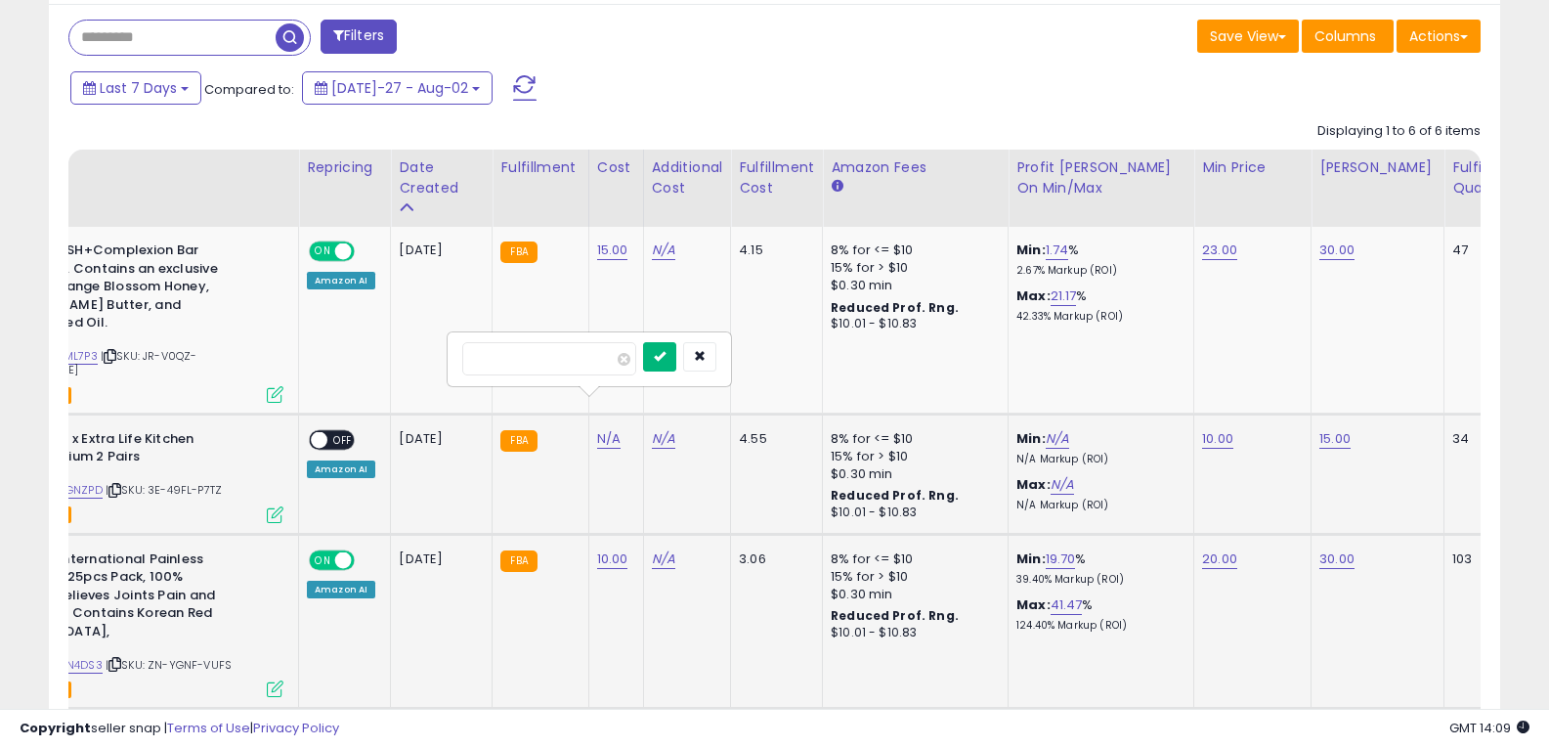
click at [676, 353] on button "submit" at bounding box center [659, 356] width 33 height 29
click at [344, 413] on td "ON OFF Amazon AI" at bounding box center [345, 473] width 92 height 120
click at [342, 431] on span "OFF" at bounding box center [342, 439] width 31 height 17
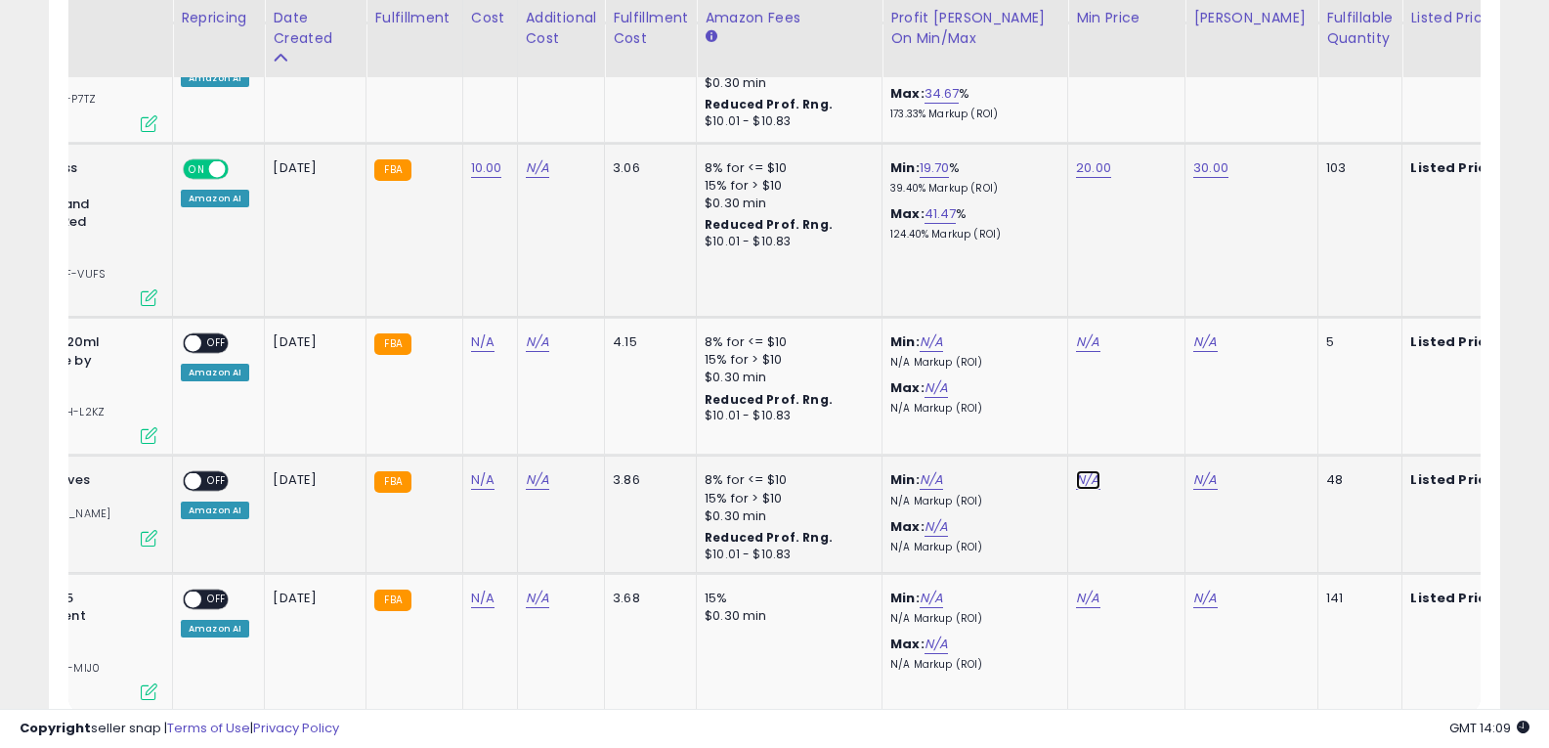
click at [1088, 352] on link "N/A" at bounding box center [1087, 342] width 23 height 20
type input "*"
click at [1145, 395] on icon "submit" at bounding box center [1140, 398] width 12 height 12
click at [1210, 352] on link "N/A" at bounding box center [1204, 342] width 23 height 20
type input "**"
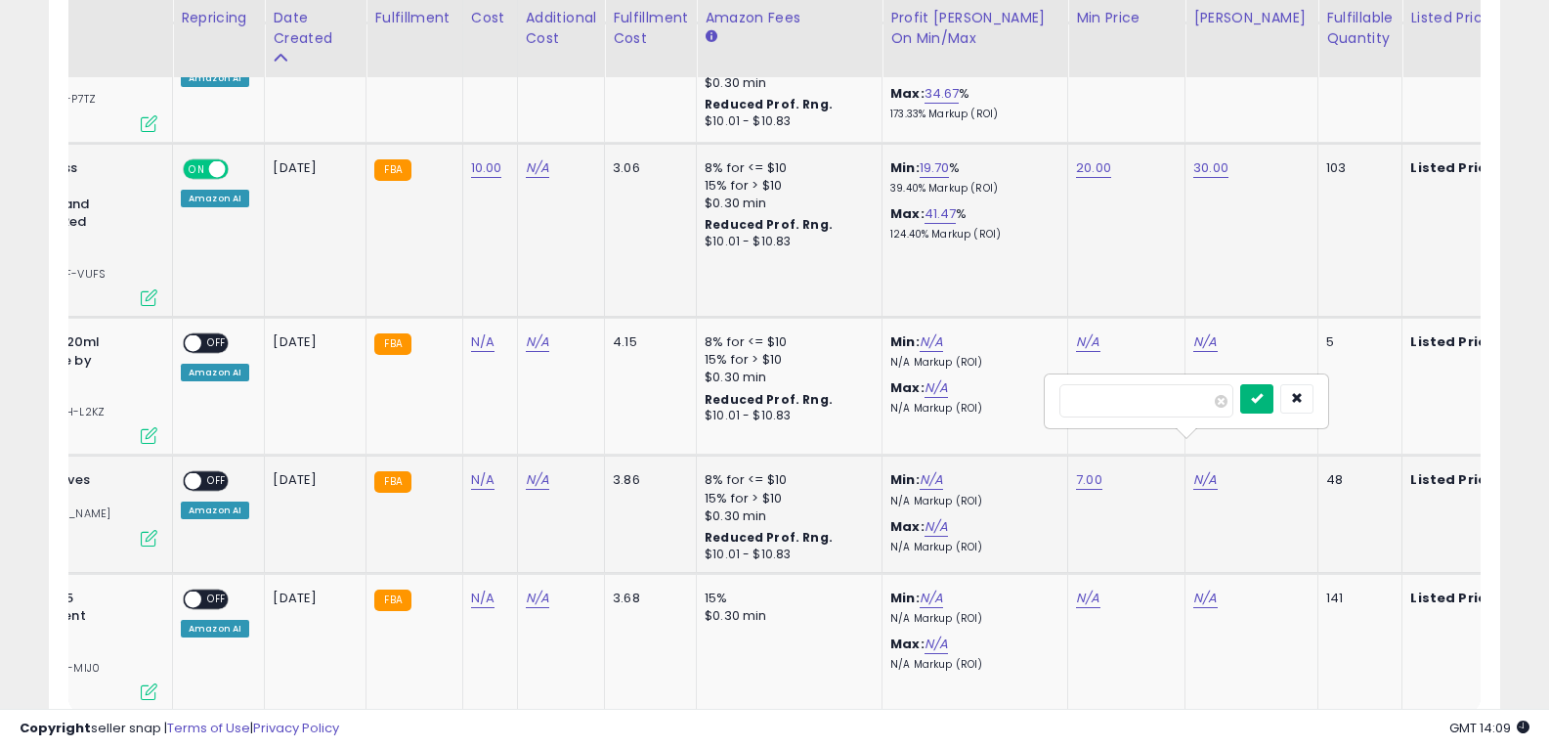
click at [1262, 402] on icon "submit" at bounding box center [1257, 398] width 12 height 12
click at [473, 352] on link "N/A" at bounding box center [482, 342] width 23 height 20
type input "*"
click at [539, 392] on icon "submit" at bounding box center [534, 398] width 12 height 12
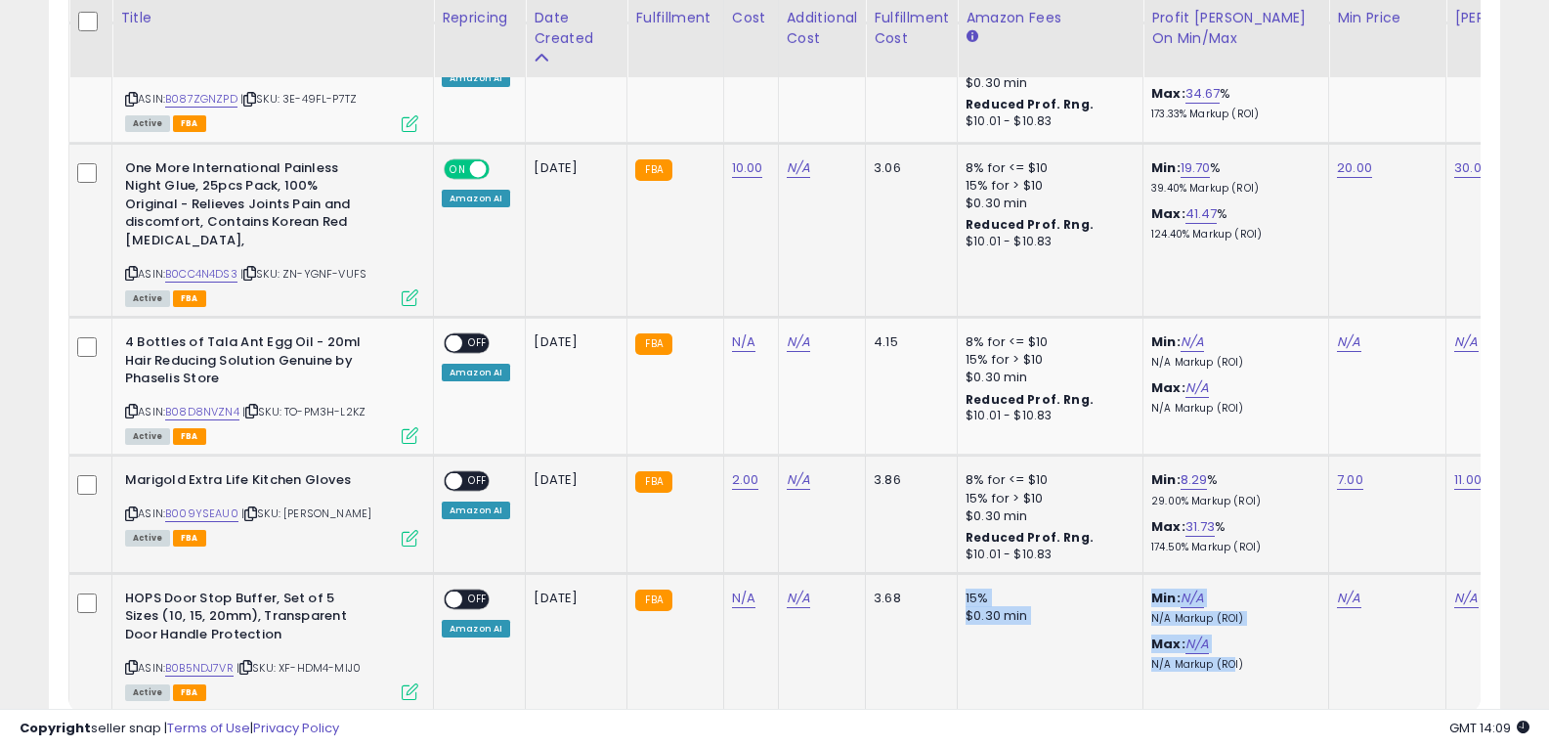
drag, startPoint x: 935, startPoint y: 676, endPoint x: 1205, endPoint y: 673, distance: 269.7
click at [1219, 673] on tr "HOPS Door Stop Buffer, Set of 5 Sizes (10, 15, 20mm), Transparent Door Handle P…" at bounding box center [1133, 642] width 2129 height 138
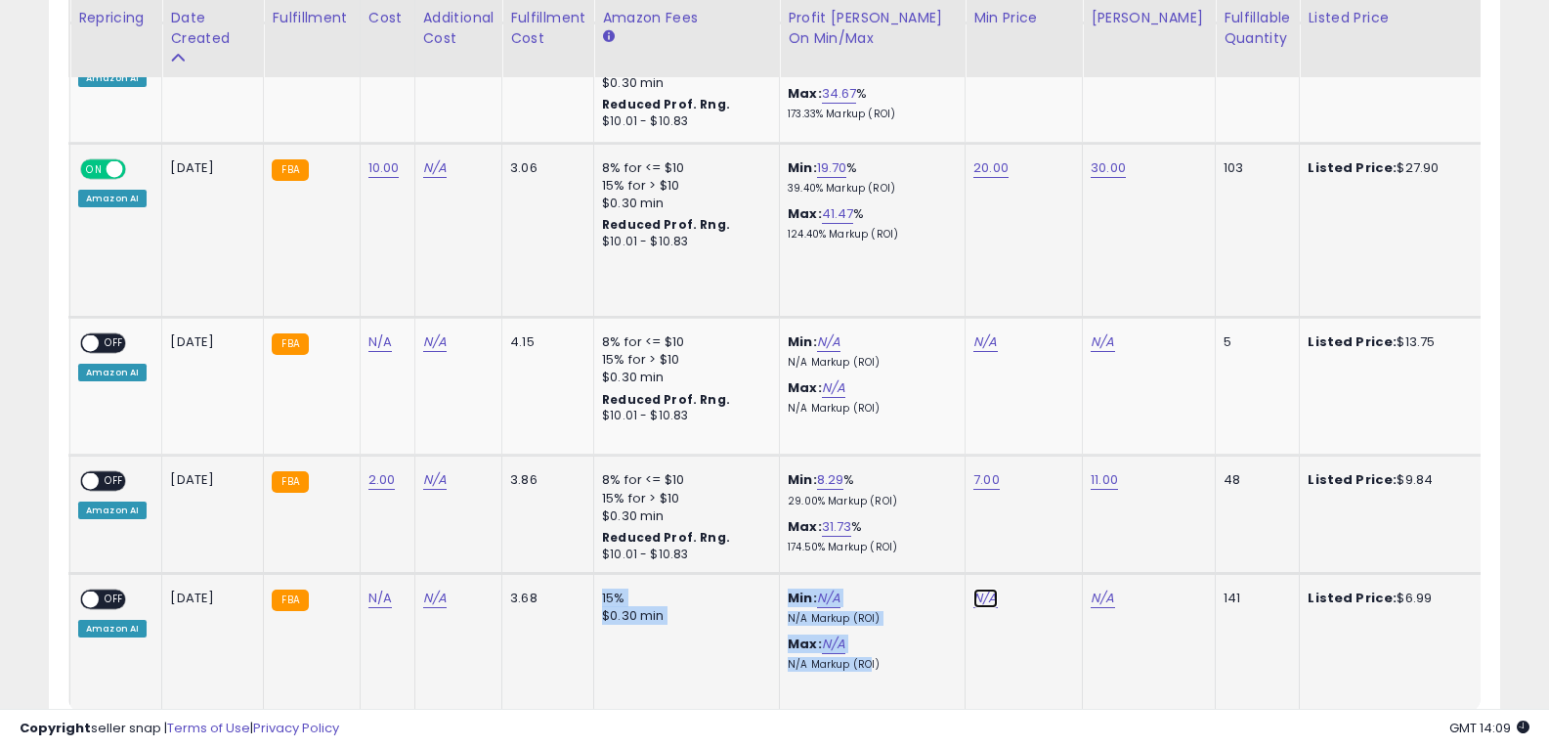
click at [988, 352] on link "N/A" at bounding box center [984, 342] width 23 height 20
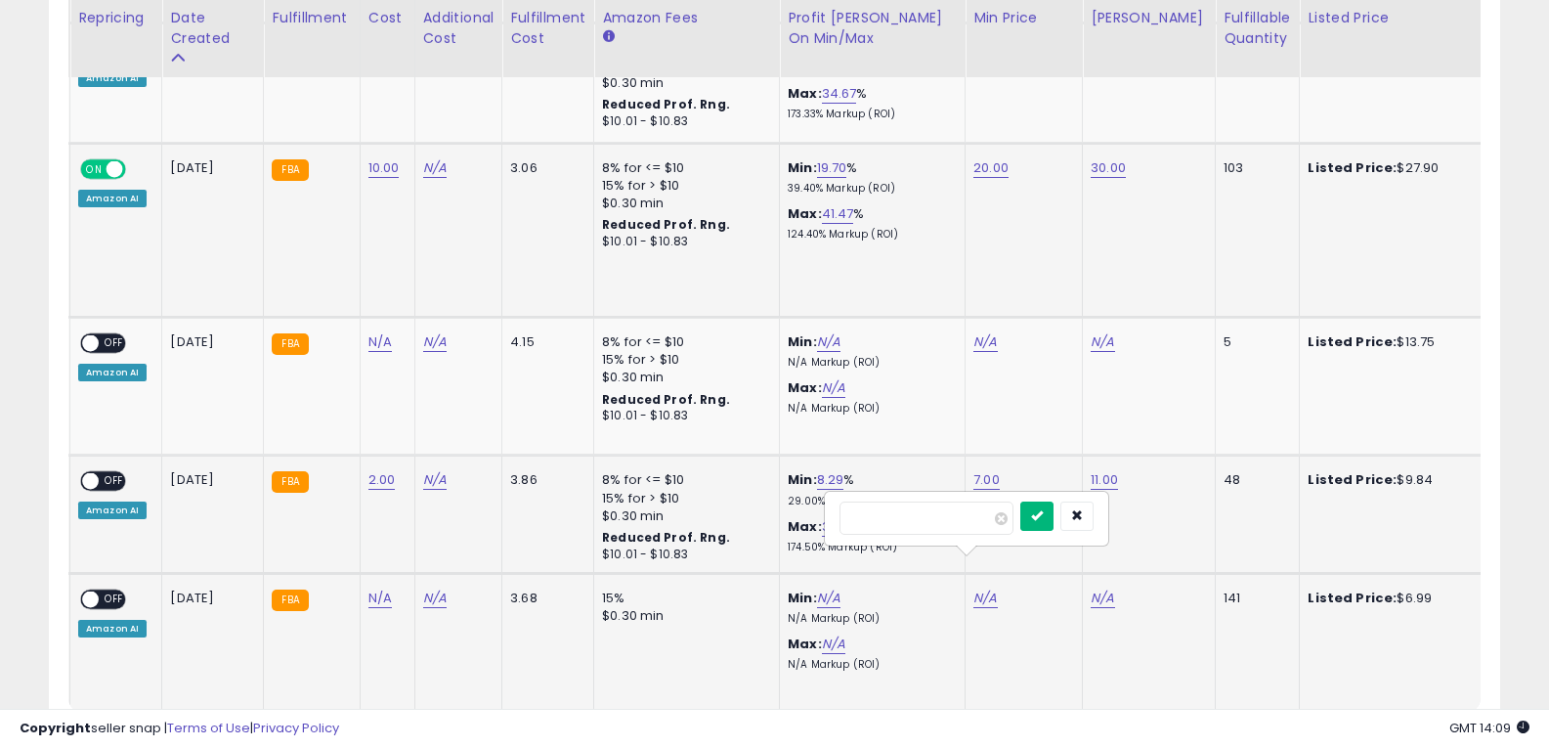
type input "*"
click at [1043, 510] on icon "submit" at bounding box center [1037, 515] width 12 height 12
click at [1101, 352] on link "N/A" at bounding box center [1102, 342] width 23 height 20
type input "**"
click at [1160, 516] on icon "submit" at bounding box center [1154, 515] width 12 height 12
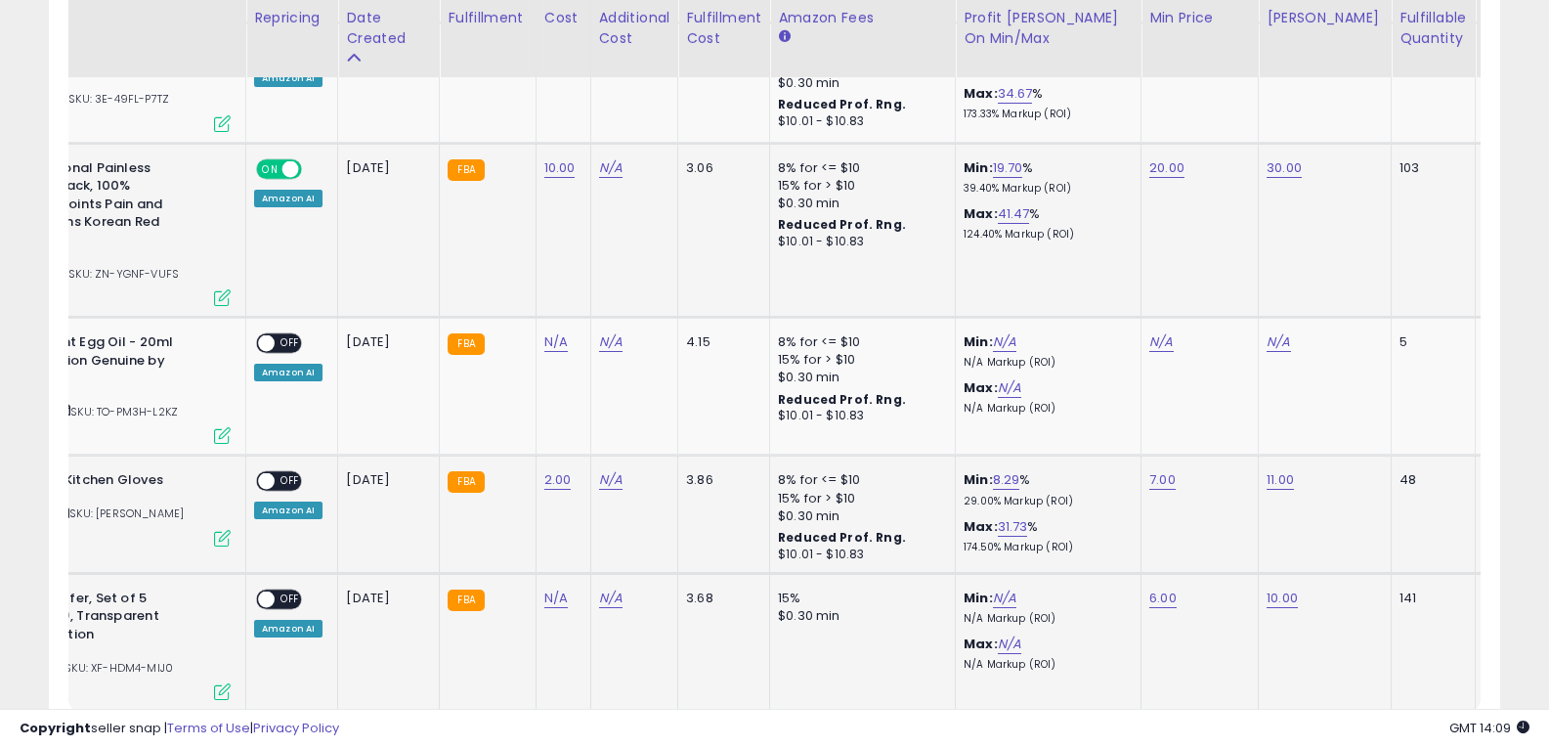
click at [562, 589] on div "N/A" at bounding box center [559, 598] width 31 height 18
click at [558, 352] on link "N/A" at bounding box center [555, 342] width 23 height 20
type input "*"
click at [613, 517] on icon "submit" at bounding box center [607, 515] width 12 height 12
click at [290, 590] on span "OFF" at bounding box center [290, 598] width 31 height 17
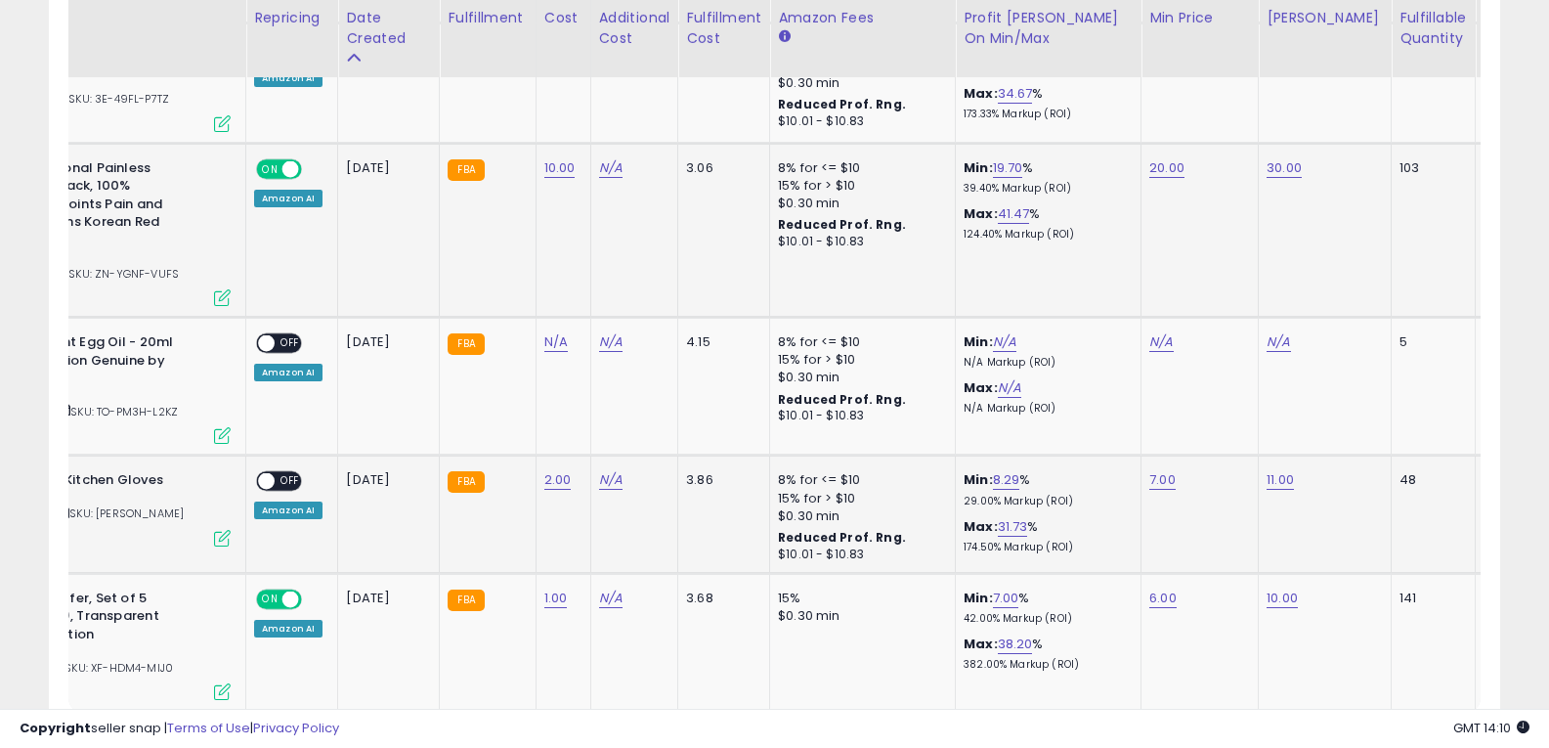
click at [279, 473] on span "OFF" at bounding box center [290, 481] width 31 height 17
click at [279, 335] on span "OFF" at bounding box center [290, 343] width 31 height 17
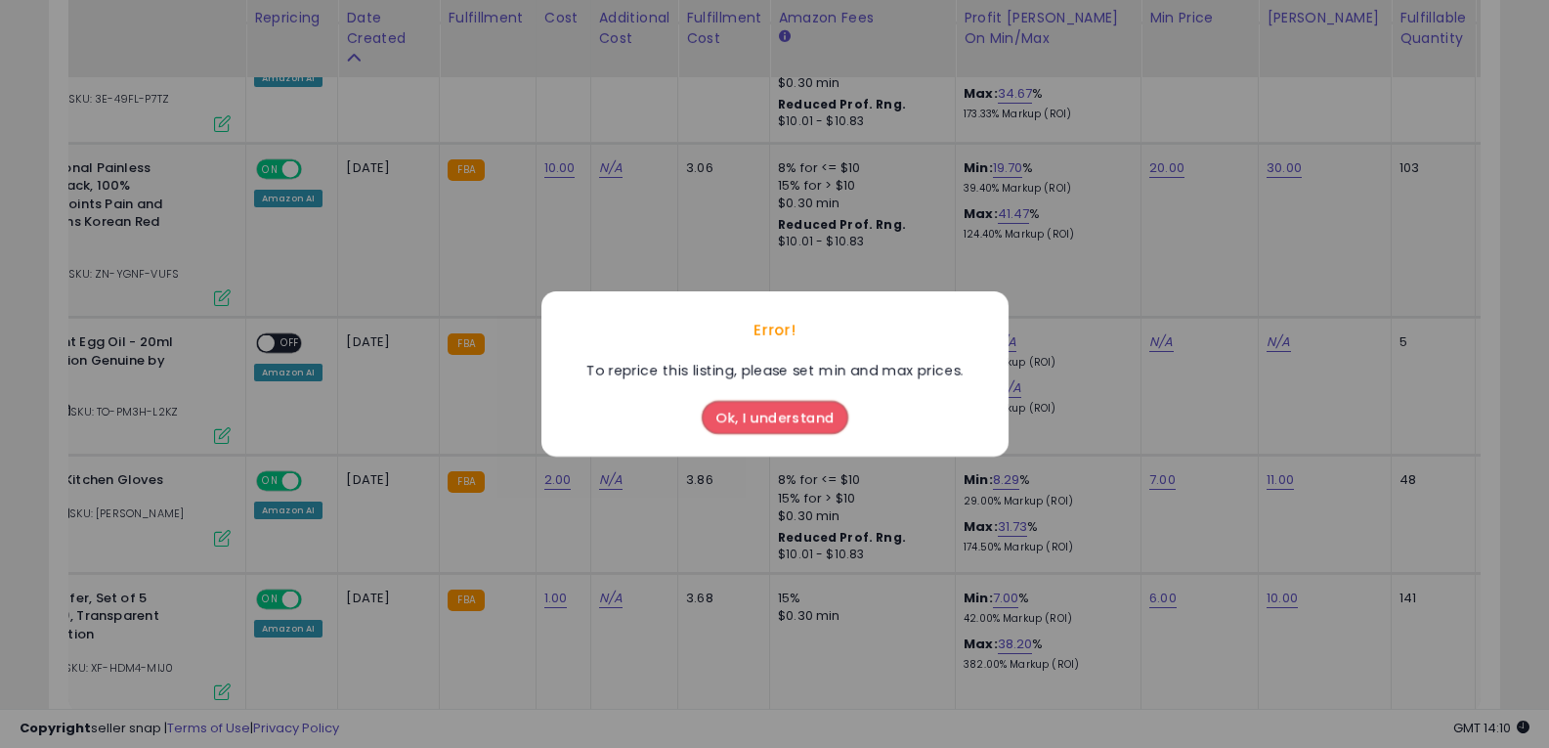
click at [741, 418] on button "Ok, I understand" at bounding box center [775, 417] width 147 height 33
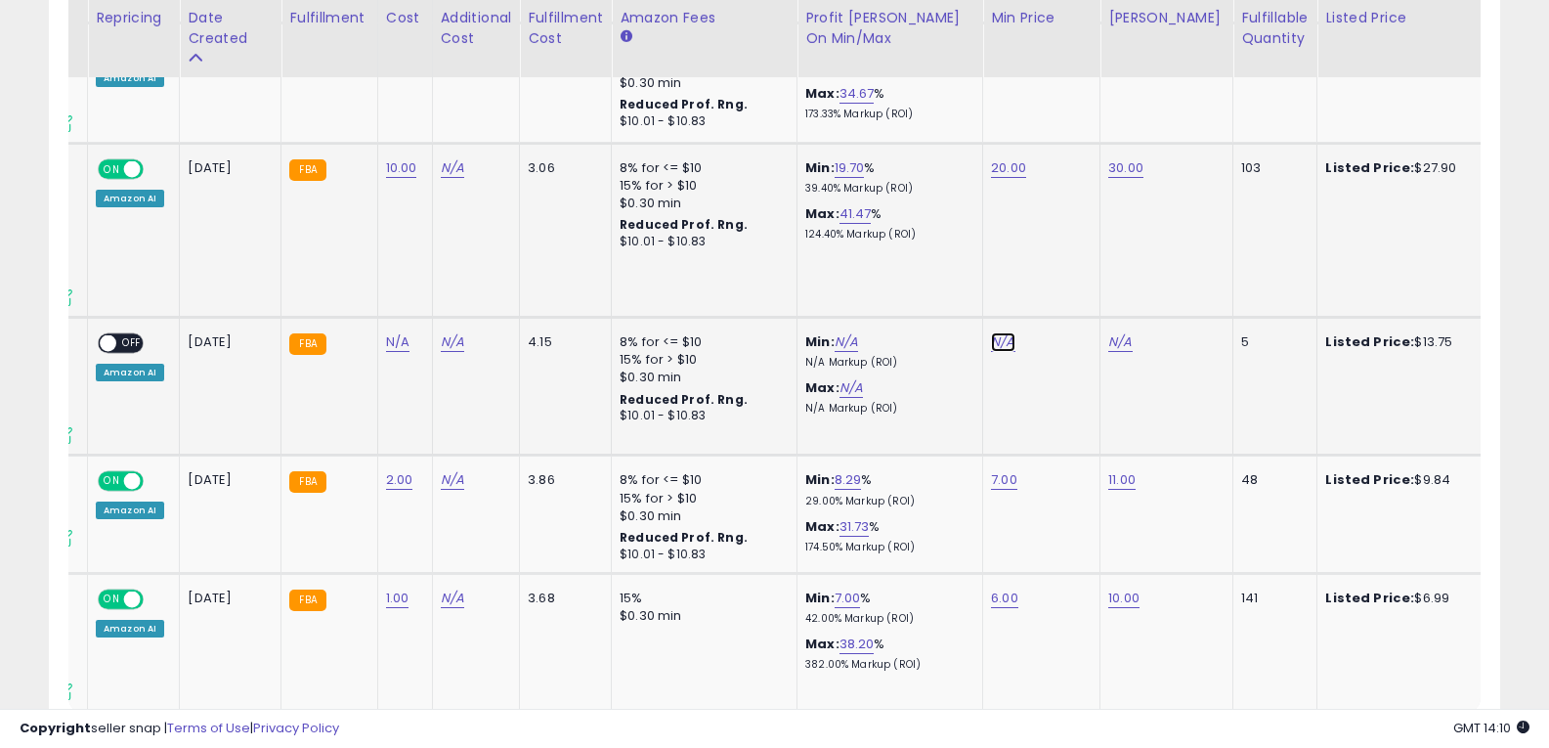
click at [1005, 332] on link "N/A" at bounding box center [1002, 342] width 23 height 20
type input "**"
click at [1060, 256] on icon "submit" at bounding box center [1054, 259] width 12 height 12
click at [1113, 332] on link "N/A" at bounding box center [1119, 342] width 23 height 20
type input "**"
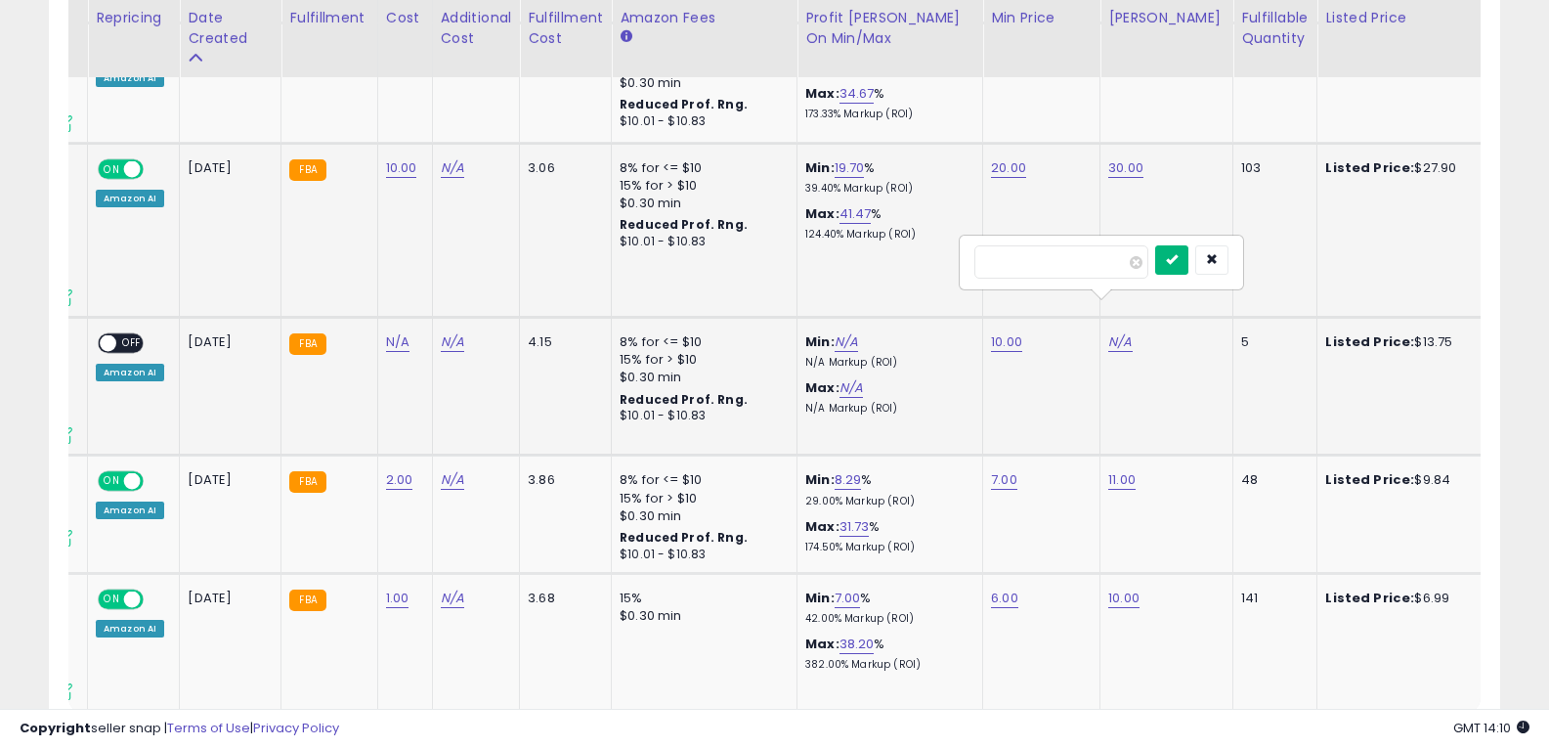
click at [1177, 254] on icon "submit" at bounding box center [1172, 259] width 12 height 12
click at [399, 332] on link "N/A" at bounding box center [397, 342] width 23 height 20
type input "*"
click at [454, 257] on icon "submit" at bounding box center [449, 259] width 12 height 12
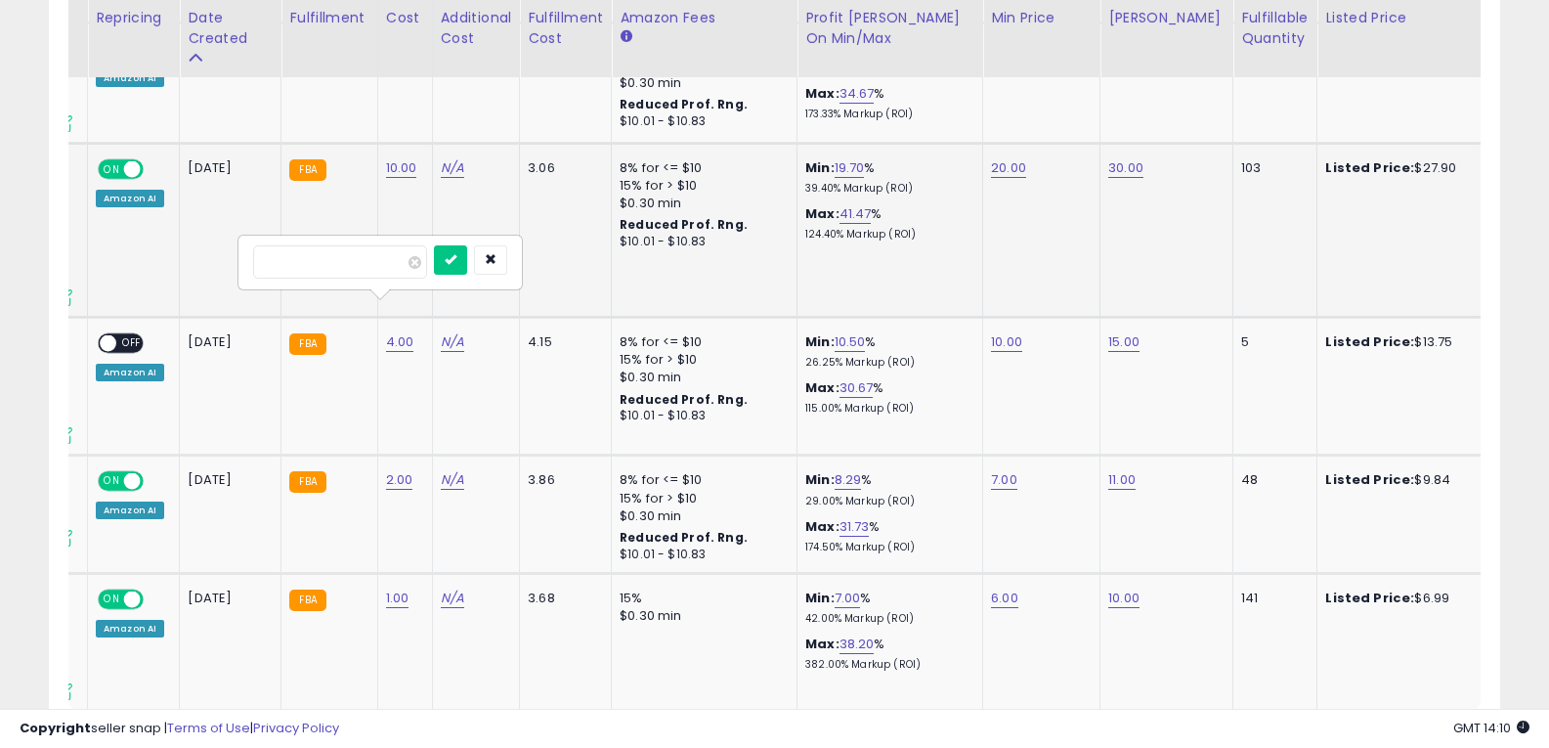
drag, startPoint x: 326, startPoint y: 264, endPoint x: 193, endPoint y: 266, distance: 132.9
click at [193, 266] on tbody "G&H NOURISH+Complexion Bar soap 250 G. Contains an exclusive blend of Orange Bl…" at bounding box center [787, 274] width 2129 height 876
drag, startPoint x: 255, startPoint y: 266, endPoint x: 193, endPoint y: 273, distance: 62.9
click at [193, 273] on tbody "G&H NOURISH+Complexion Bar soap 250 G. Contains an exclusive blend of Orange Bl…" at bounding box center [787, 274] width 2129 height 876
type input "*"
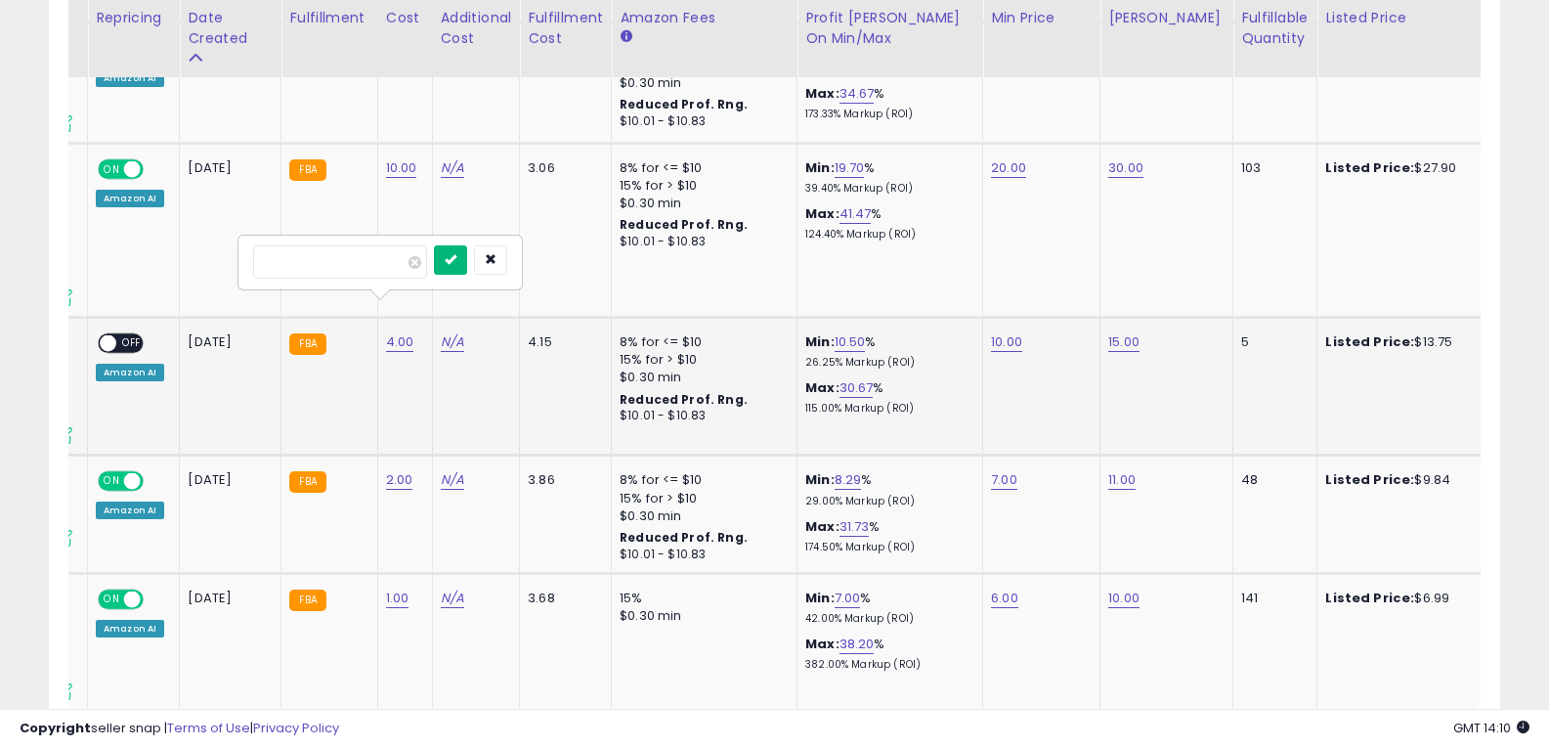
click at [456, 260] on icon "submit" at bounding box center [451, 259] width 12 height 12
drag, startPoint x: 938, startPoint y: 262, endPoint x: 756, endPoint y: 278, distance: 182.5
click at [756, 278] on tbody "G&H NOURISH+Complexion Bar soap 250 G. Contains an exclusive blend of Orange Bl…" at bounding box center [787, 274] width 2129 height 876
type input "**"
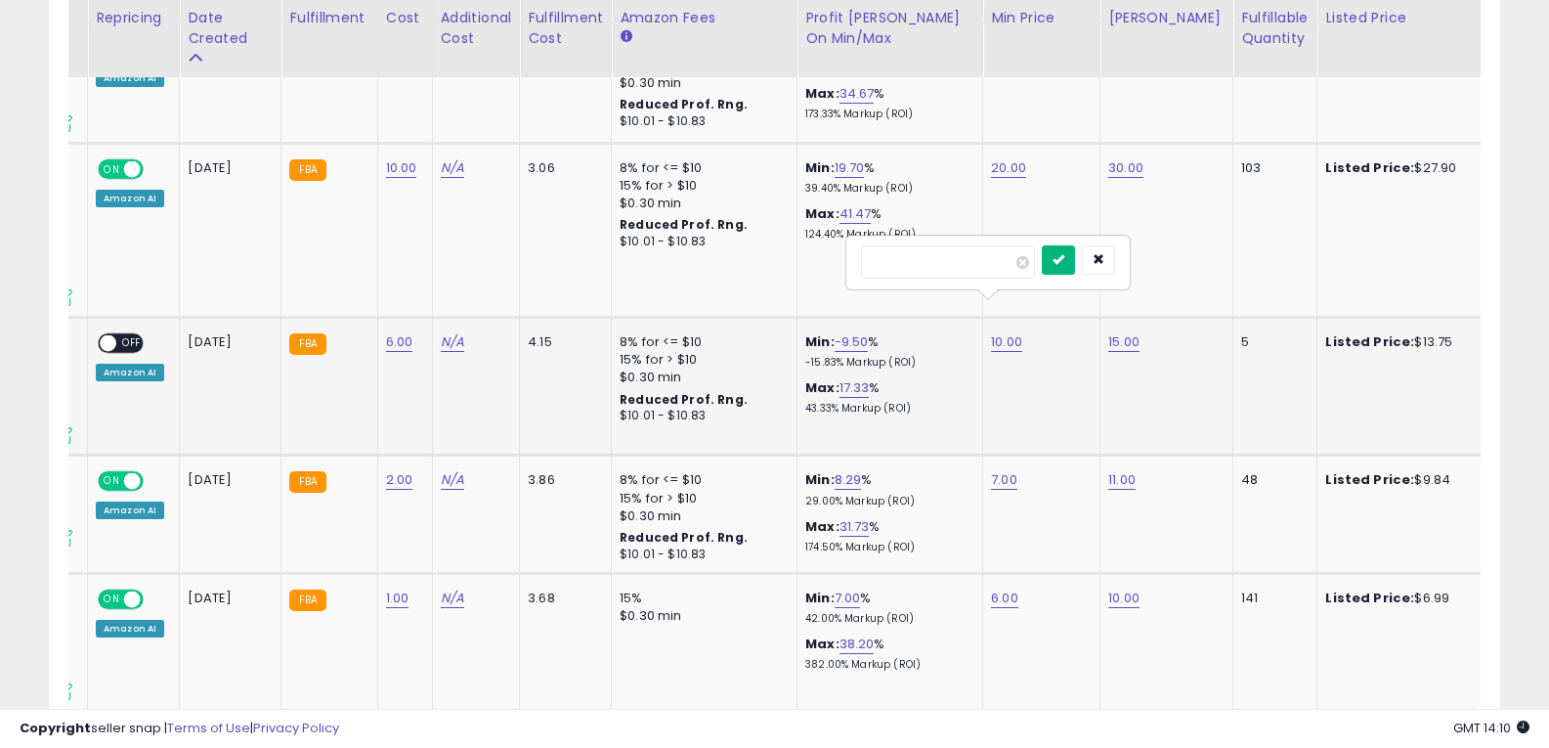
click at [1064, 263] on icon "submit" at bounding box center [1058, 259] width 12 height 12
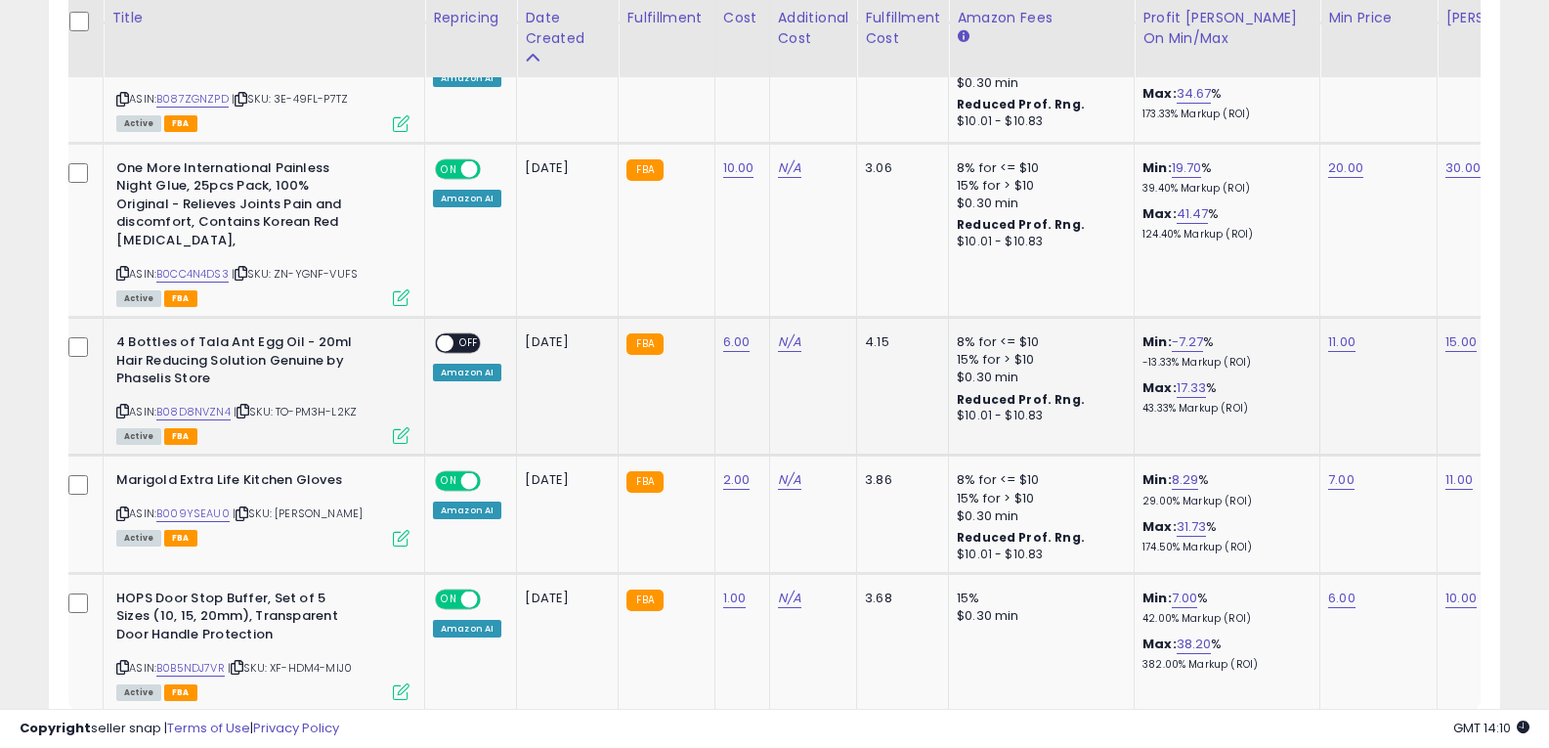
click at [471, 335] on span "OFF" at bounding box center [468, 343] width 31 height 17
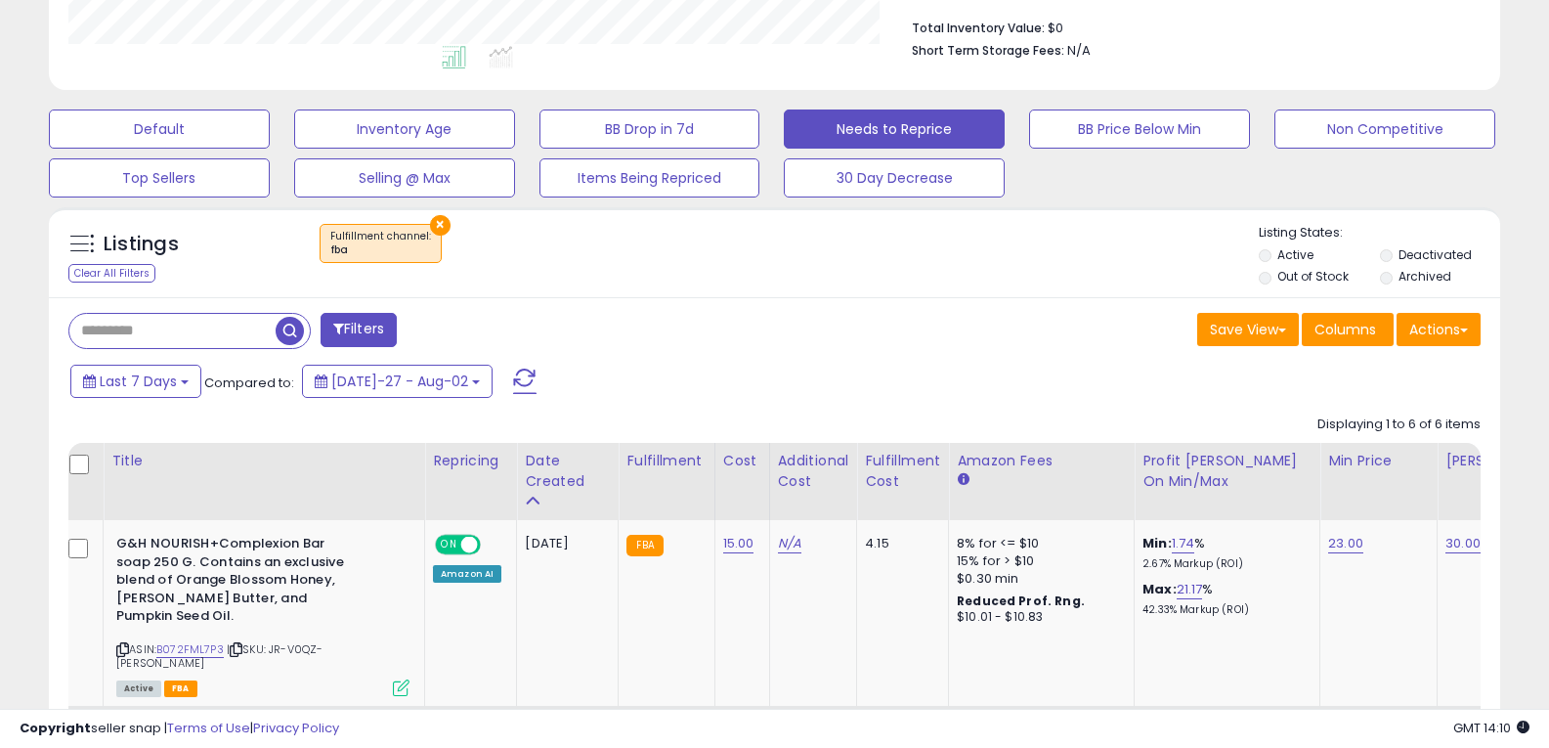
click at [513, 376] on span at bounding box center [524, 380] width 23 height 25
